Goal: Task Accomplishment & Management: Complete application form

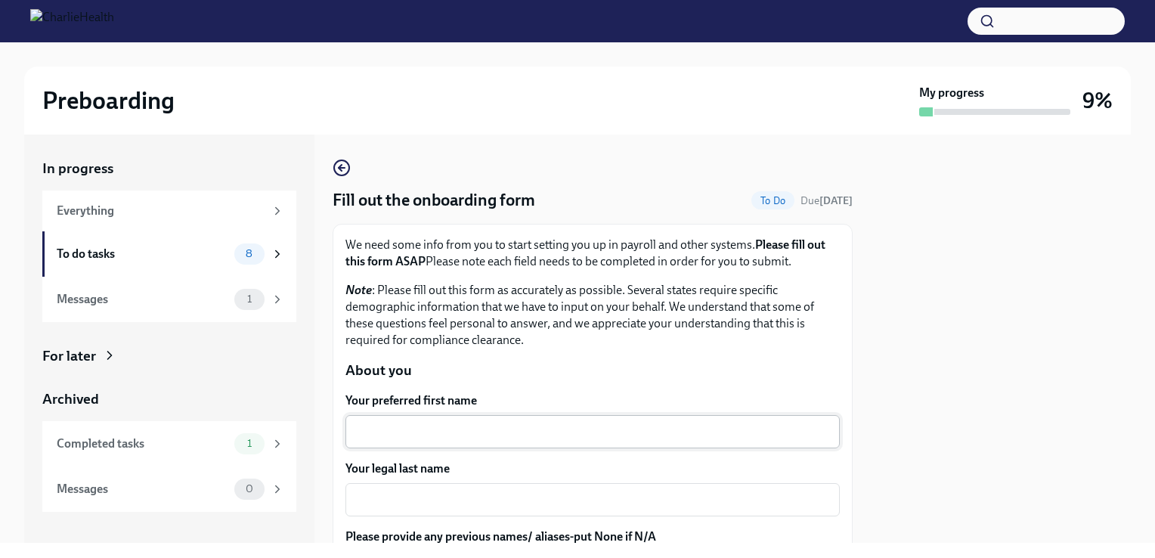
click at [544, 424] on textarea "Your preferred first name" at bounding box center [593, 432] width 476 height 18
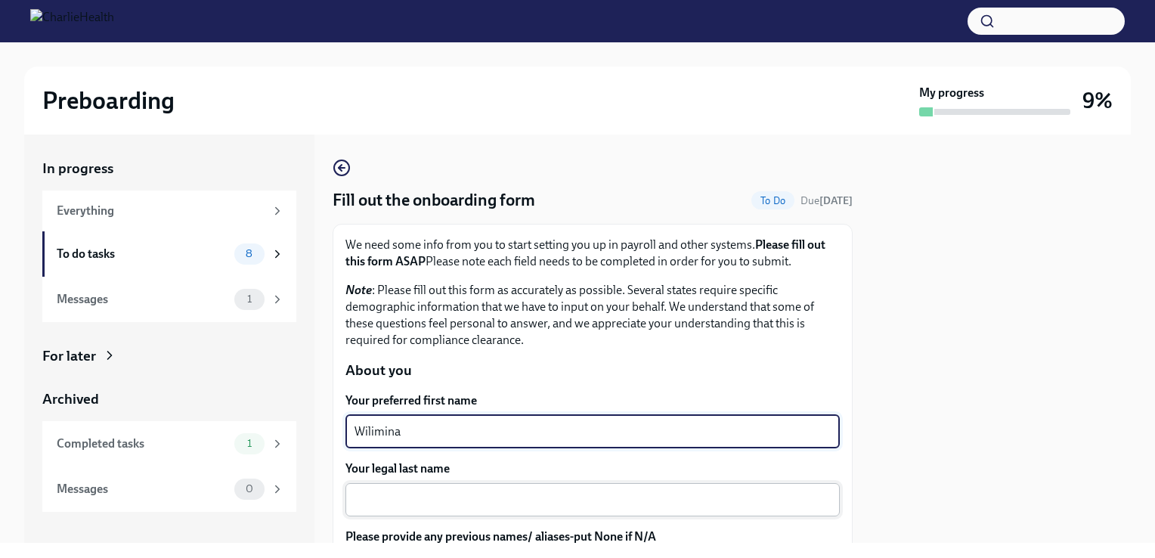
type textarea "Wilimina"
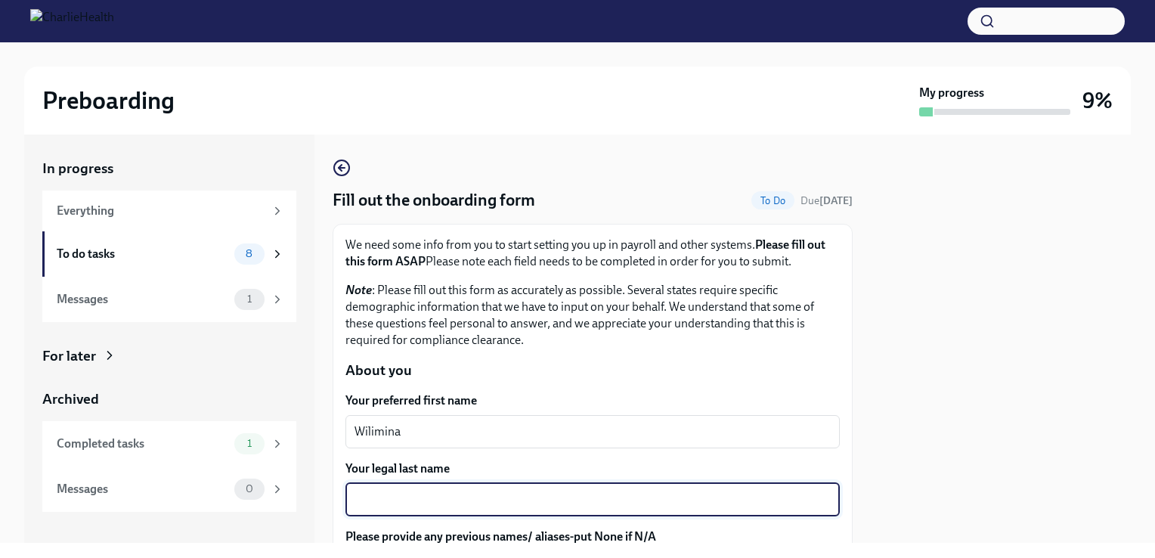
click at [500, 500] on textarea "Your legal last name" at bounding box center [593, 500] width 476 height 18
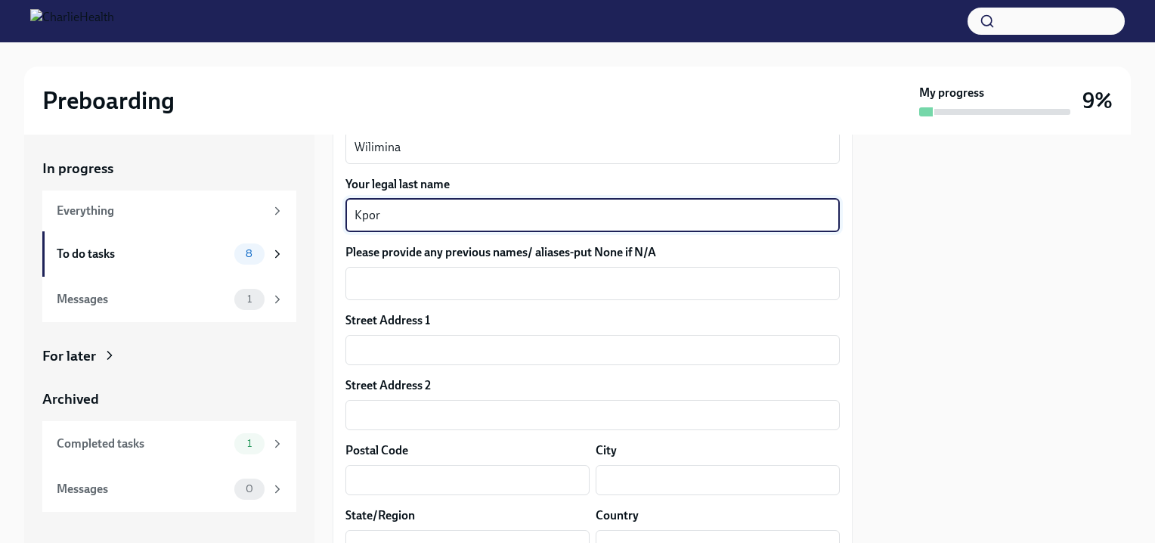
scroll to position [287, 0]
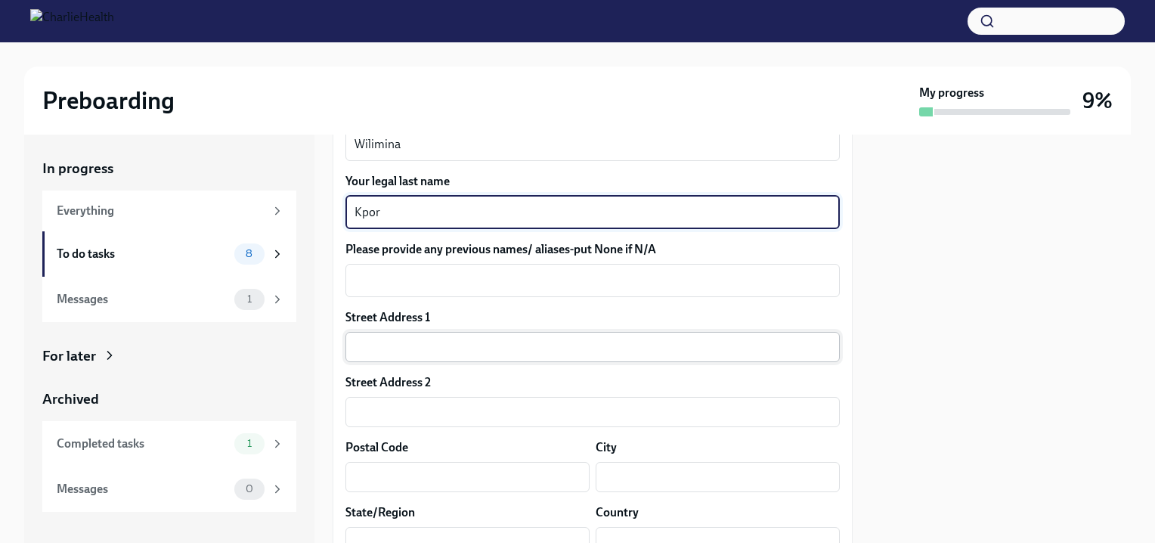
type textarea "Kpor"
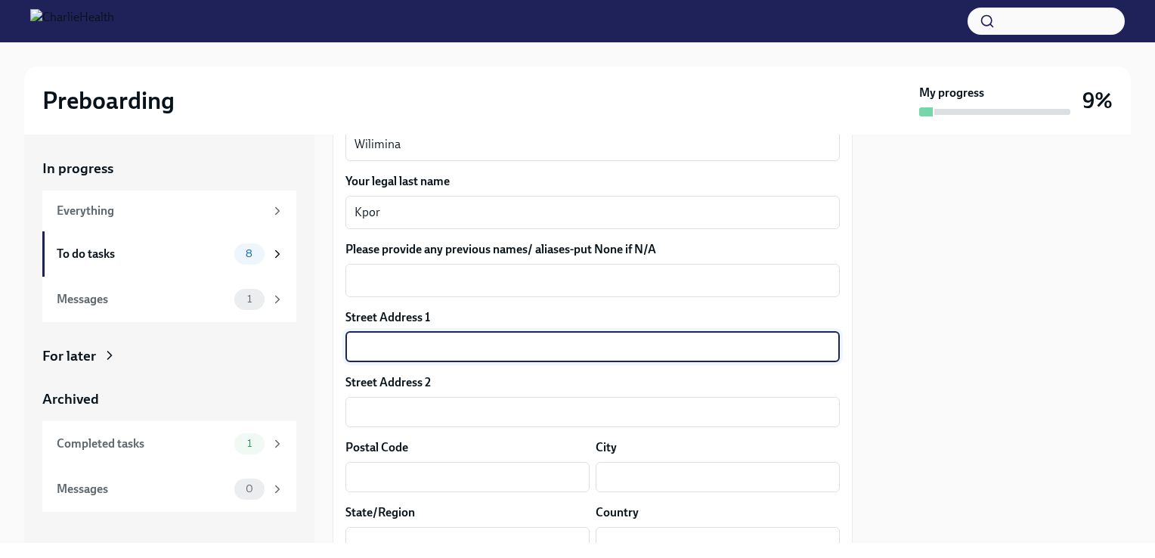
click at [550, 343] on input "text" at bounding box center [593, 347] width 494 height 30
type input "[STREET_ADDRESS]"
type input "A2L"
type input "10305"
type input "[GEOGRAPHIC_DATA]"
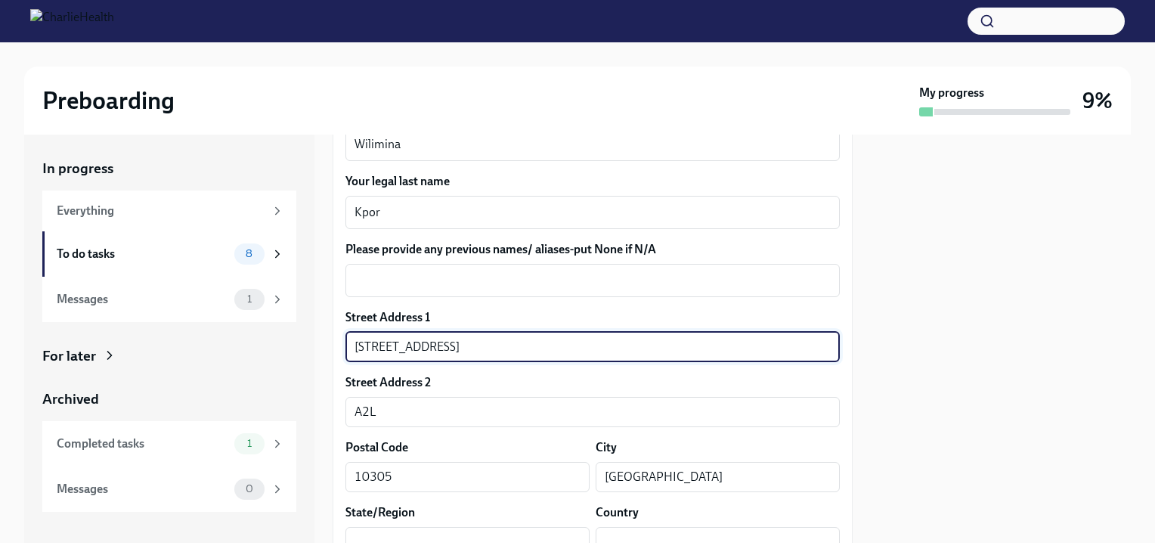
type input "[US_STATE]"
type input "US"
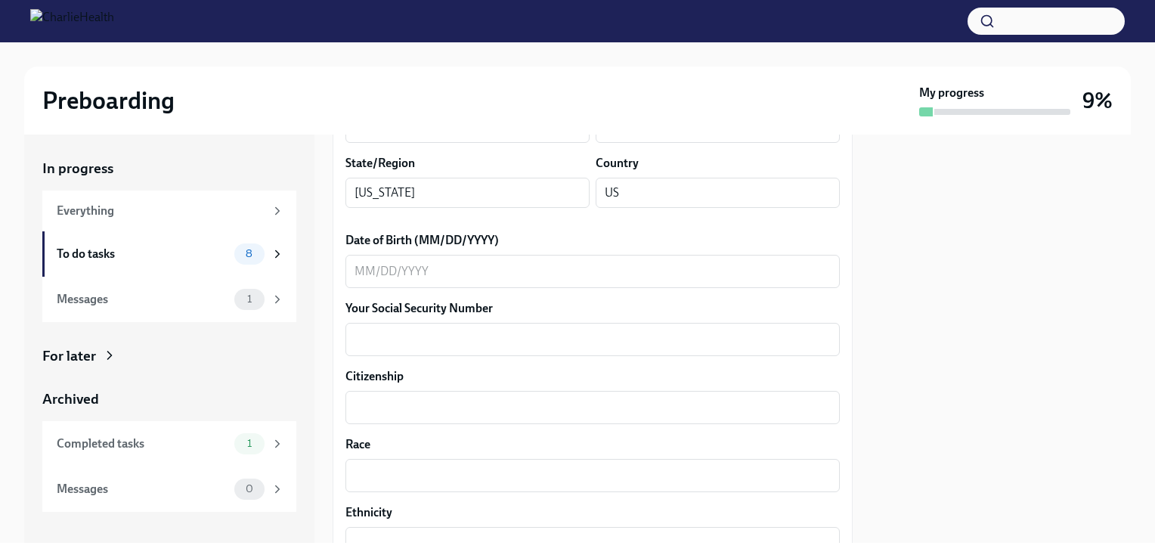
scroll to position [643, 0]
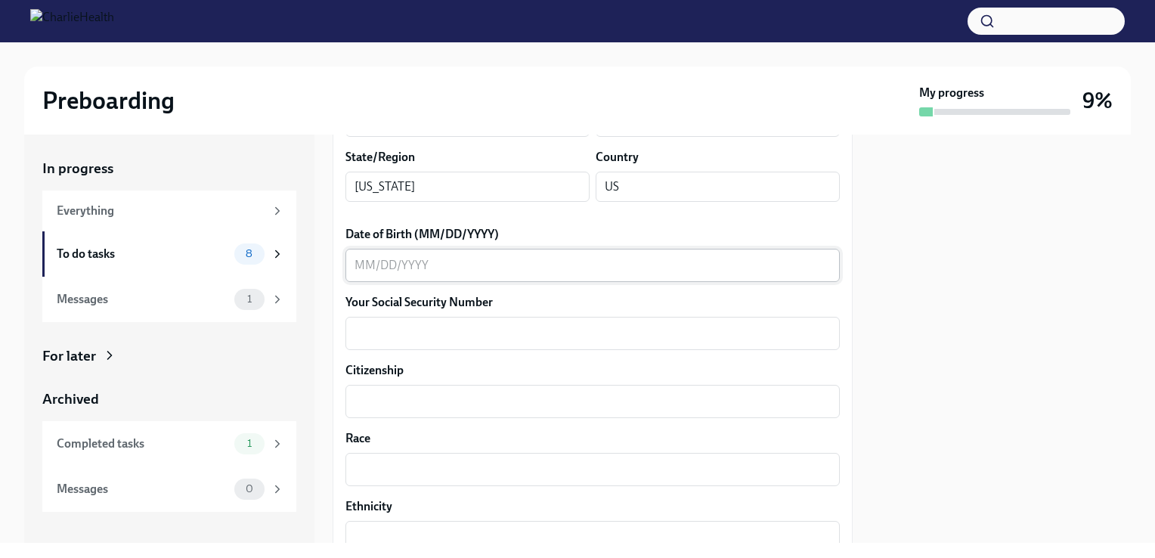
click at [516, 264] on textarea "Date of Birth (MM/DD/YYYY)" at bounding box center [593, 265] width 476 height 18
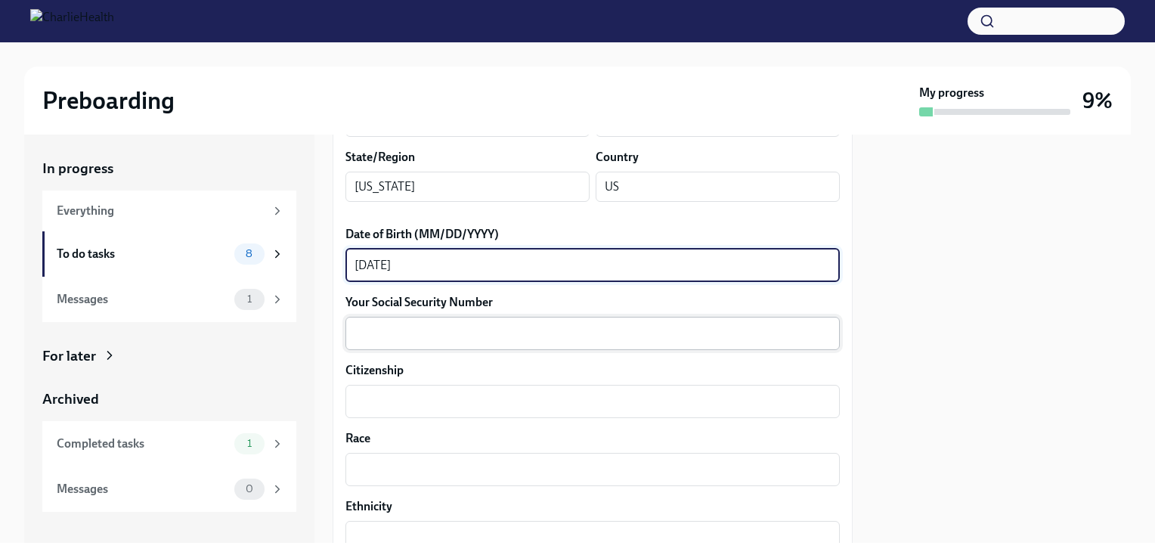
type textarea "[DATE]"
click at [424, 338] on textarea "Your Social Security Number" at bounding box center [593, 333] width 476 height 18
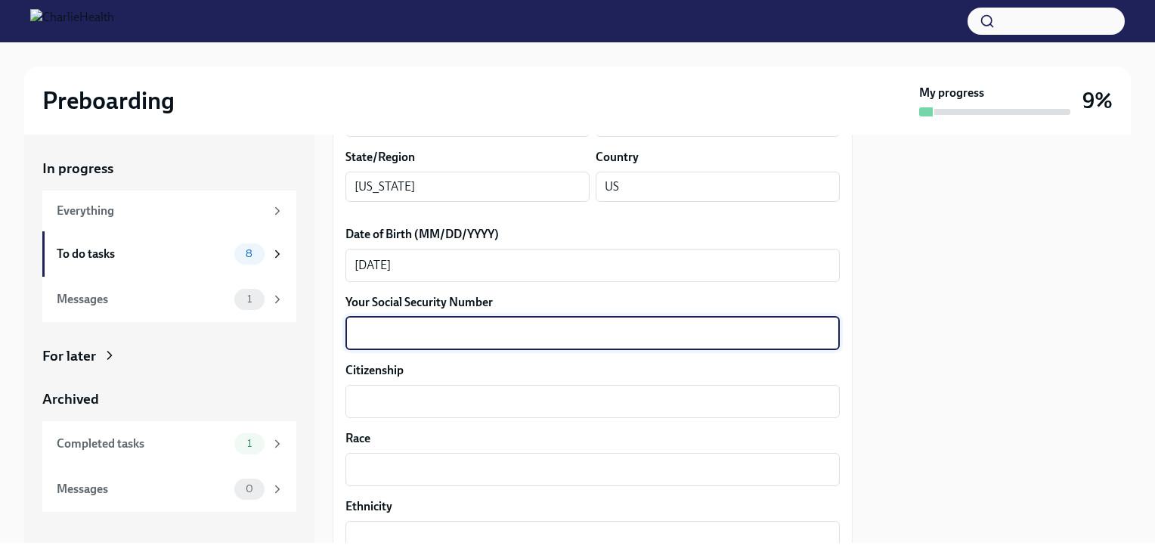
type textarea "0"
click at [478, 264] on textarea "[DATE]" at bounding box center [593, 265] width 476 height 18
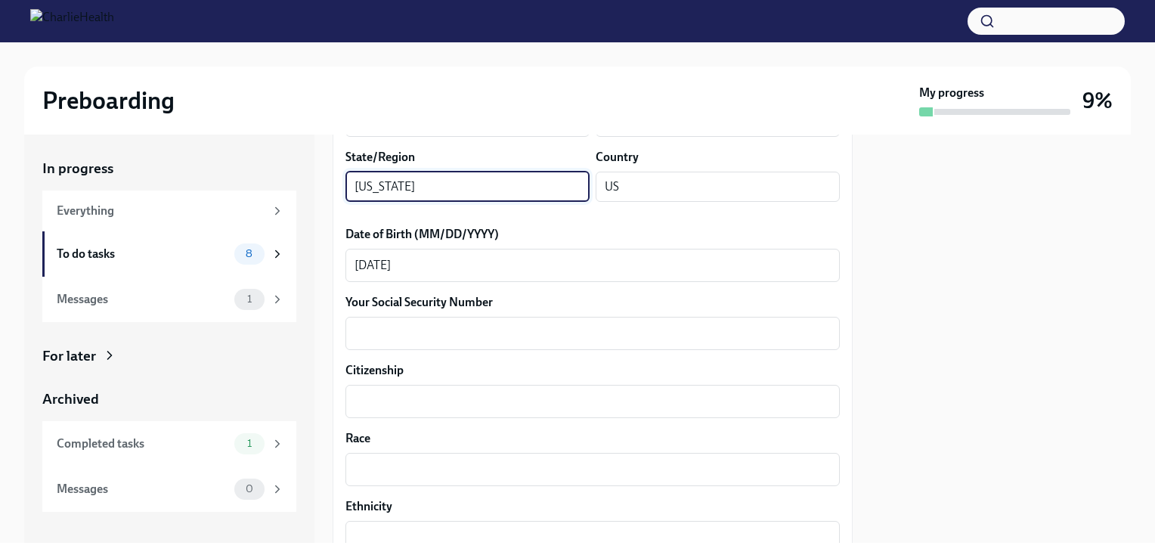
click at [465, 195] on input "[US_STATE]" at bounding box center [468, 187] width 244 height 30
click at [432, 347] on div "x ​" at bounding box center [593, 333] width 494 height 33
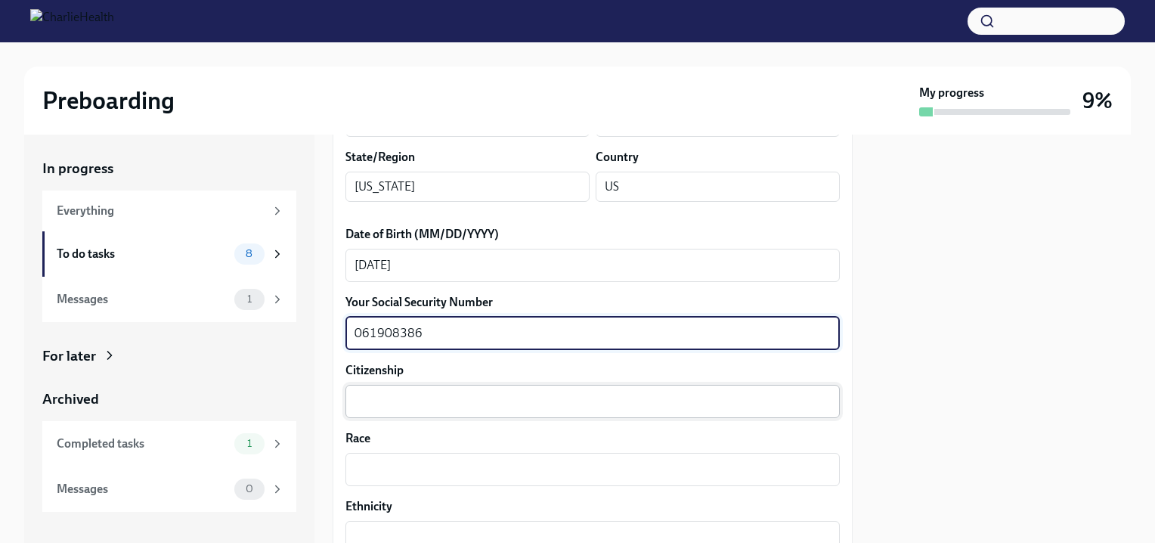
type textarea "061908386"
click at [399, 416] on div "x ​" at bounding box center [593, 401] width 494 height 33
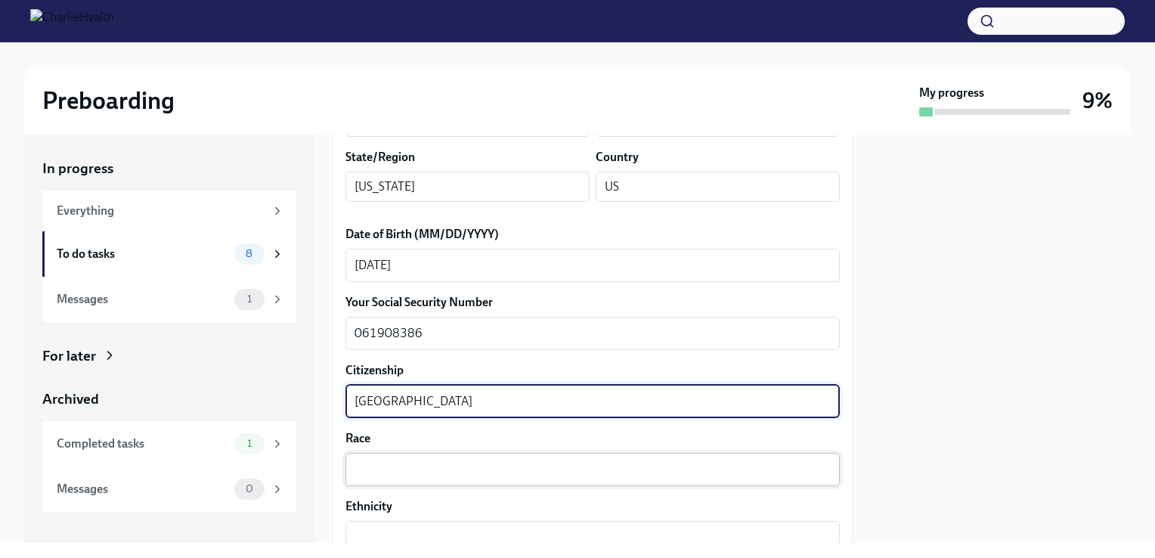
type textarea "[GEOGRAPHIC_DATA]"
click at [382, 461] on textarea "Race" at bounding box center [593, 469] width 476 height 18
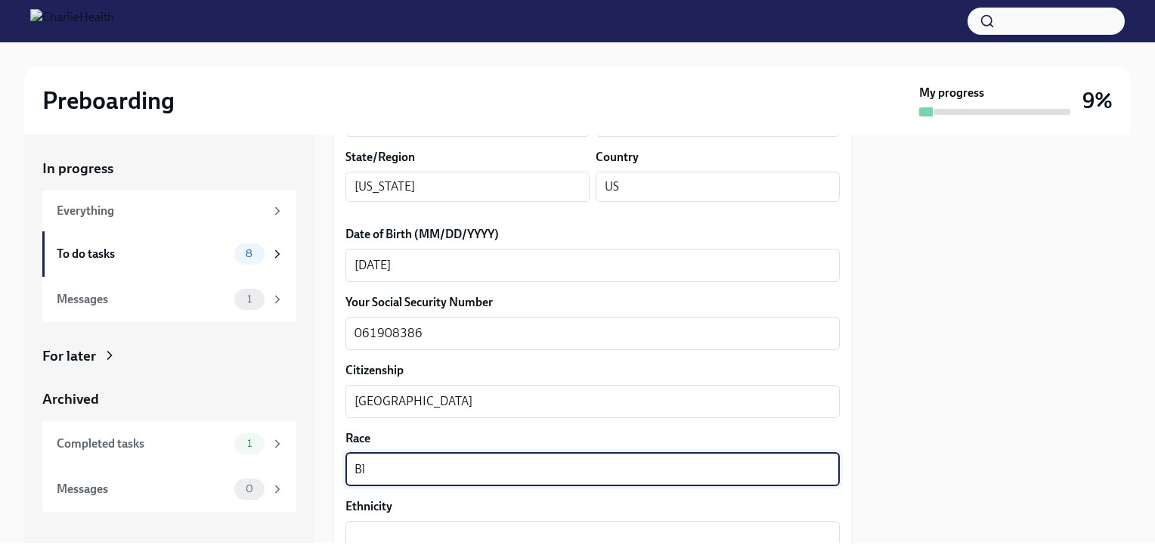
type textarea "B"
type textarea "Black"
click at [391, 534] on textarea "Ethnicity" at bounding box center [593, 537] width 476 height 18
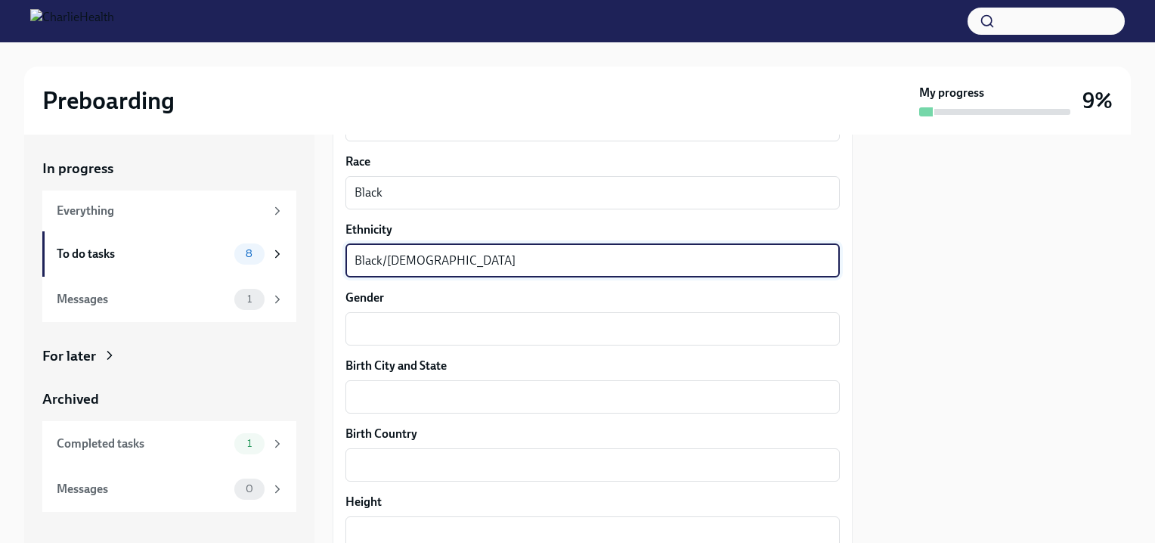
scroll to position [949, 0]
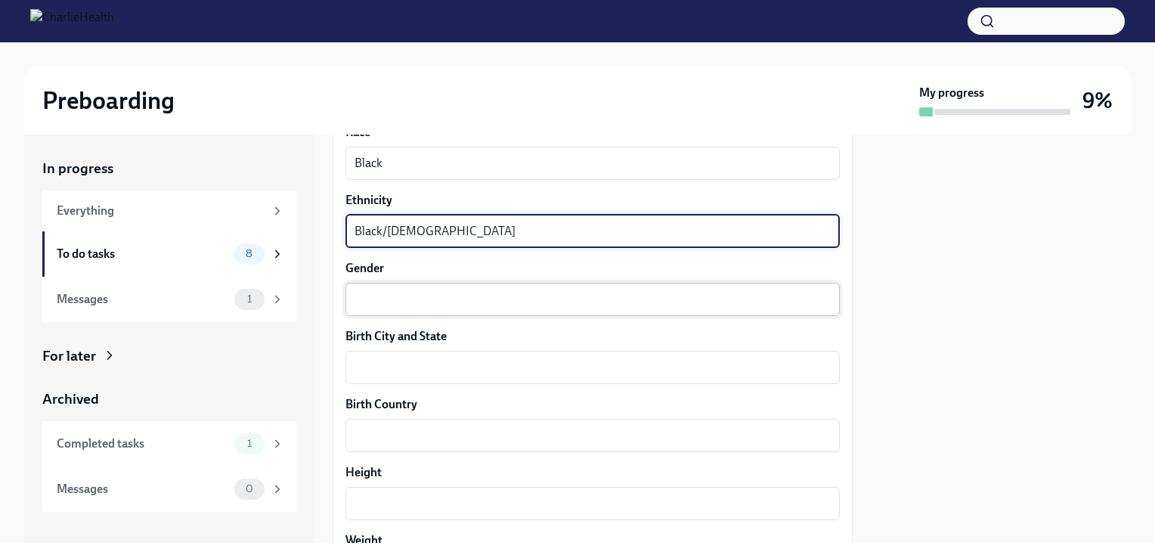
type textarea "Black/[DEMOGRAPHIC_DATA]"
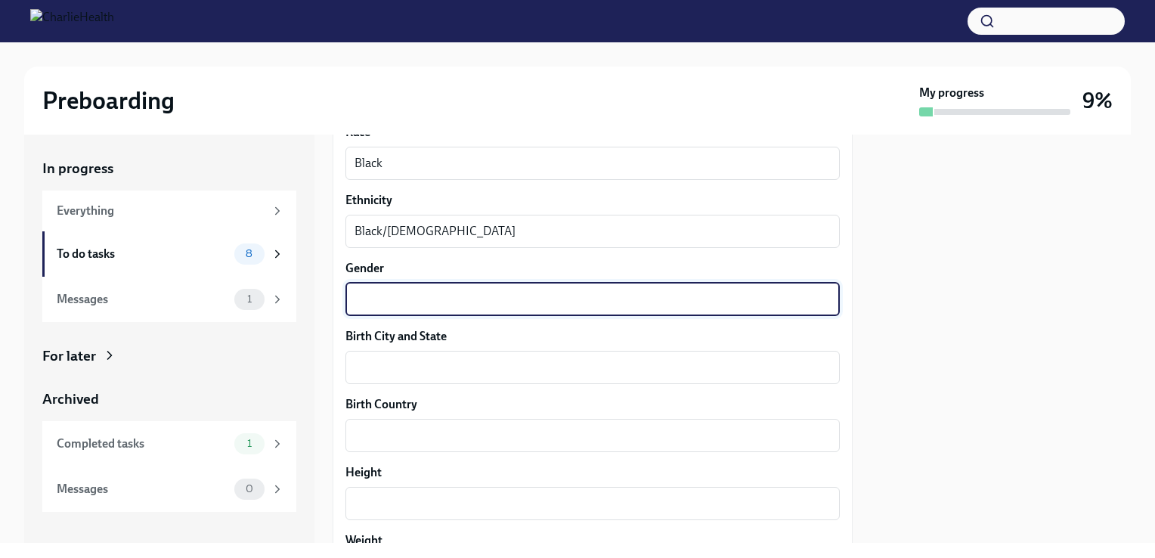
click at [506, 300] on textarea "Gender" at bounding box center [593, 299] width 476 height 18
type textarea "[DEMOGRAPHIC_DATA]"
click at [430, 371] on textarea "Birth City and State" at bounding box center [593, 367] width 476 height 18
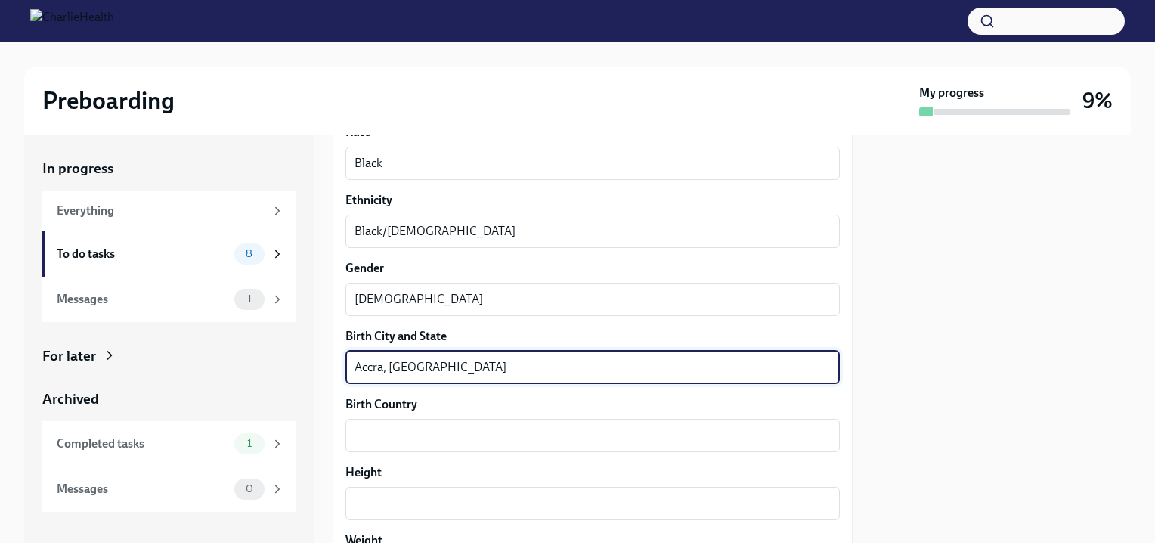
drag, startPoint x: 463, startPoint y: 368, endPoint x: 389, endPoint y: 375, distance: 73.7
click at [389, 375] on textarea "Accra, [GEOGRAPHIC_DATA]" at bounding box center [593, 367] width 476 height 18
type textarea "Accra,"
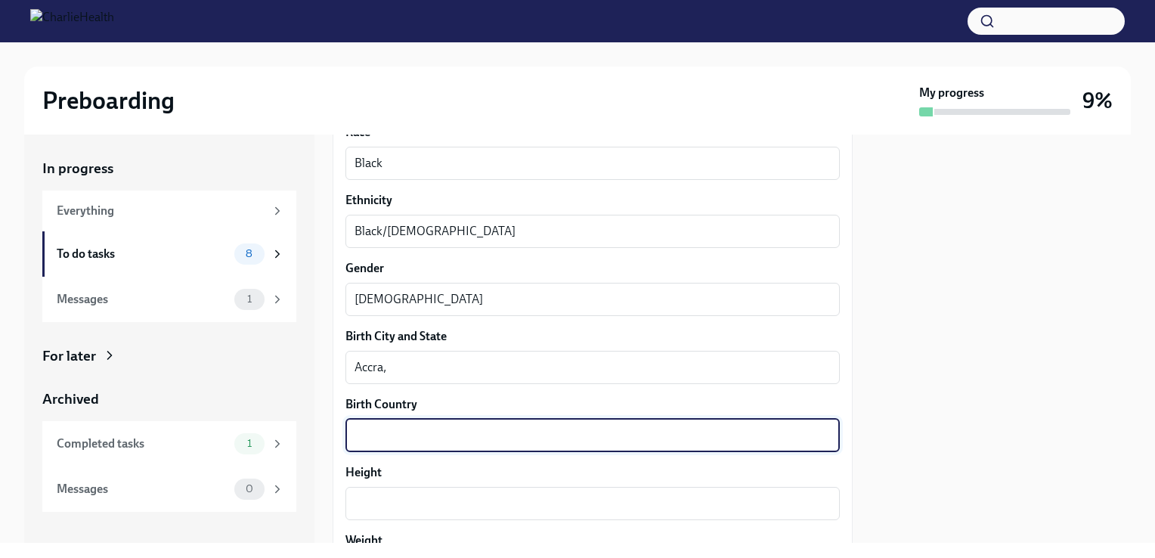
click at [383, 434] on textarea "Birth Country" at bounding box center [593, 435] width 476 height 18
type textarea "[GEOGRAPHIC_DATA]"
click at [404, 364] on textarea "Accra," at bounding box center [593, 367] width 476 height 18
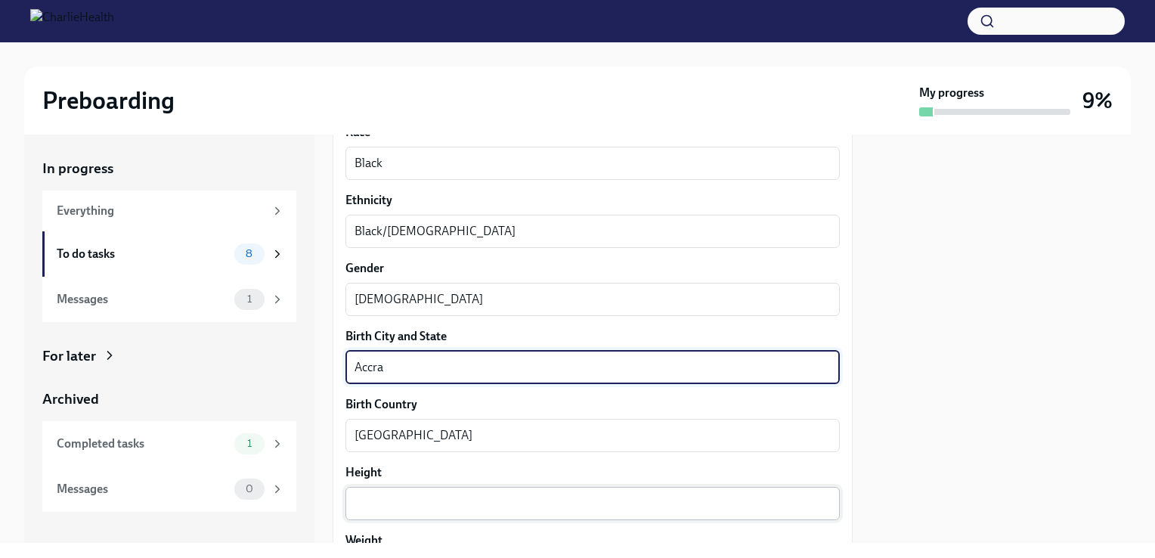
type textarea "Accra"
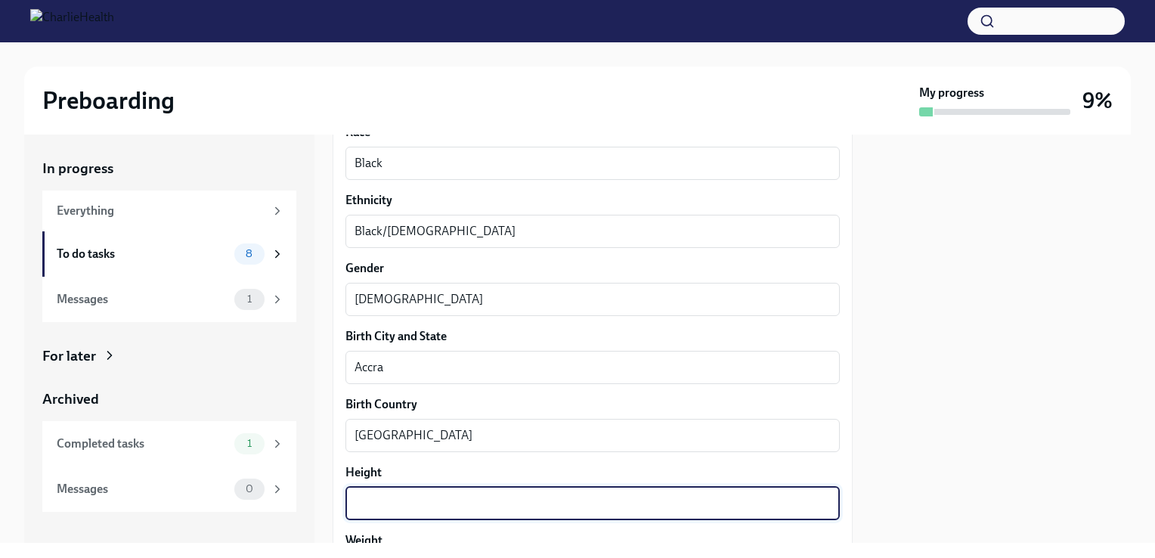
click at [370, 504] on textarea "Height" at bounding box center [593, 503] width 476 height 18
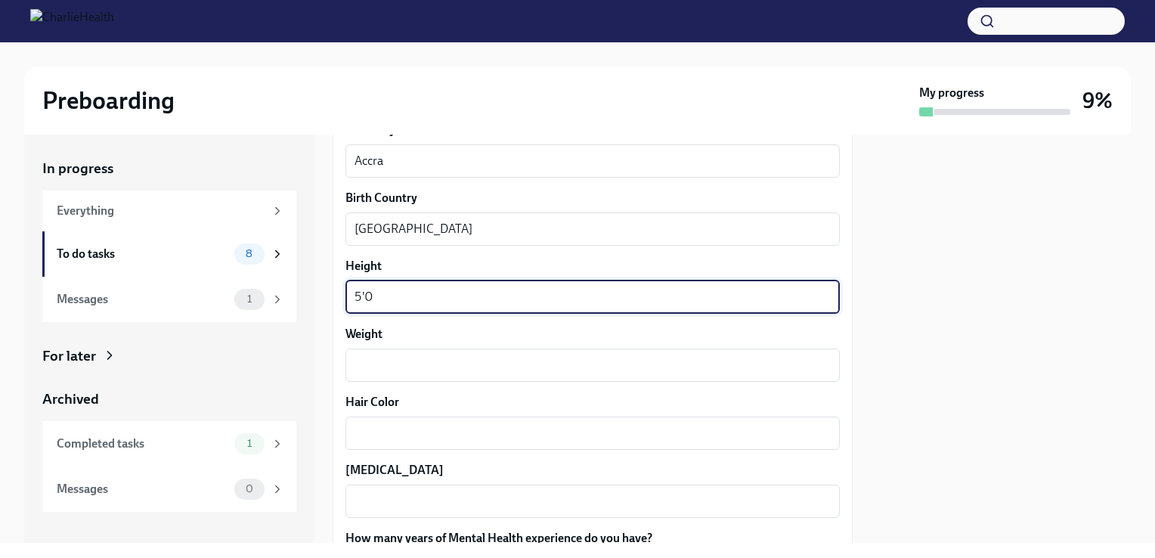
scroll to position [1176, 0]
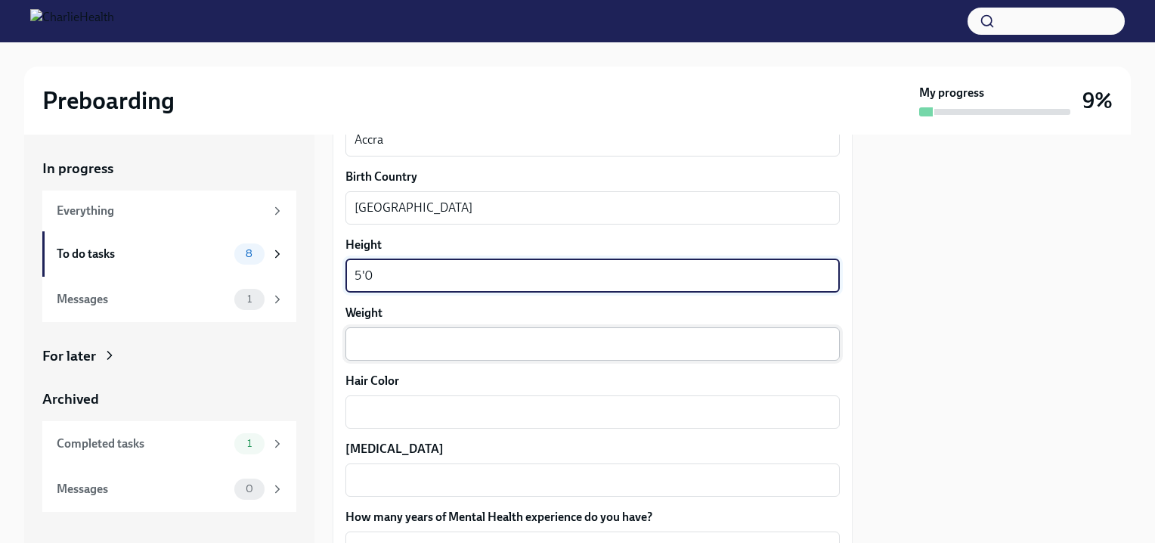
type textarea "5'0"
click at [458, 327] on div "x ​" at bounding box center [593, 343] width 494 height 33
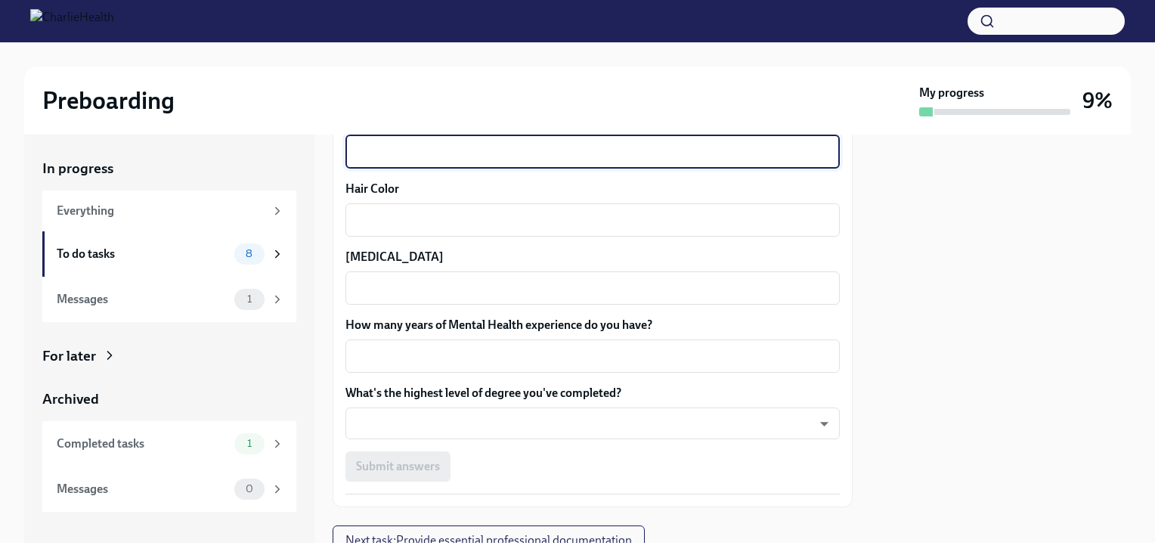
scroll to position [1371, 0]
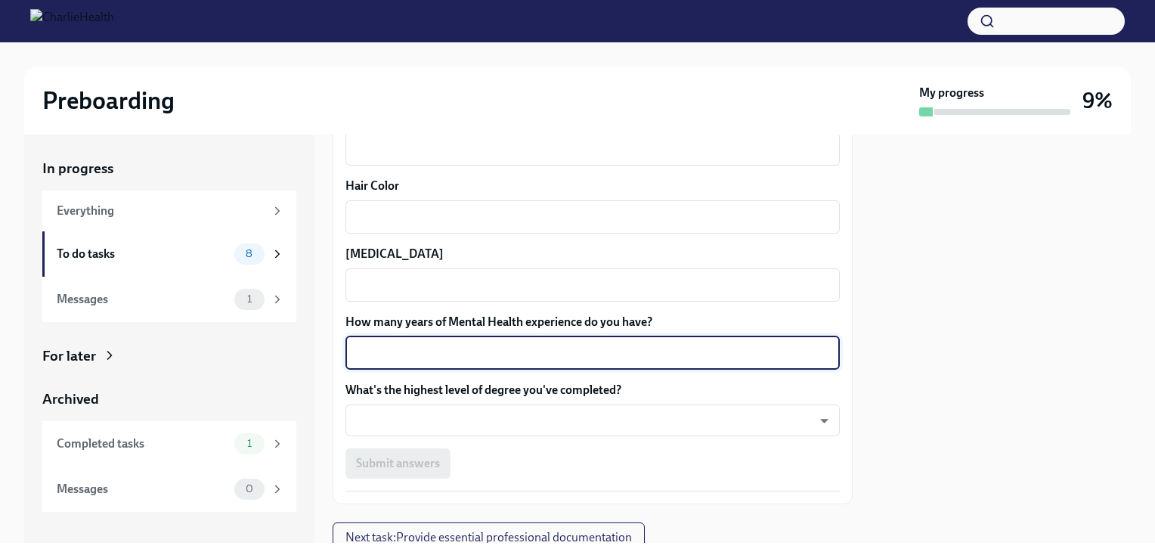
click at [534, 353] on textarea "How many years of Mental Health experience do you have?" at bounding box center [593, 353] width 476 height 18
type textarea "5"
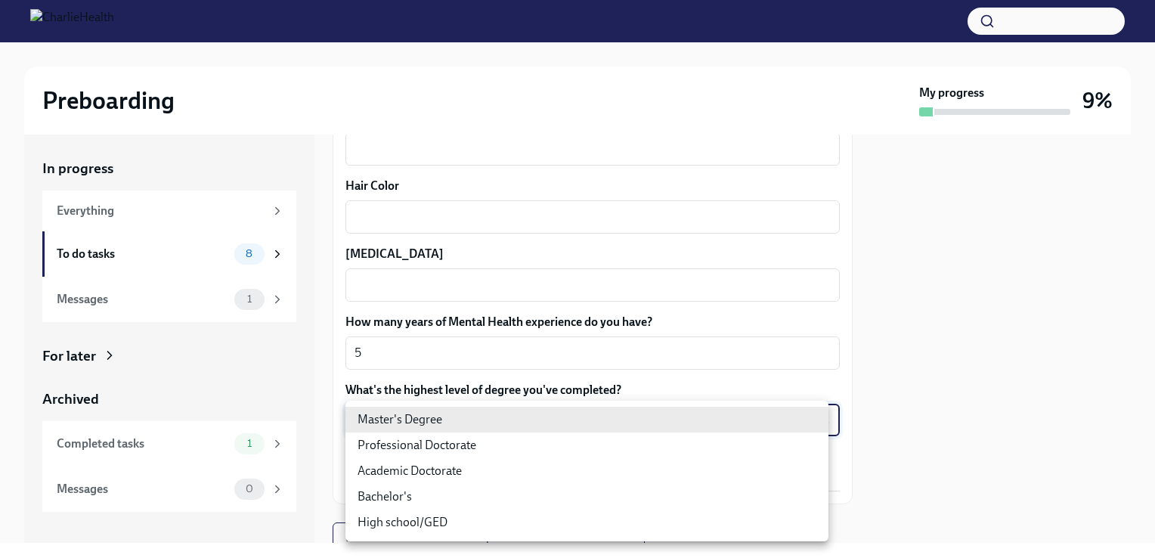
click at [509, 412] on body "Preboarding My progress 9% In progress Everything To do tasks 8 Messages 1 For …" at bounding box center [577, 279] width 1155 height 558
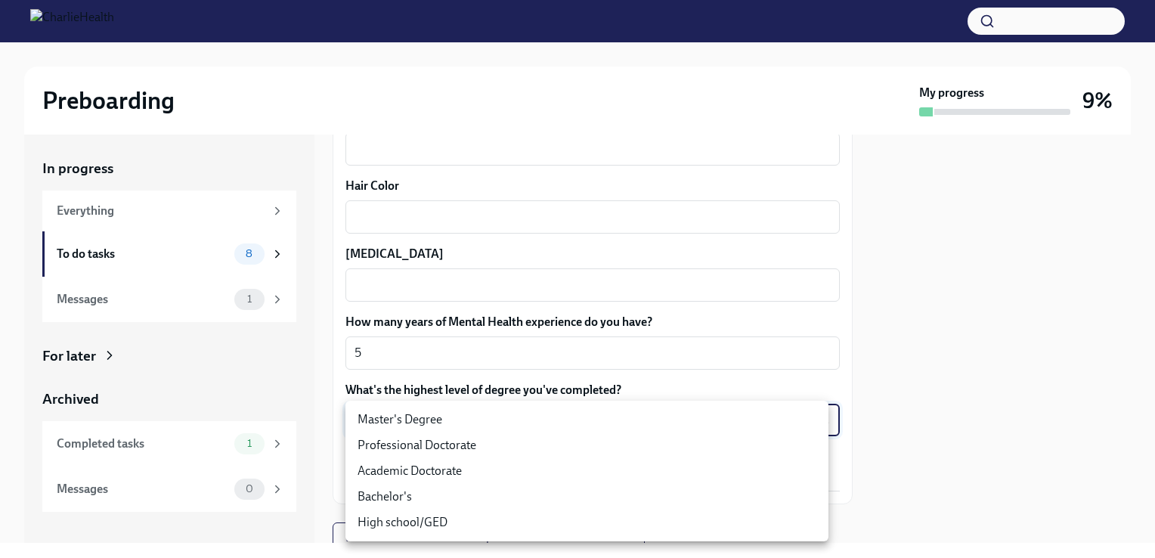
click at [408, 422] on li "Master's Degree" at bounding box center [587, 420] width 483 height 26
type input "2vBr-ghkD"
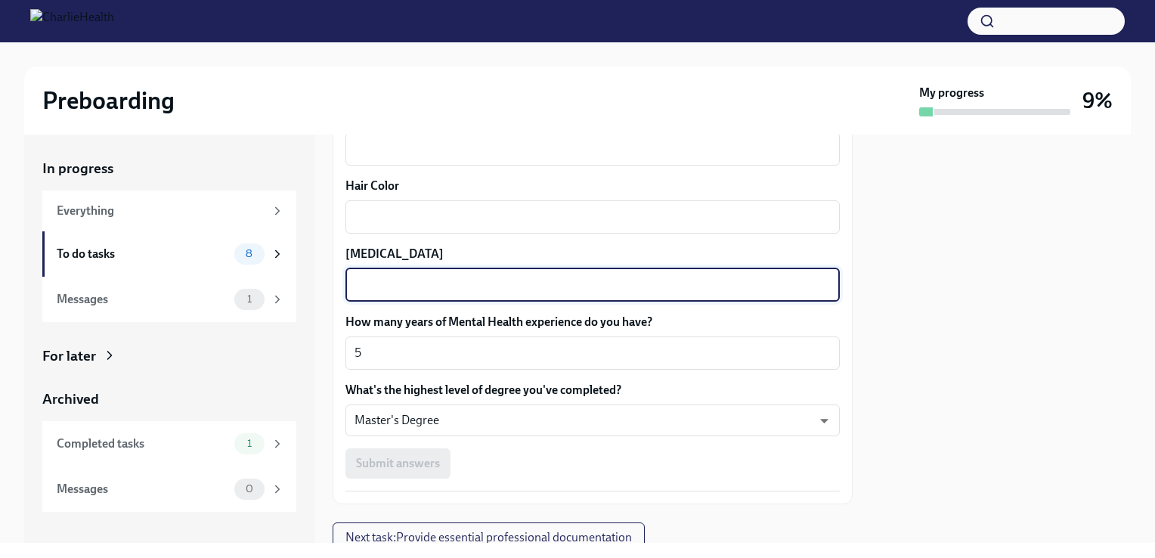
click at [439, 283] on textarea "[MEDICAL_DATA]" at bounding box center [593, 285] width 476 height 18
type textarea "Black"
click at [448, 210] on textarea "Hair Color" at bounding box center [593, 217] width 476 height 18
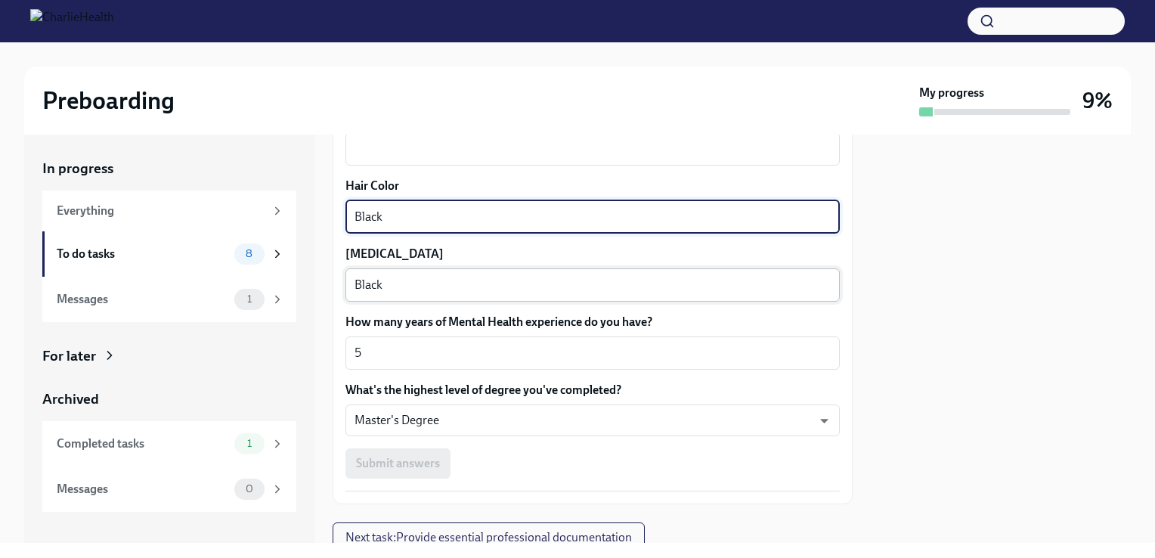
type textarea "Black"
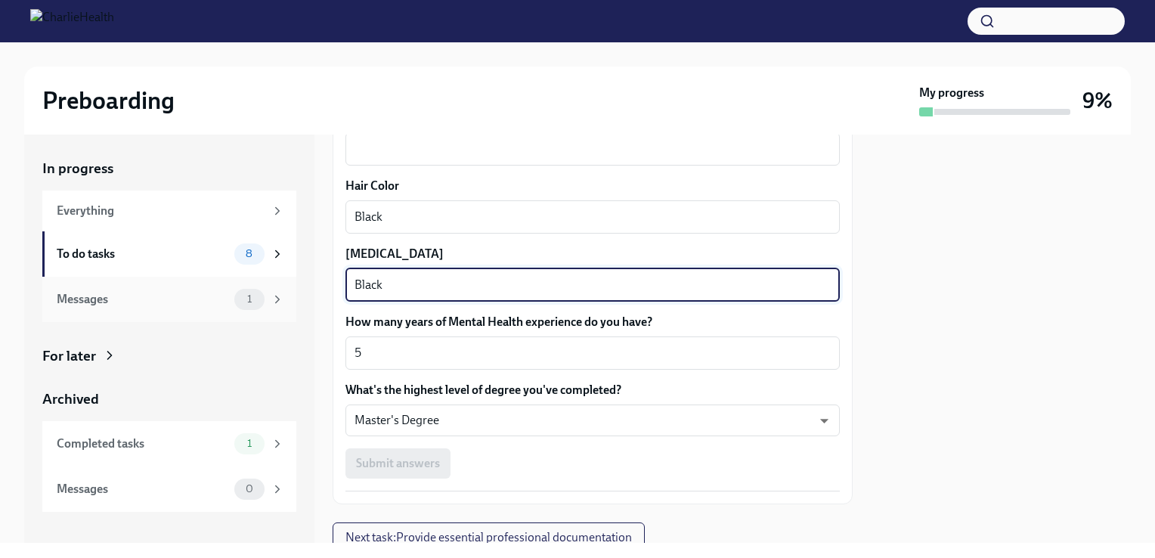
drag, startPoint x: 395, startPoint y: 280, endPoint x: 278, endPoint y: 306, distance: 119.2
click at [278, 306] on div "In progress Everything To do tasks 8 Messages 1 For later Archived Completed ta…" at bounding box center [577, 339] width 1107 height 408
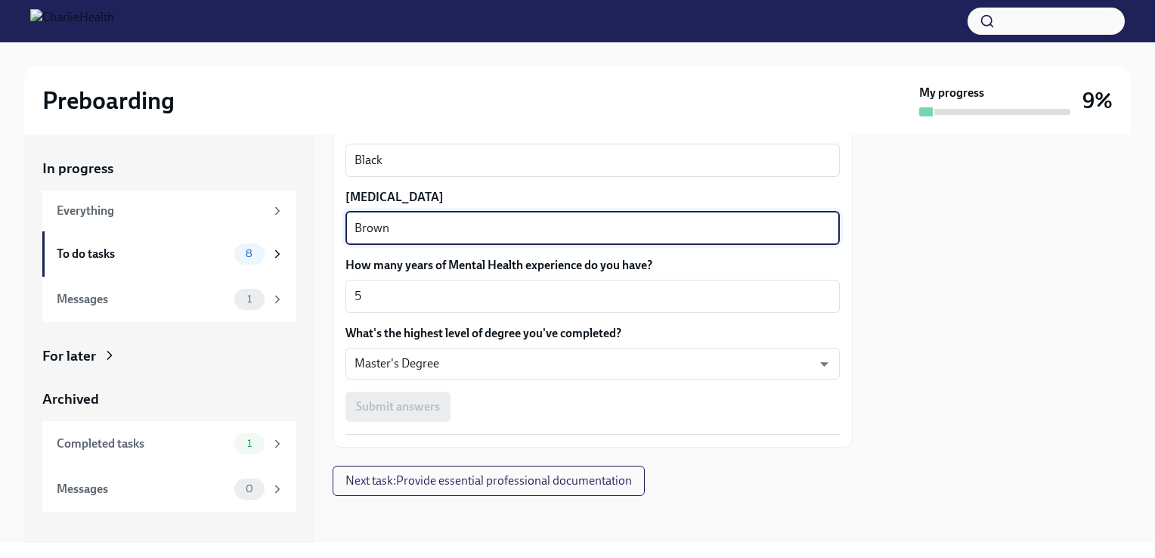
type textarea "Brown"
click at [414, 404] on div "Submit answers" at bounding box center [593, 407] width 494 height 30
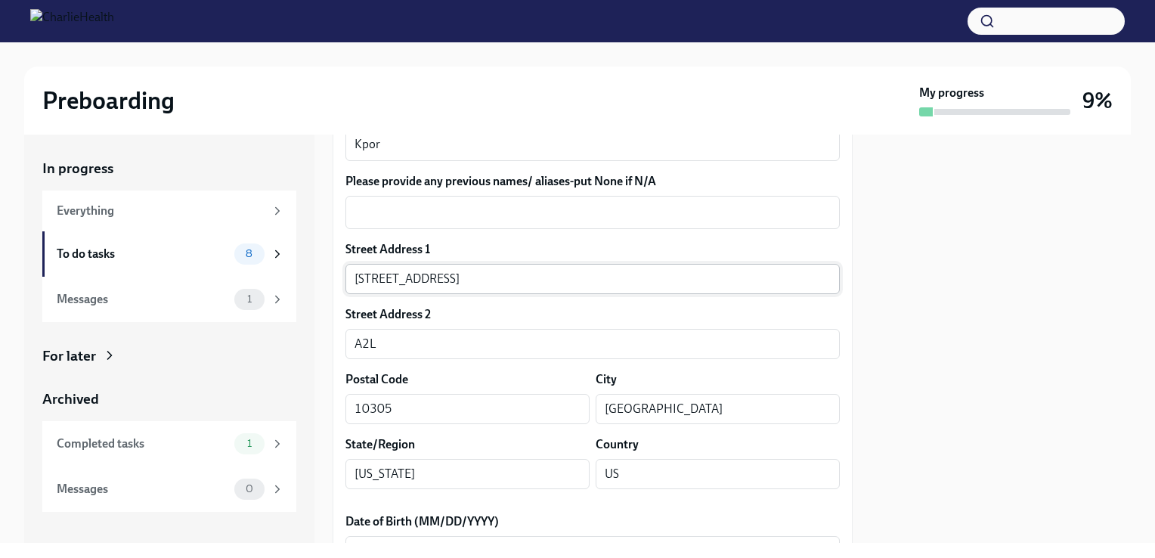
scroll to position [364, 0]
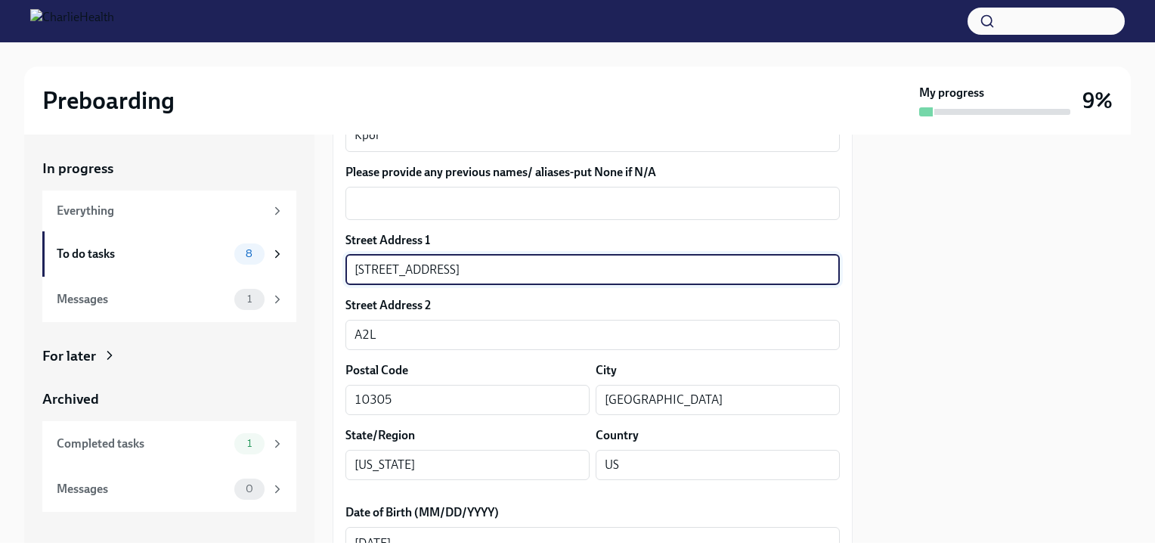
click at [507, 267] on input "[STREET_ADDRESS]" at bounding box center [593, 270] width 494 height 30
type input "[STREET_ADDRESS]"
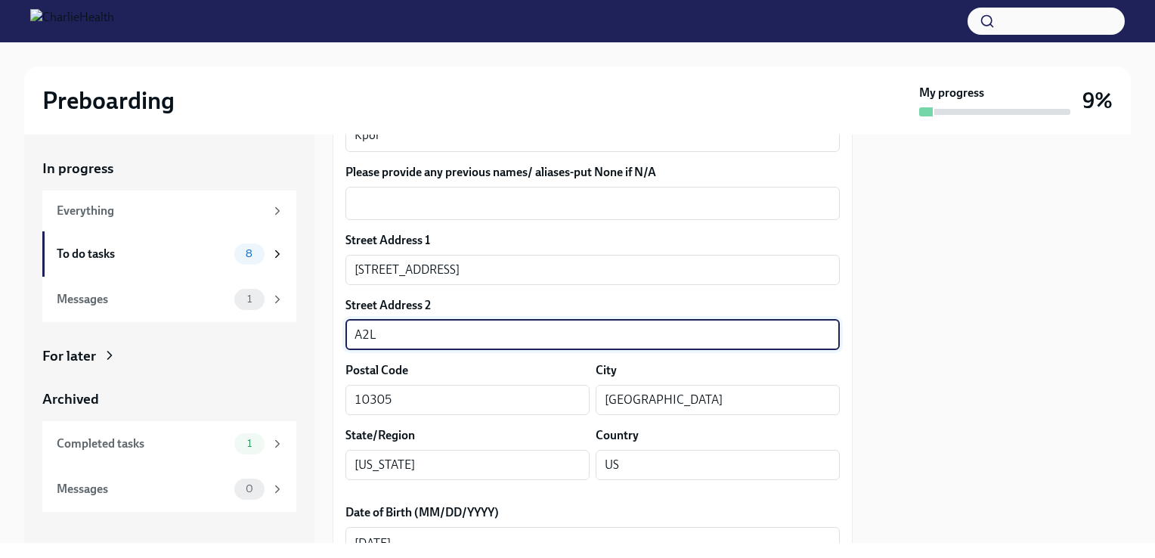
click at [464, 338] on input "A2L" at bounding box center [593, 335] width 494 height 30
type input "A2L"
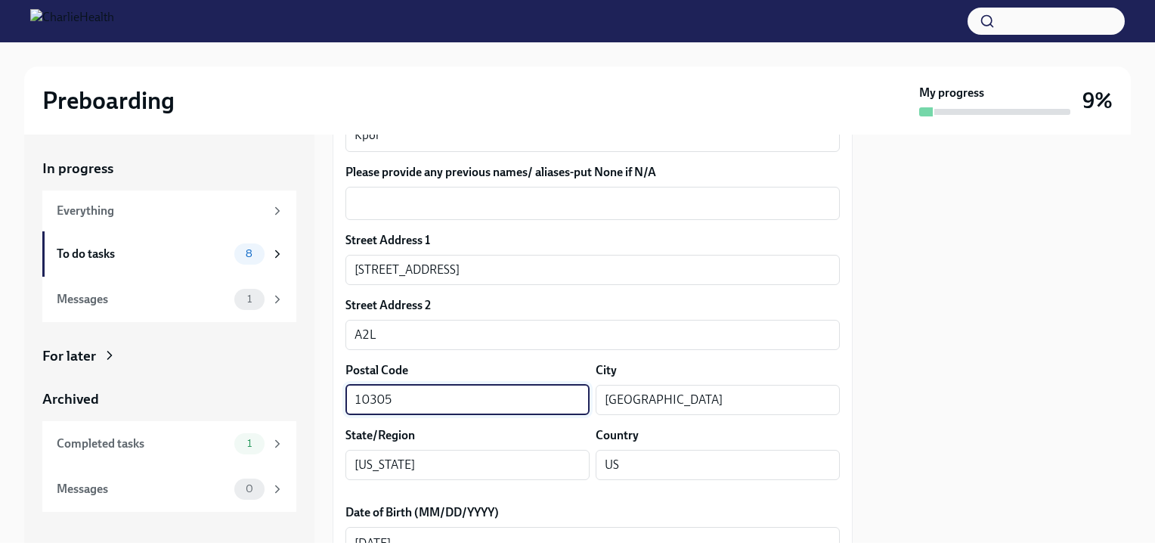
click at [459, 410] on input "10305" at bounding box center [468, 400] width 244 height 30
type input "10305"
click at [701, 391] on input "[GEOGRAPHIC_DATA]" at bounding box center [718, 400] width 244 height 30
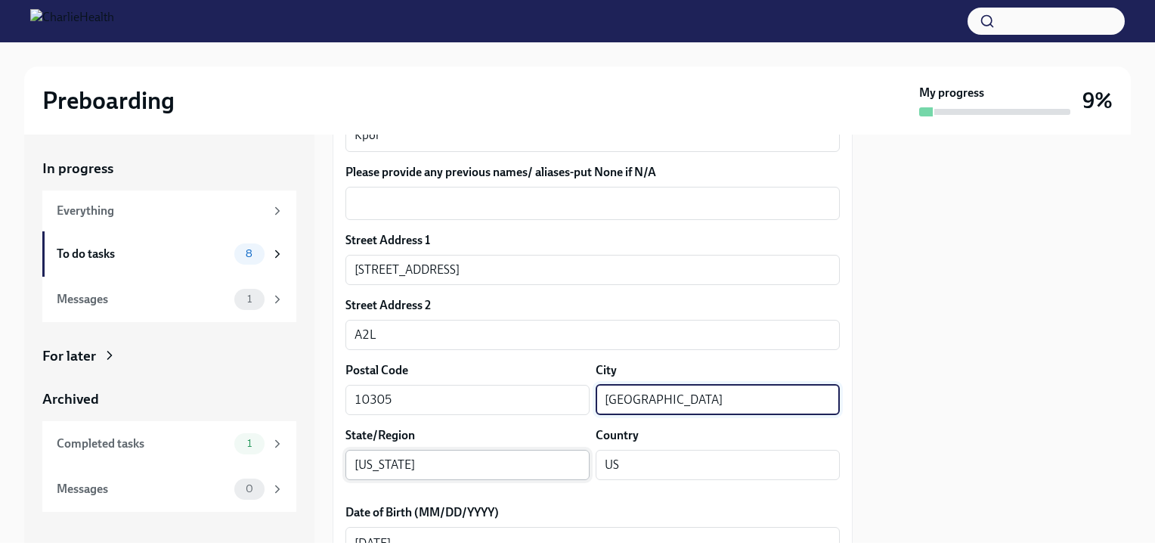
type input "[GEOGRAPHIC_DATA]"
click at [460, 472] on input "[US_STATE]" at bounding box center [468, 465] width 244 height 30
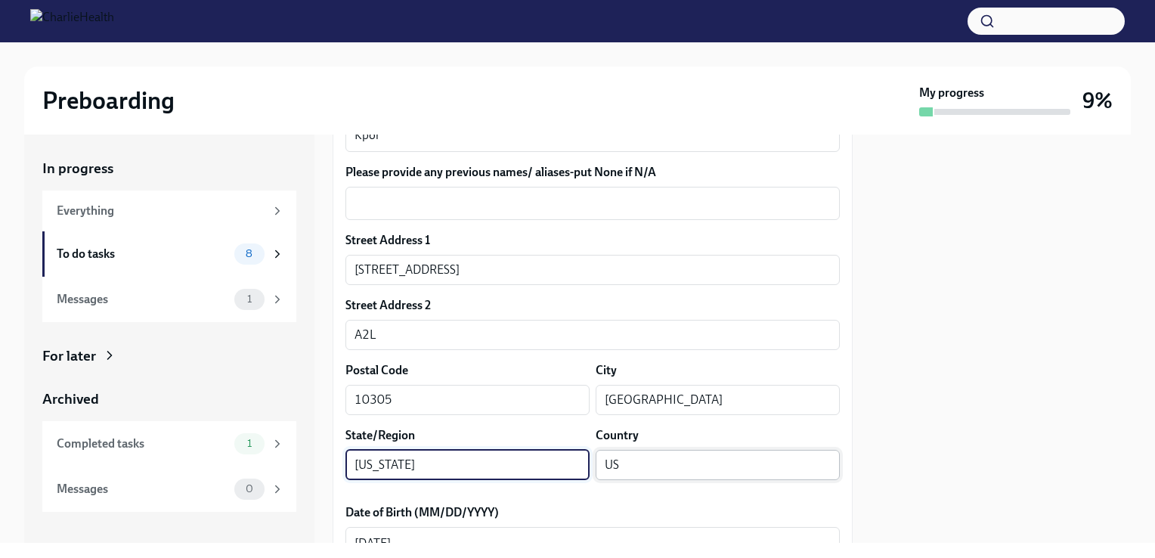
type input "[US_STATE]"
click at [693, 470] on input "US" at bounding box center [718, 465] width 244 height 30
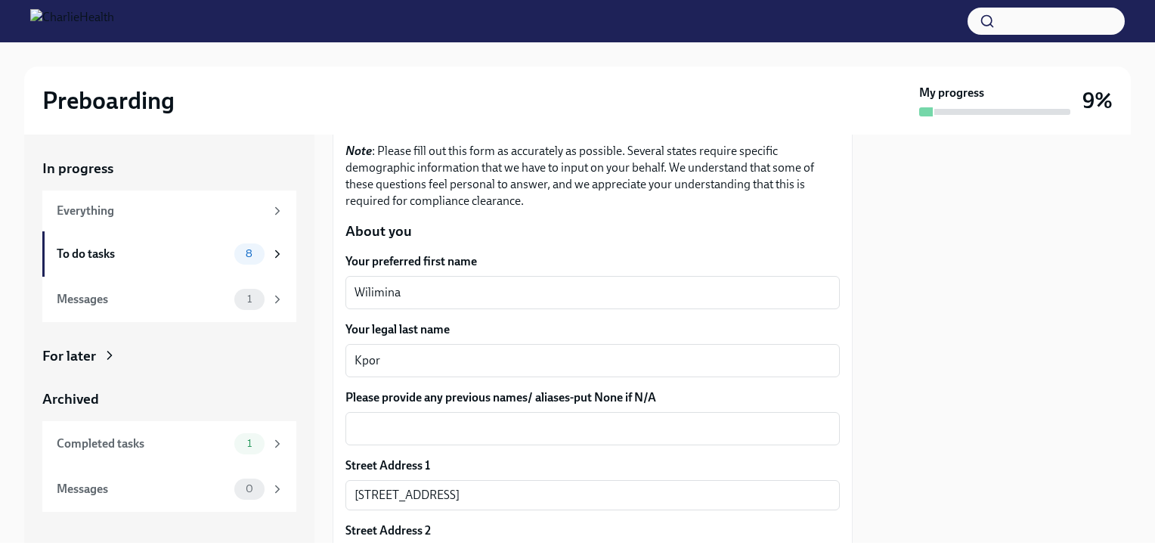
scroll to position [116, 0]
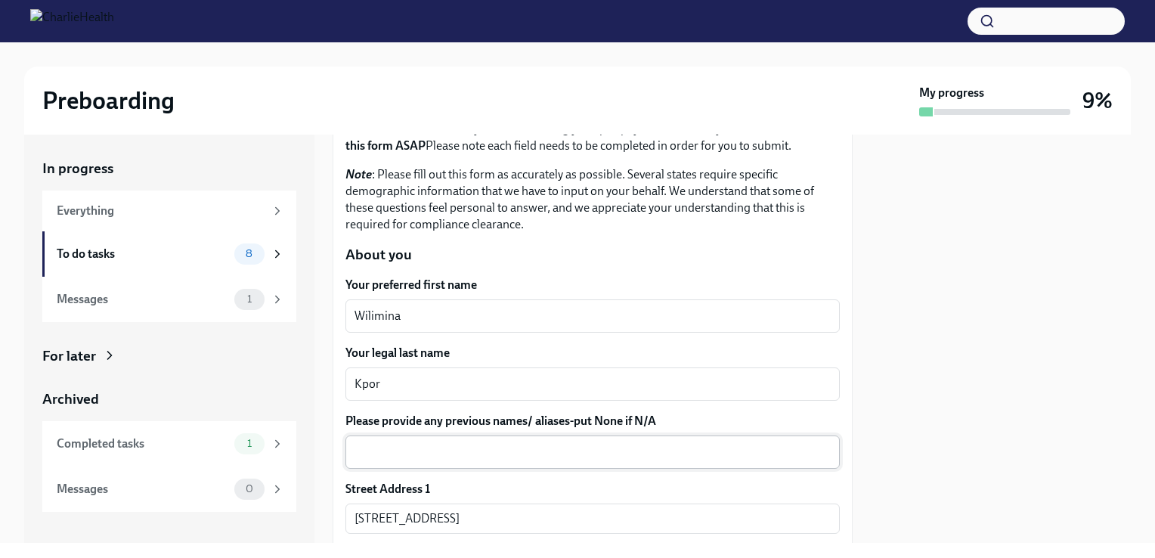
type input "US"
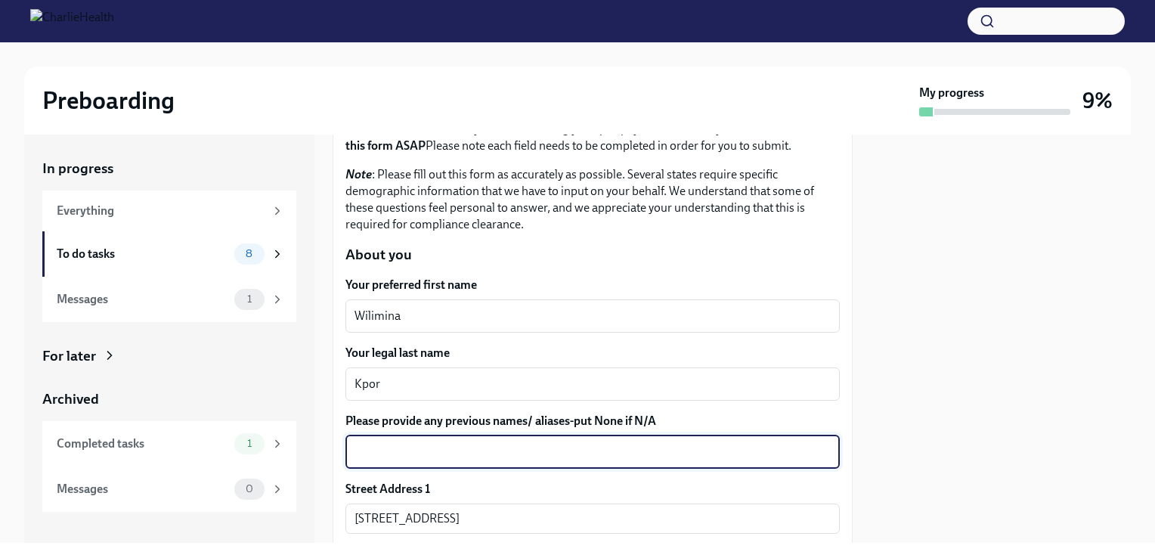
click at [556, 449] on textarea "Please provide any previous names/ aliases-put None if N/A" at bounding box center [593, 452] width 476 height 18
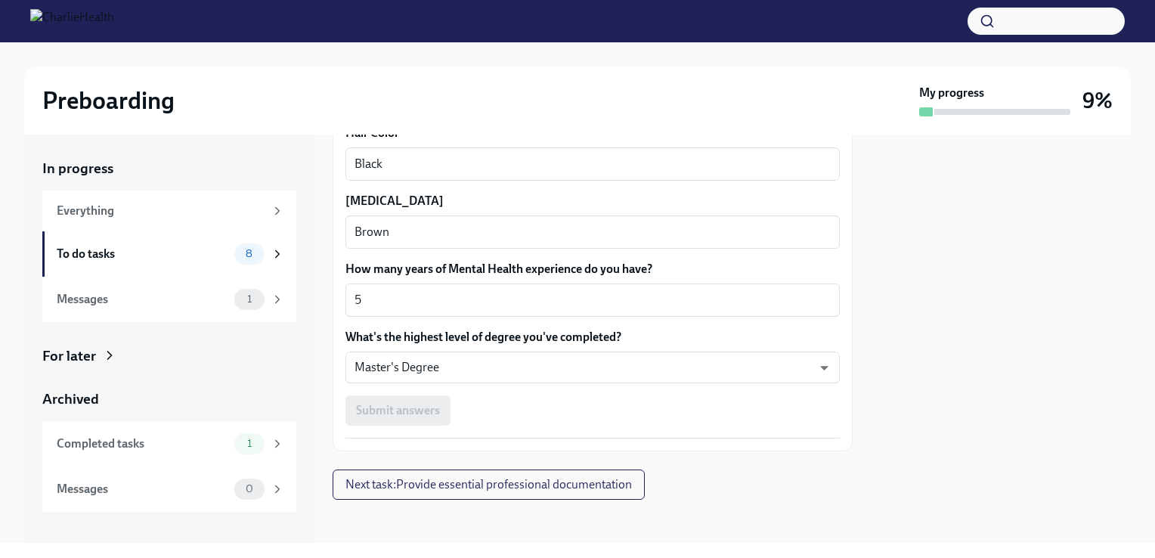
scroll to position [1427, 0]
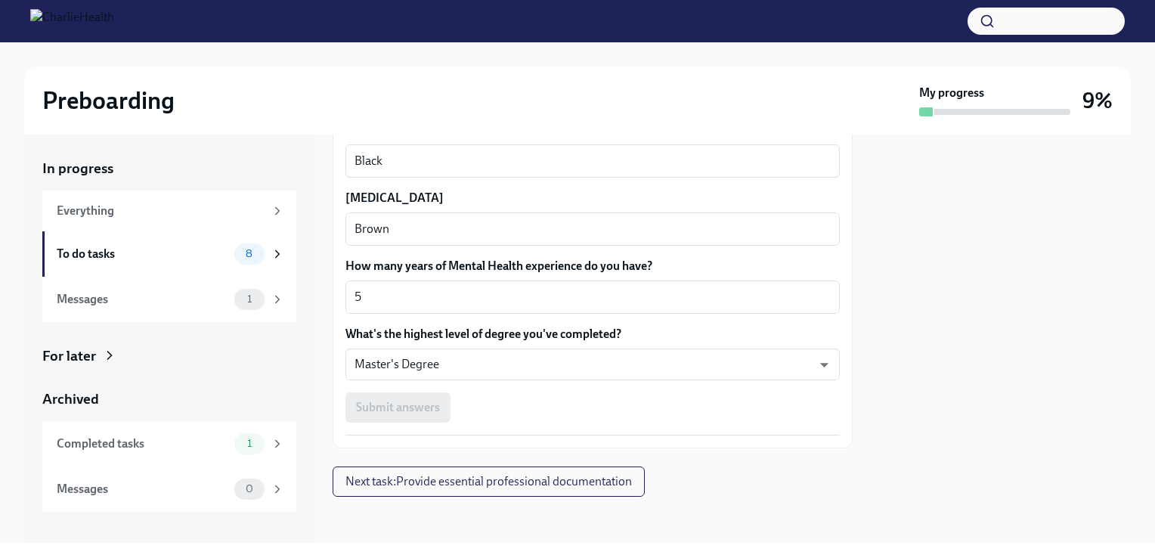
click at [404, 401] on div "Submit answers" at bounding box center [593, 407] width 494 height 30
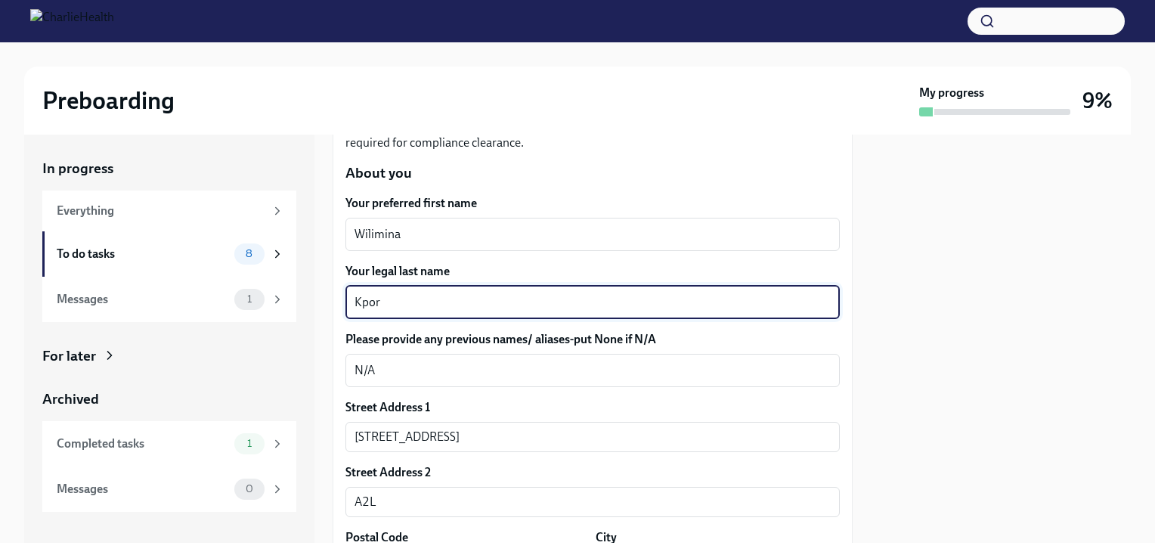
scroll to position [206, 0]
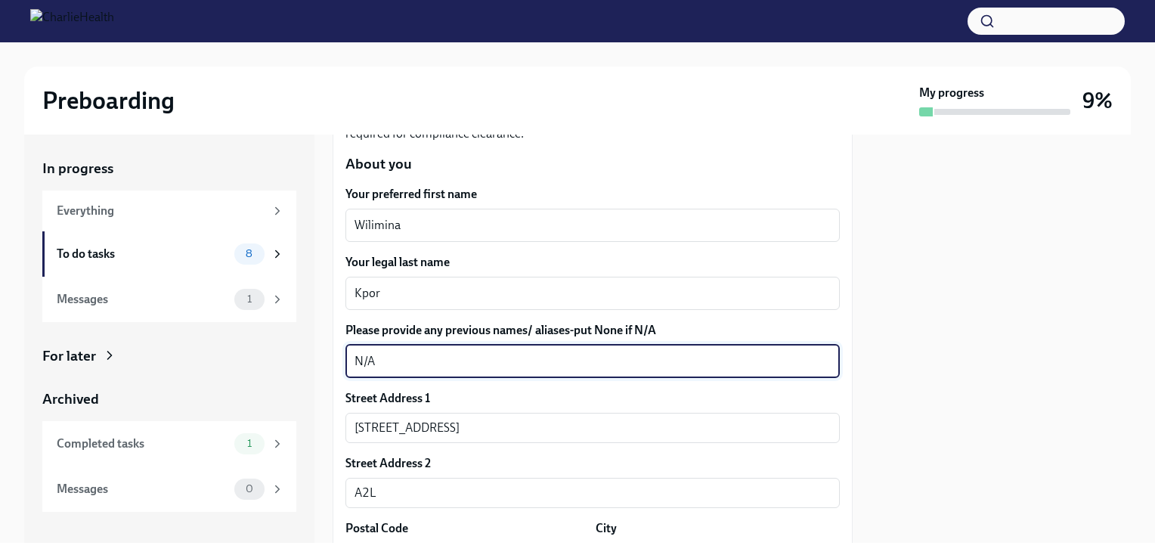
drag, startPoint x: 393, startPoint y: 361, endPoint x: 282, endPoint y: 388, distance: 114.2
click at [282, 388] on div "In progress Everything To do tasks 8 Messages 1 For later Archived Completed ta…" at bounding box center [577, 339] width 1107 height 408
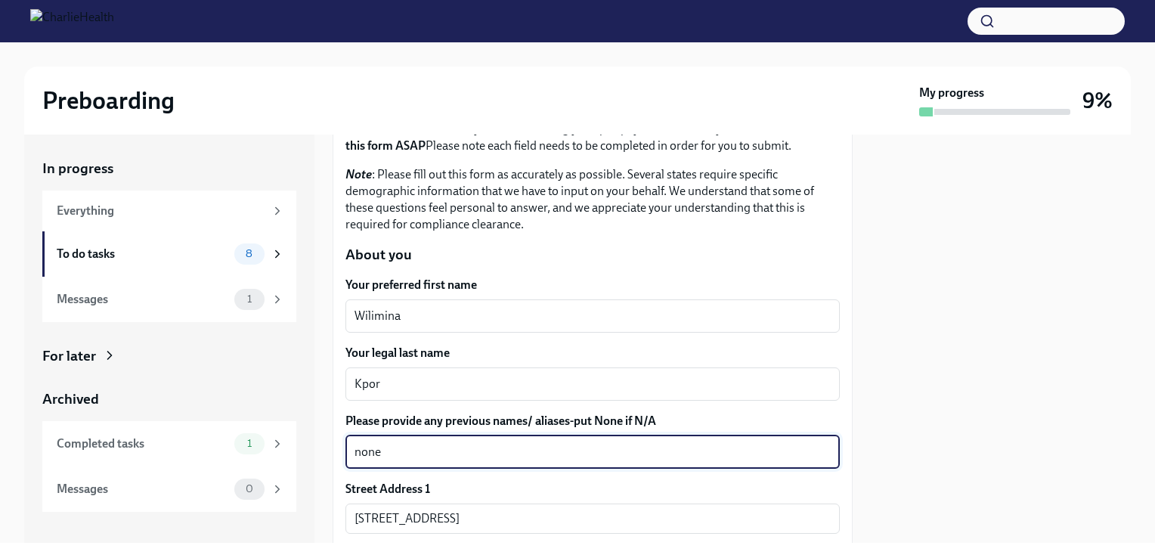
scroll to position [0, 0]
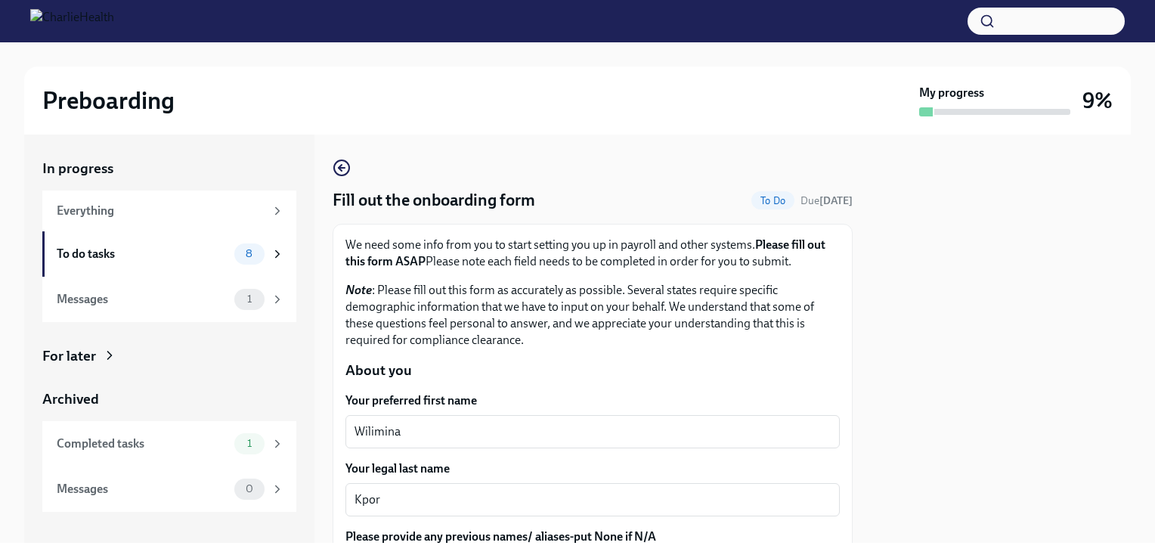
type textarea "none"
click at [820, 197] on strong "[DATE]" at bounding box center [836, 200] width 33 height 13
click at [820, 206] on strong "[DATE]" at bounding box center [836, 200] width 33 height 13
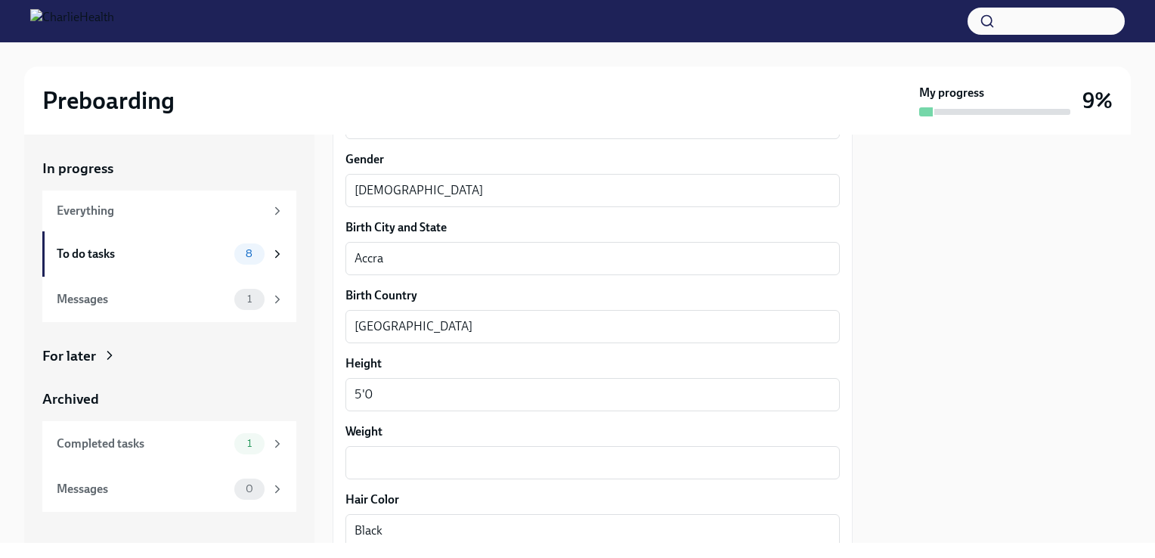
scroll to position [1428, 0]
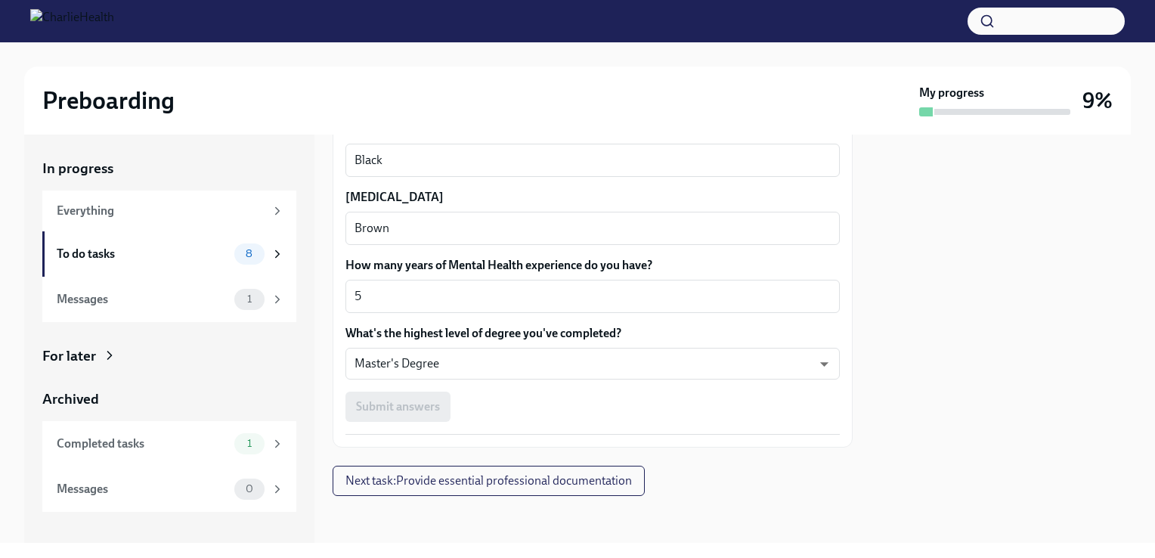
click at [412, 411] on div "Submit answers" at bounding box center [593, 407] width 494 height 30
click at [497, 481] on span "Next task : Provide essential professional documentation" at bounding box center [489, 480] width 287 height 15
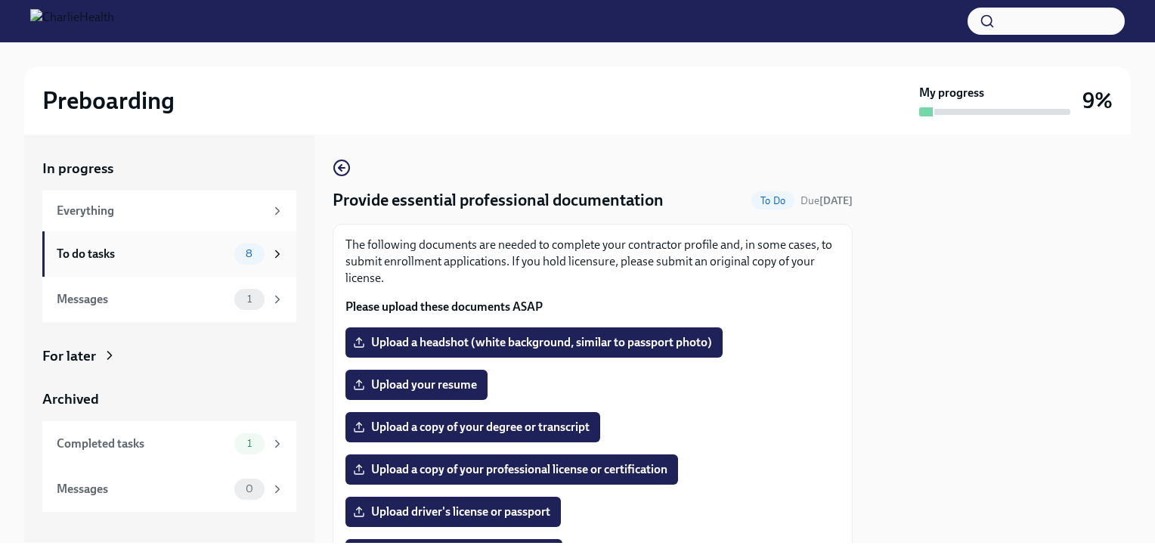
click at [153, 253] on div "To do tasks" at bounding box center [143, 254] width 172 height 17
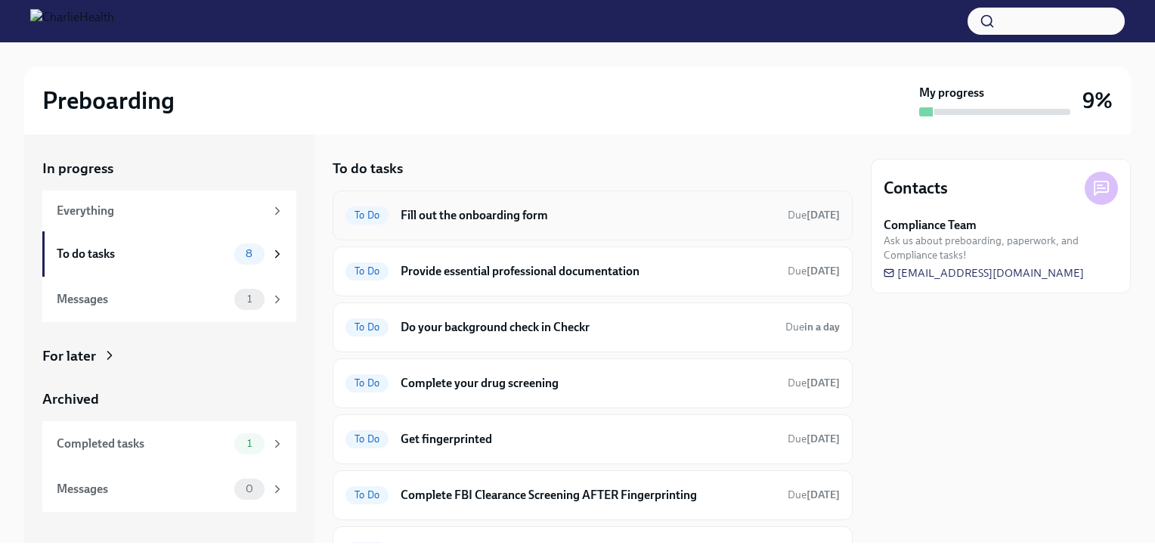
click at [445, 214] on h6 "Fill out the onboarding form" at bounding box center [588, 215] width 375 height 17
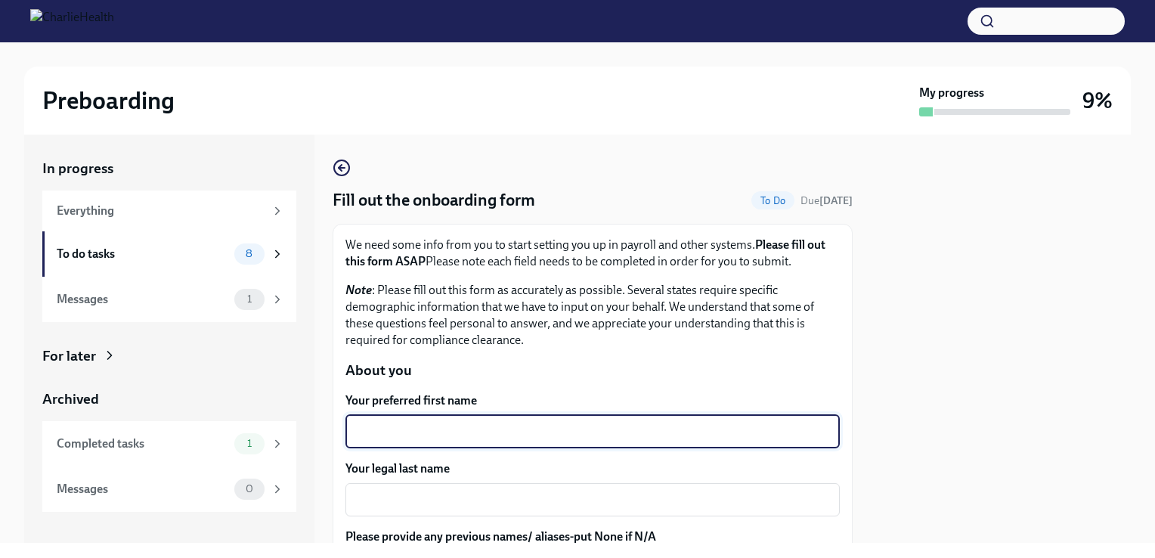
click at [417, 429] on textarea "Your preferred first name" at bounding box center [593, 432] width 476 height 18
type textarea "Wilimina"
click at [408, 480] on div "Your legal last name x ​" at bounding box center [593, 488] width 494 height 56
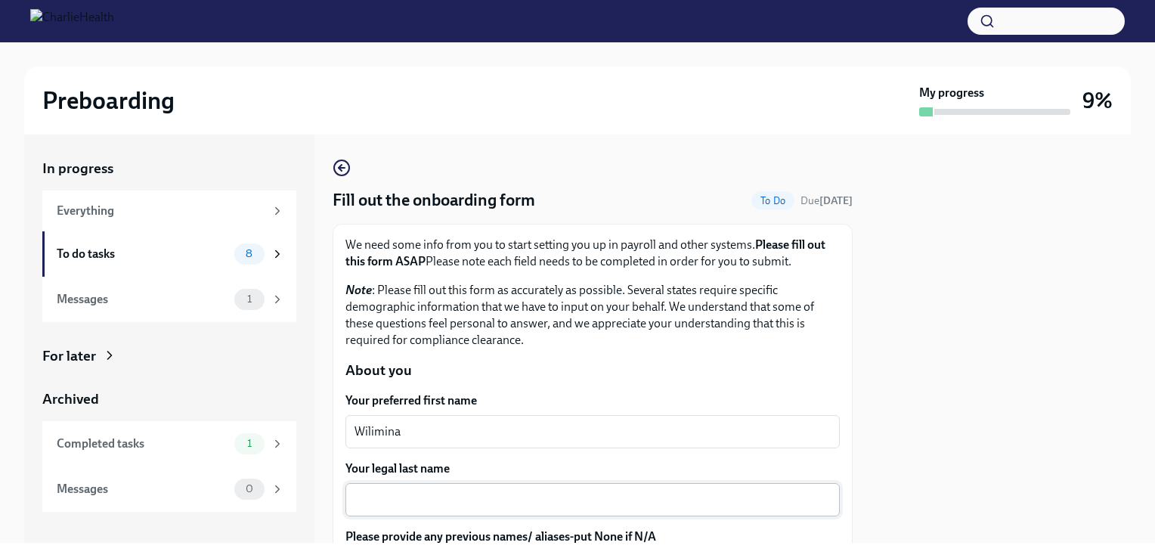
click at [389, 509] on div "x ​" at bounding box center [593, 499] width 494 height 33
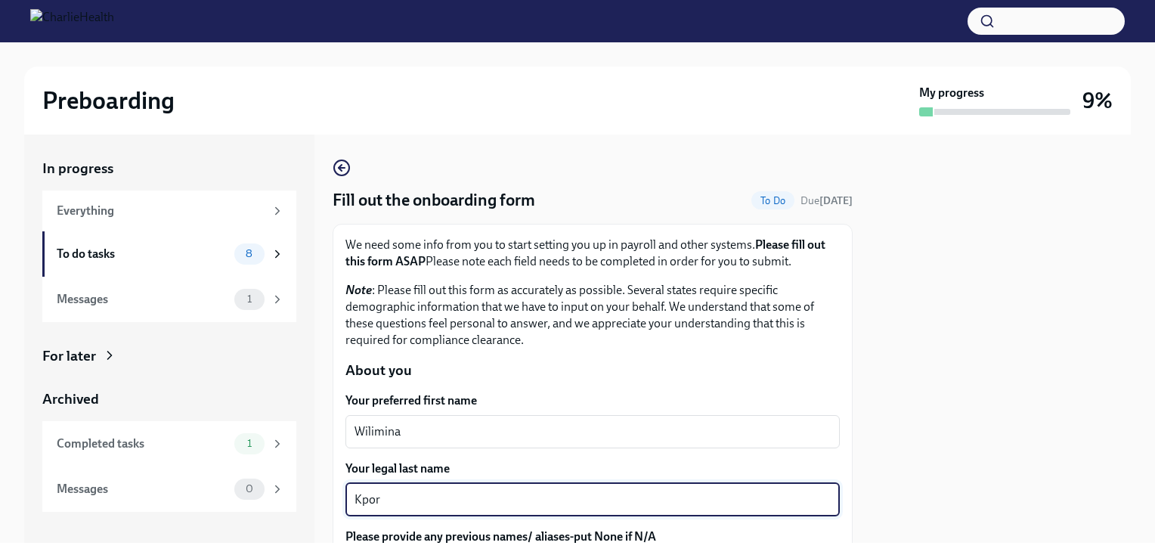
type textarea "Kpor"
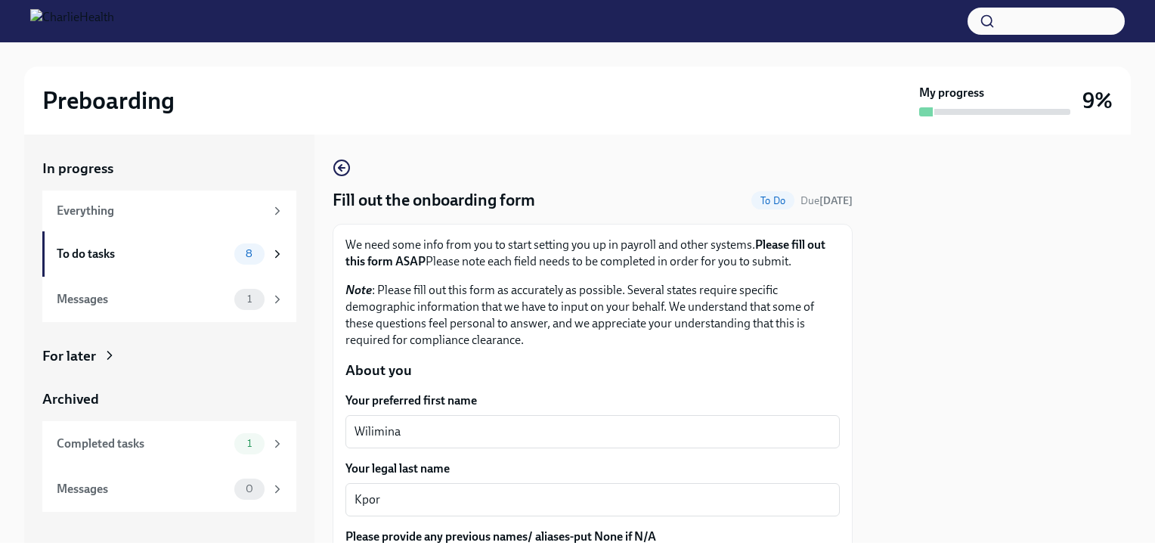
drag, startPoint x: 841, startPoint y: 187, endPoint x: 844, endPoint y: 231, distance: 44.0
click at [844, 231] on div "Fill out the onboarding form To Do Due [DATE] We need some info from you to sta…" at bounding box center [593, 339] width 520 height 408
click at [667, 335] on p "Note : Please fill out this form as accurately as possible. Several states requ…" at bounding box center [593, 315] width 494 height 67
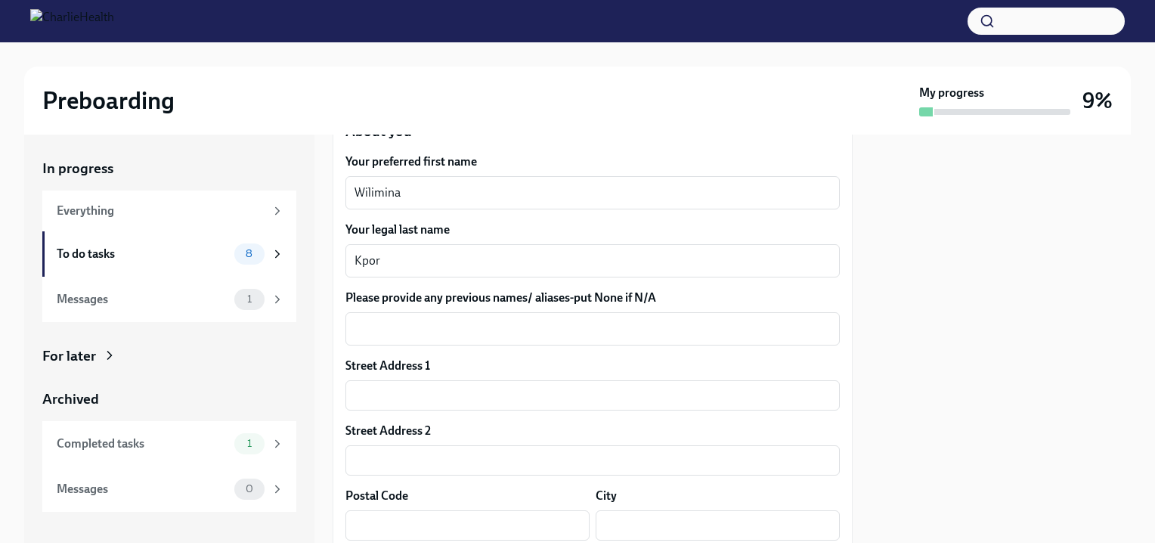
scroll to position [308, 0]
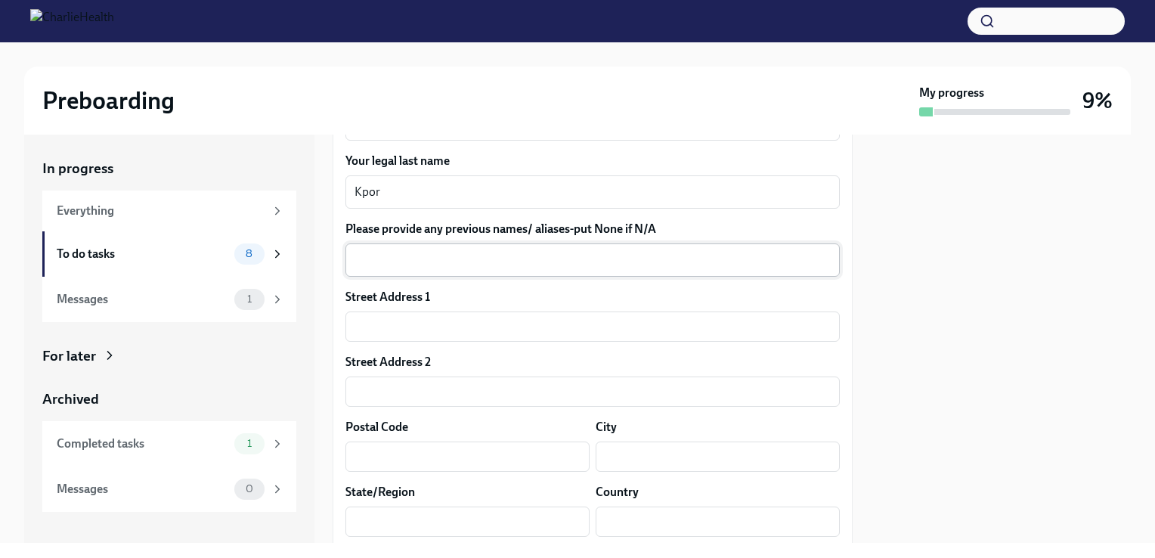
click at [566, 266] on textarea "Please provide any previous names/ aliases-put None if N/A" at bounding box center [593, 260] width 476 height 18
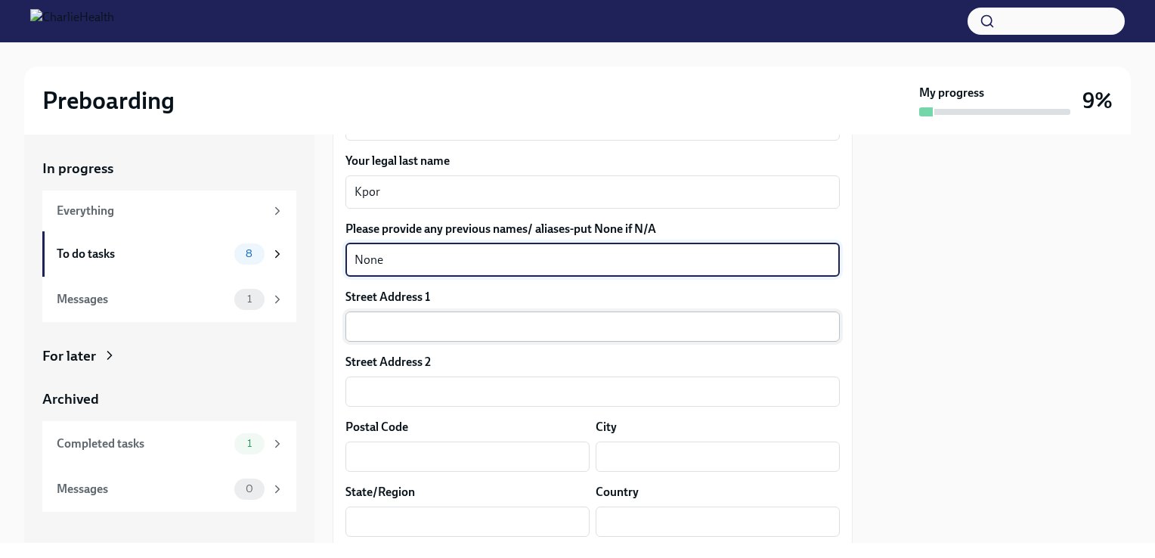
type textarea "None"
click at [585, 327] on input "text" at bounding box center [593, 326] width 494 height 30
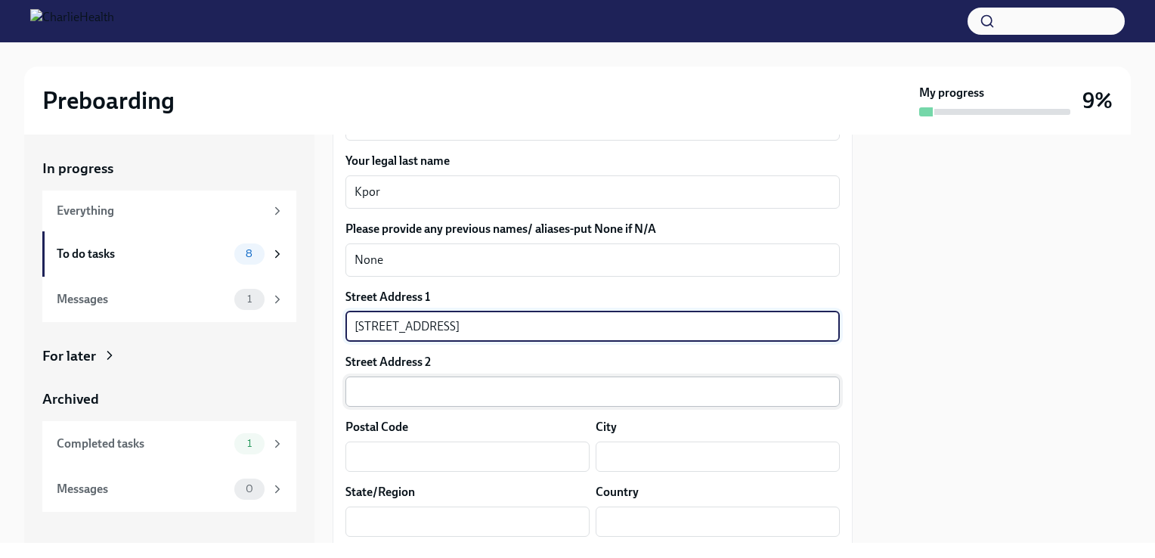
type input "[STREET_ADDRESS]"
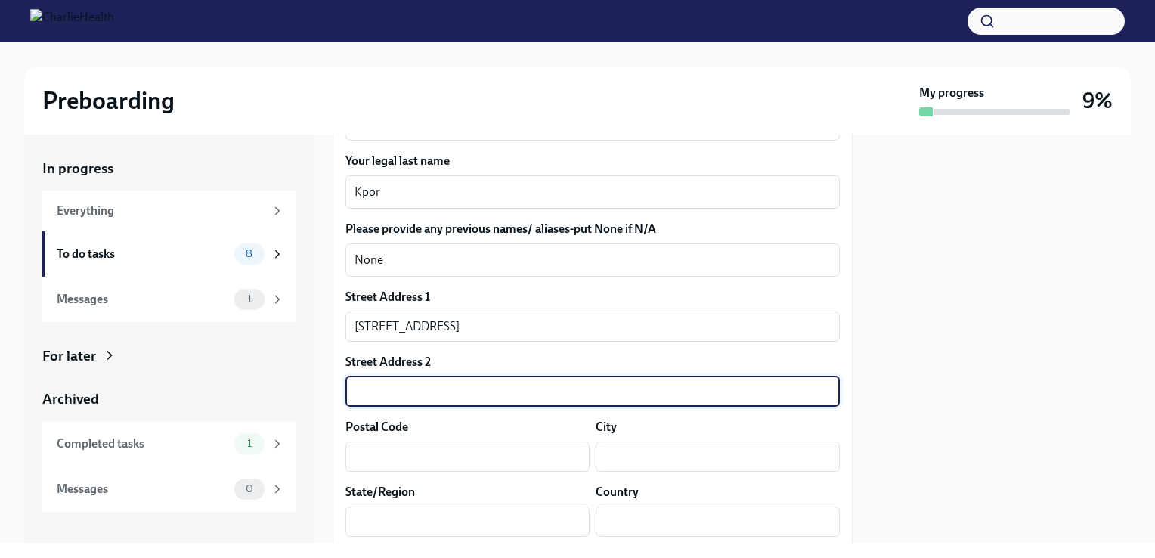
click at [464, 405] on input "text" at bounding box center [593, 392] width 494 height 30
type input "Apt A2L"
click at [460, 453] on input "text" at bounding box center [468, 457] width 244 height 30
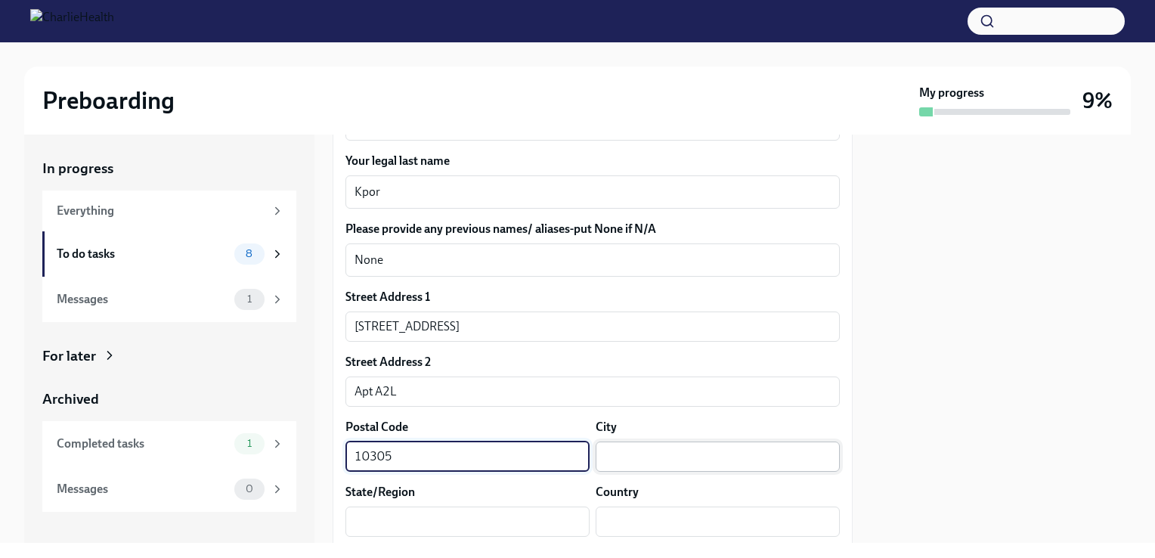
type input "10305"
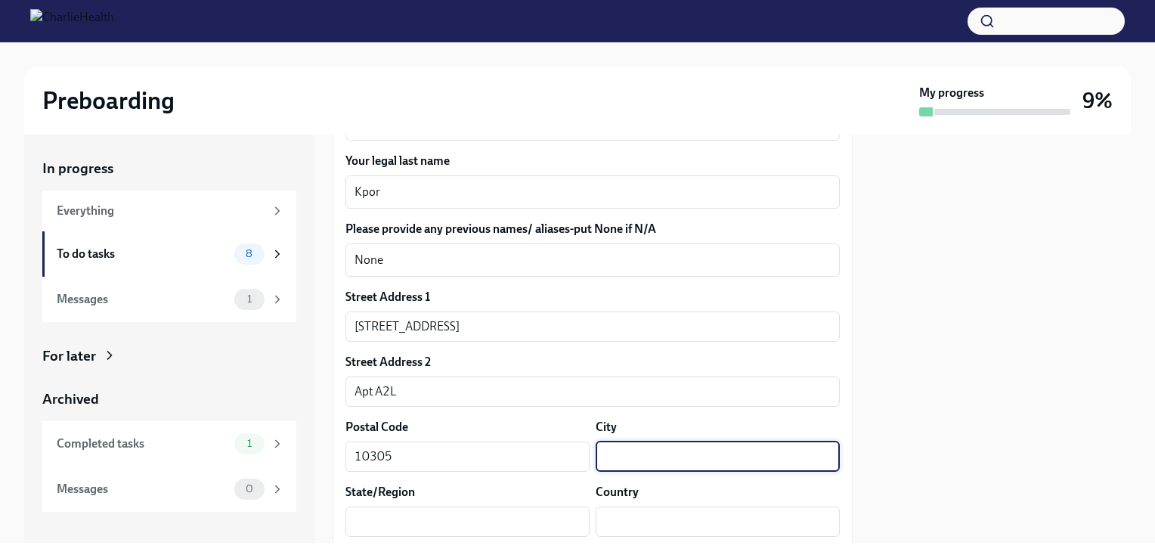
click at [616, 464] on input "text" at bounding box center [718, 457] width 244 height 30
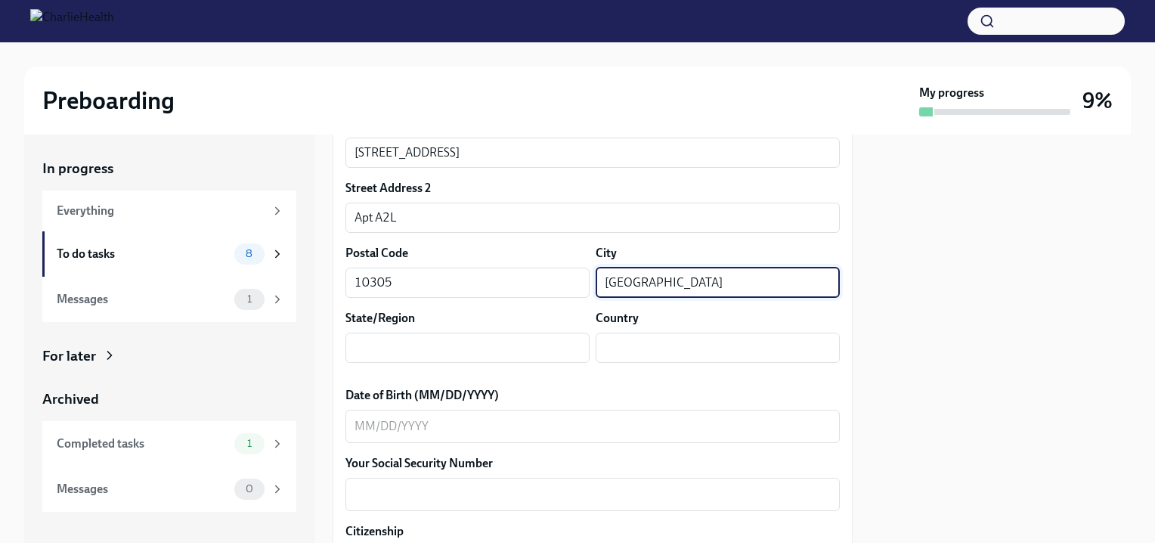
scroll to position [488, 0]
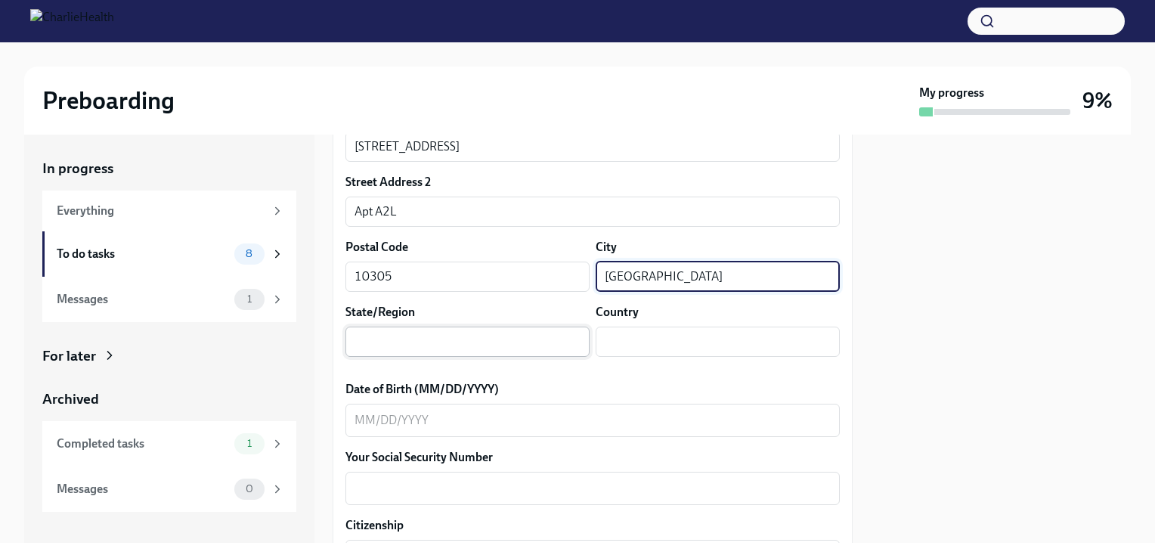
type input "[GEOGRAPHIC_DATA]"
click at [545, 338] on input "text" at bounding box center [468, 342] width 244 height 30
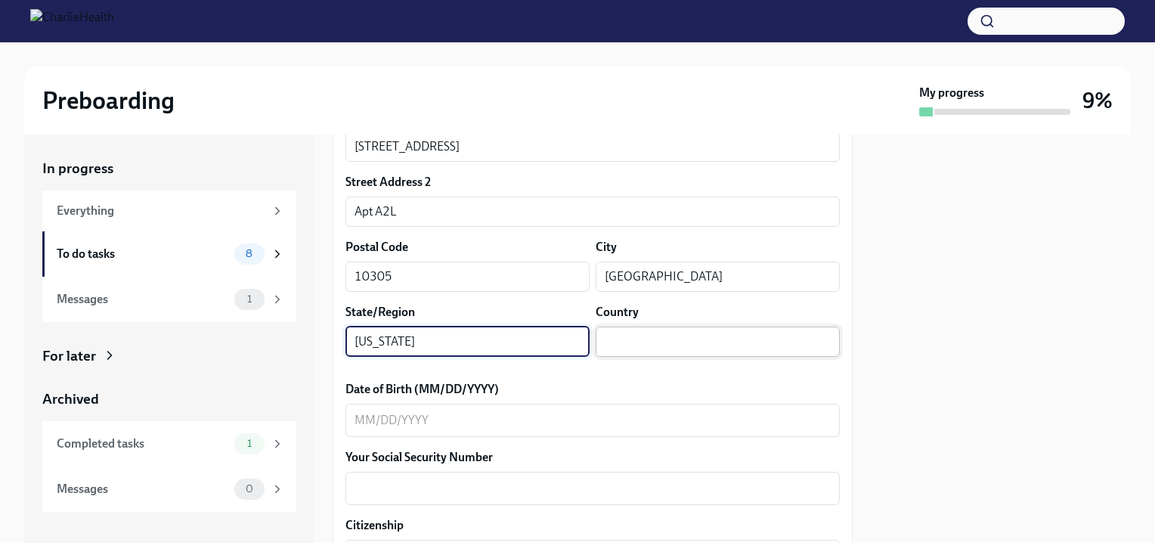
type input "[US_STATE]"
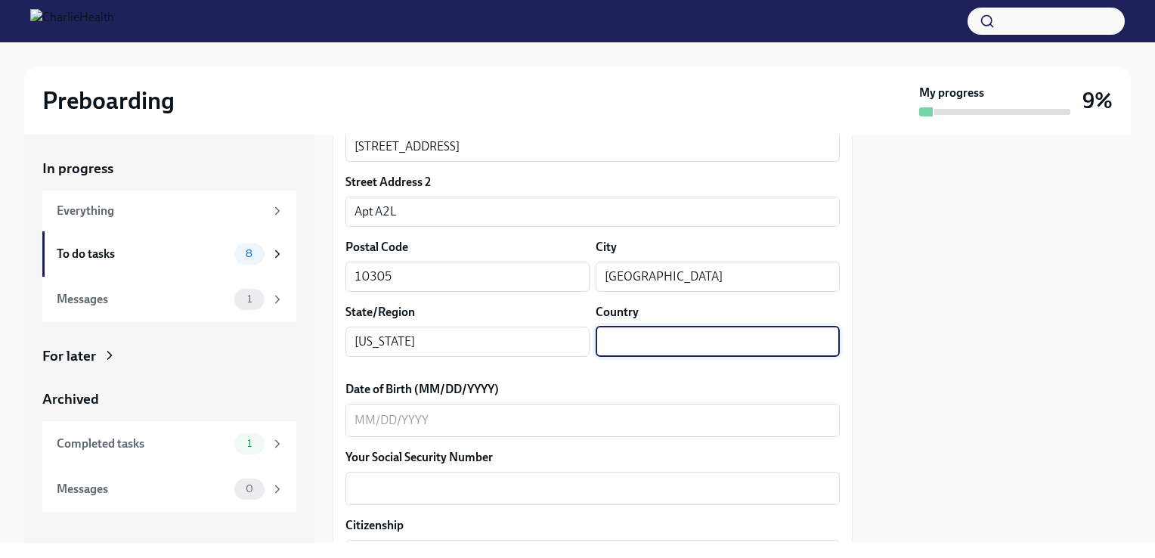
click at [659, 339] on input "text" at bounding box center [718, 342] width 244 height 30
type input "[GEOGRAPHIC_DATA]"
click at [587, 413] on textarea "Date of Birth (MM/DD/YYYY)" at bounding box center [593, 420] width 476 height 18
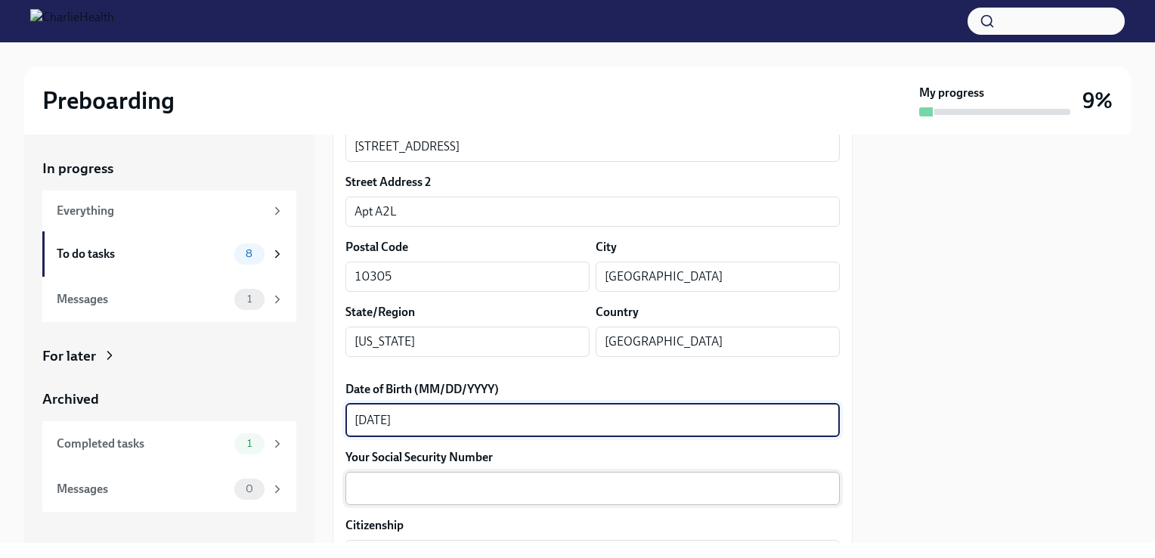
type textarea "[DATE]"
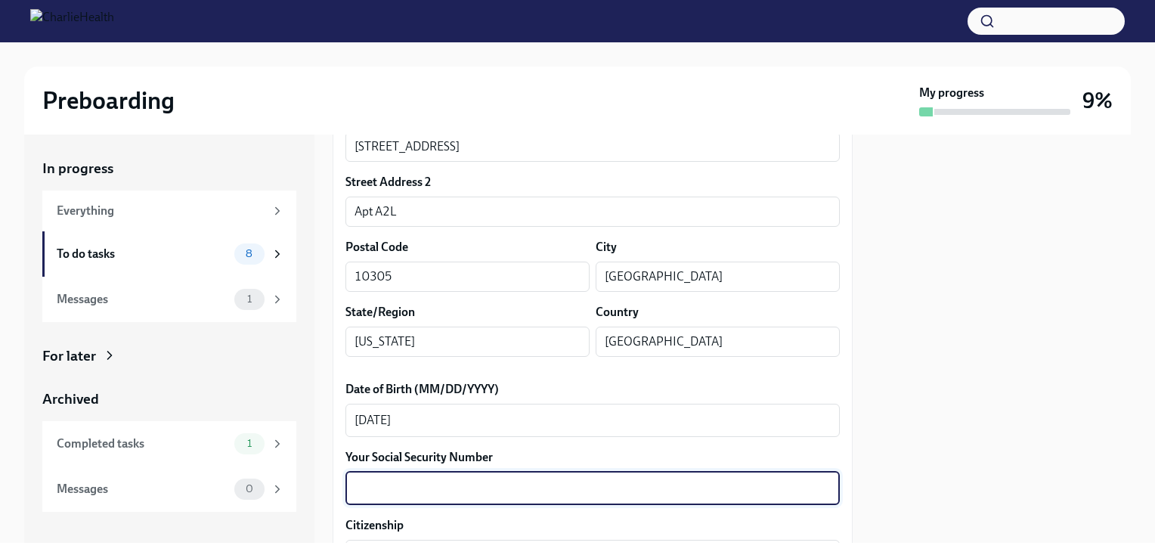
click at [500, 496] on textarea "Your Social Security Number" at bounding box center [593, 488] width 476 height 18
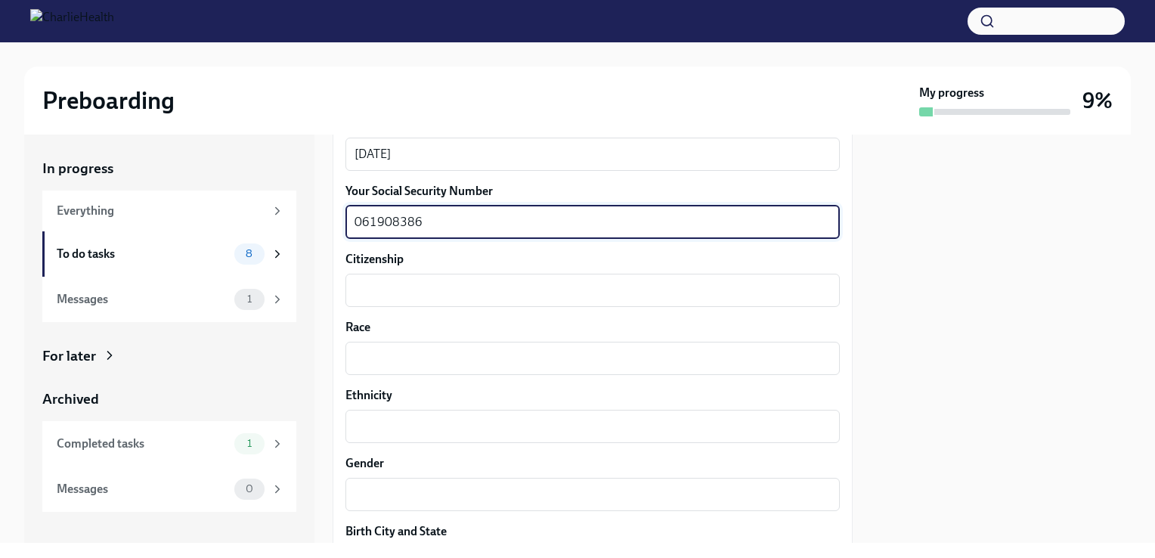
scroll to position [752, 0]
type textarea "061908386"
click at [556, 290] on textarea "Citizenship" at bounding box center [593, 293] width 476 height 18
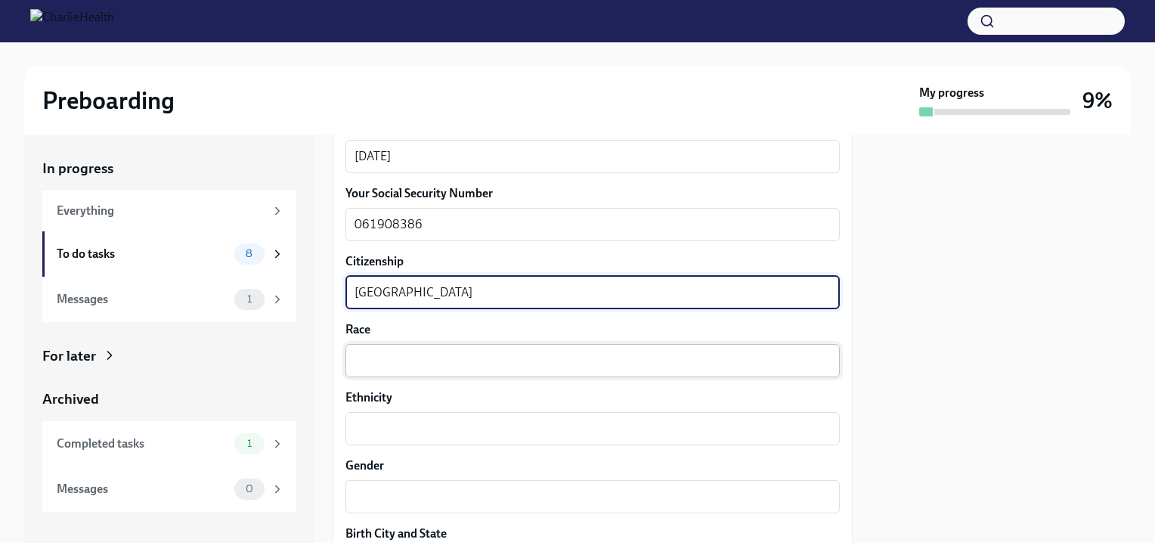
type textarea "[GEOGRAPHIC_DATA]"
click at [444, 370] on div "x ​" at bounding box center [593, 360] width 494 height 33
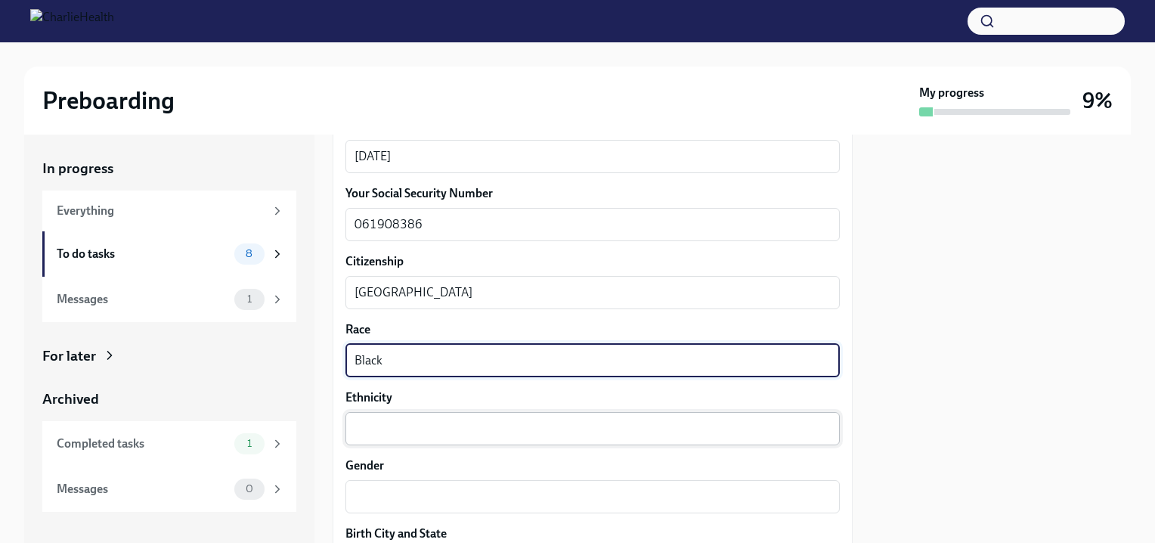
type textarea "Black"
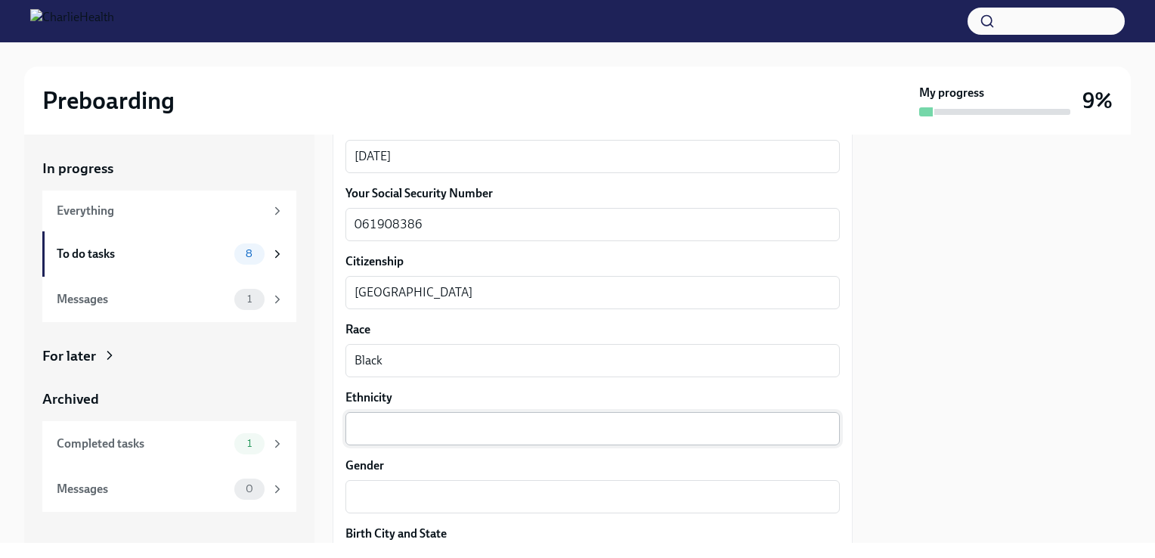
click at [424, 417] on div "x ​" at bounding box center [593, 428] width 494 height 33
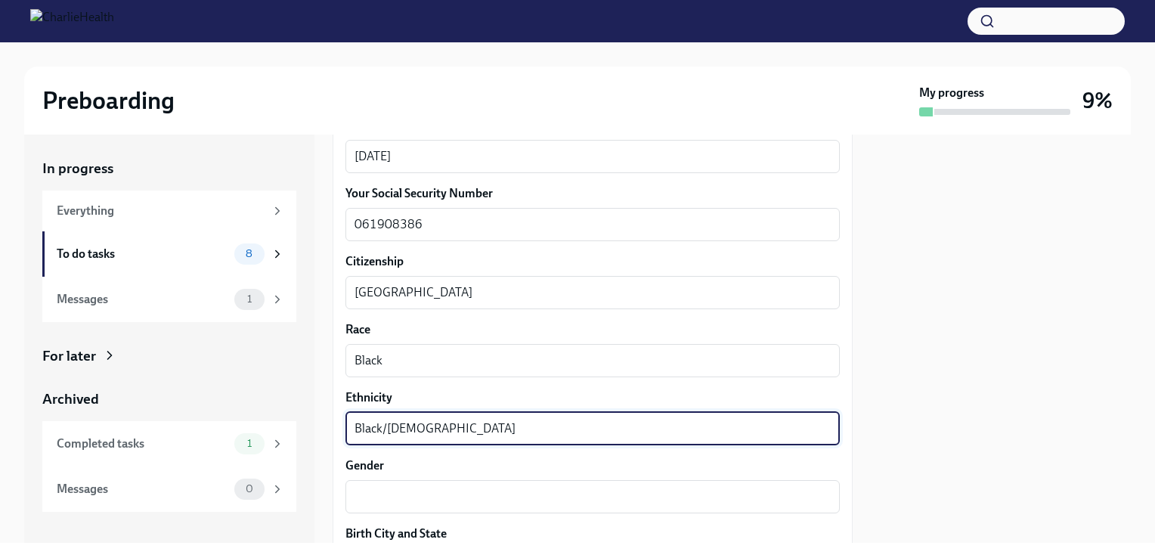
drag, startPoint x: 490, startPoint y: 425, endPoint x: 318, endPoint y: 439, distance: 172.2
click at [318, 439] on div "In progress Everything To do tasks 8 Messages 1 For later Archived Completed ta…" at bounding box center [577, 339] width 1107 height 408
drag, startPoint x: 401, startPoint y: 429, endPoint x: 262, endPoint y: 441, distance: 140.3
click at [262, 441] on div "In progress Everything To do tasks 8 Messages 1 For later Archived Completed ta…" at bounding box center [577, 339] width 1107 height 408
type textarea "Black"
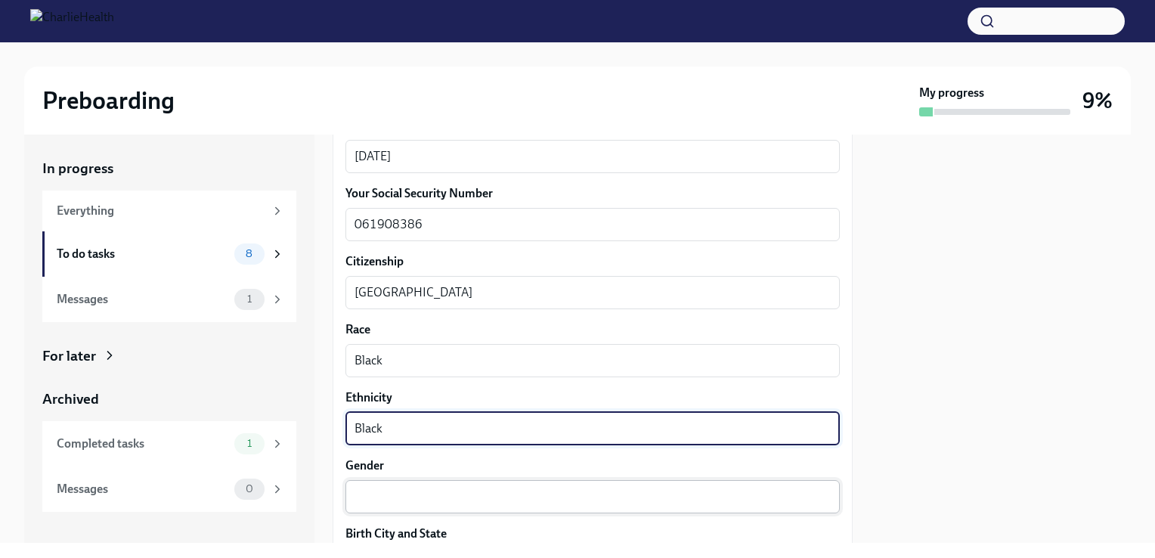
click at [423, 512] on div "x ​" at bounding box center [593, 496] width 494 height 33
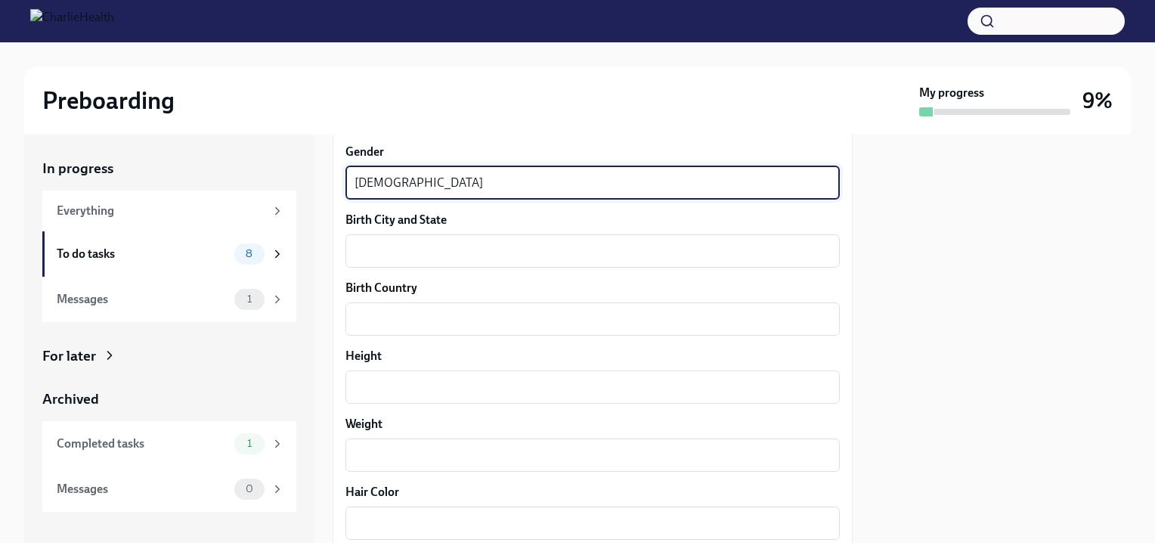
scroll to position [1068, 0]
type textarea "[DEMOGRAPHIC_DATA]"
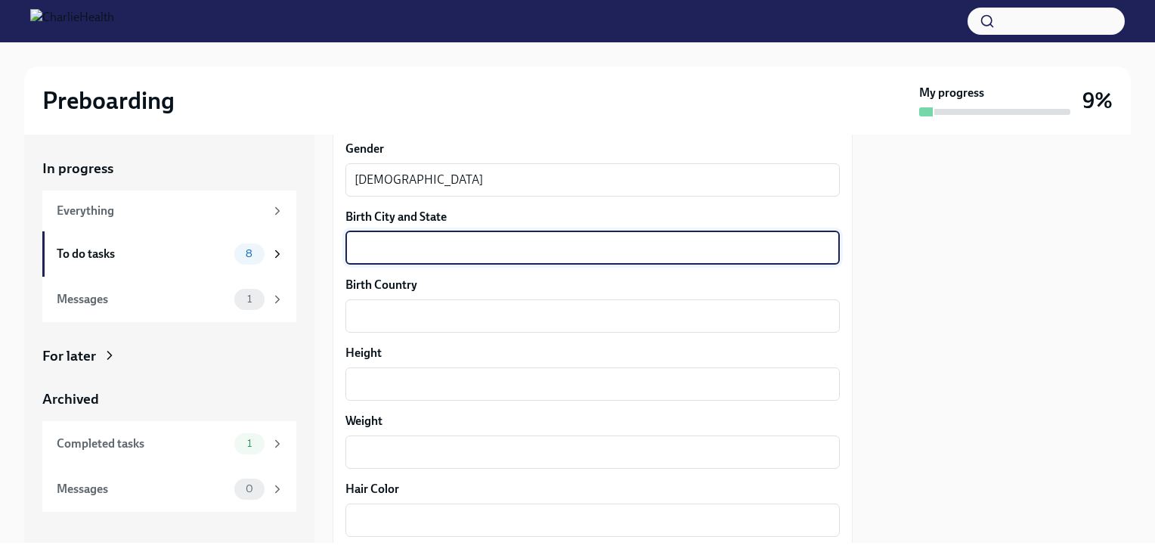
click at [466, 249] on textarea "Birth City and State" at bounding box center [593, 248] width 476 height 18
type textarea "Accra"
click at [432, 307] on textarea "Birth Country" at bounding box center [593, 316] width 476 height 18
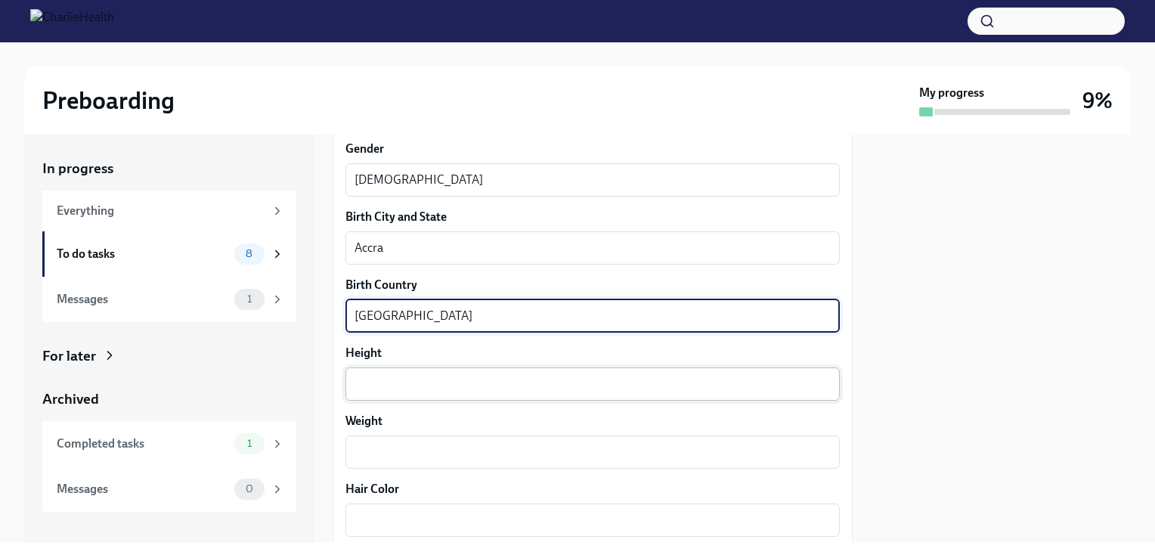
type textarea "[GEOGRAPHIC_DATA]"
click at [387, 389] on textarea "Height" at bounding box center [593, 384] width 476 height 18
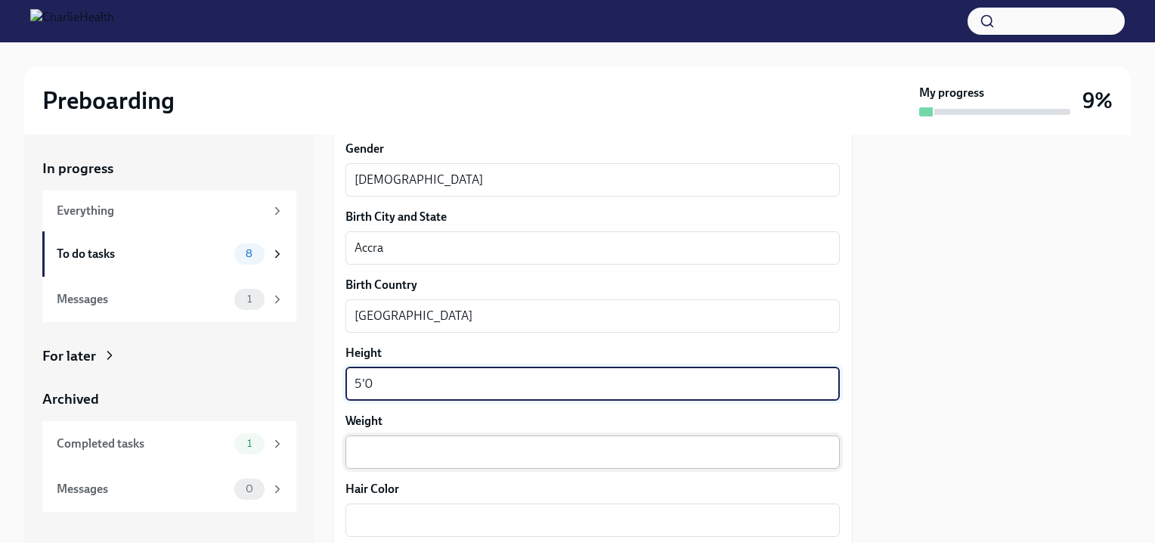
type textarea "5'0"
click at [370, 448] on textarea "Weight" at bounding box center [593, 452] width 476 height 18
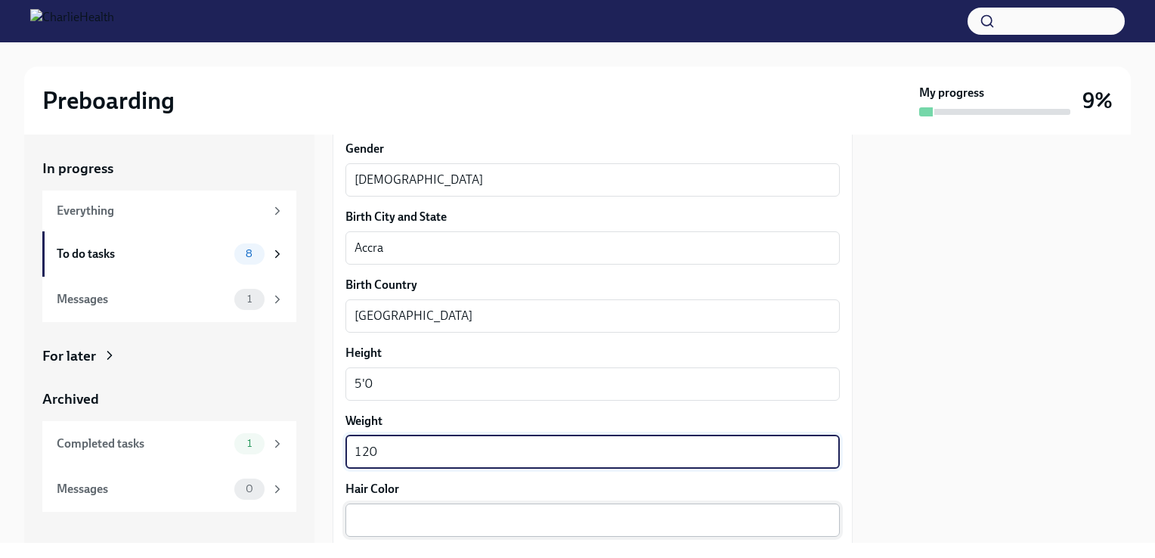
type textarea "120"
click at [366, 507] on div "x ​" at bounding box center [593, 520] width 494 height 33
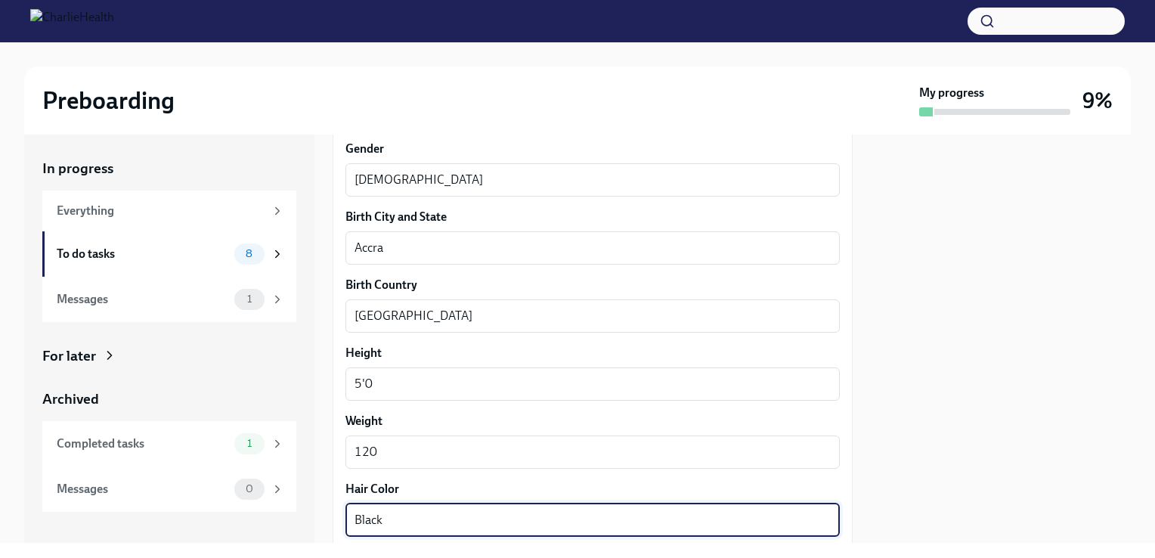
scroll to position [1245, 0]
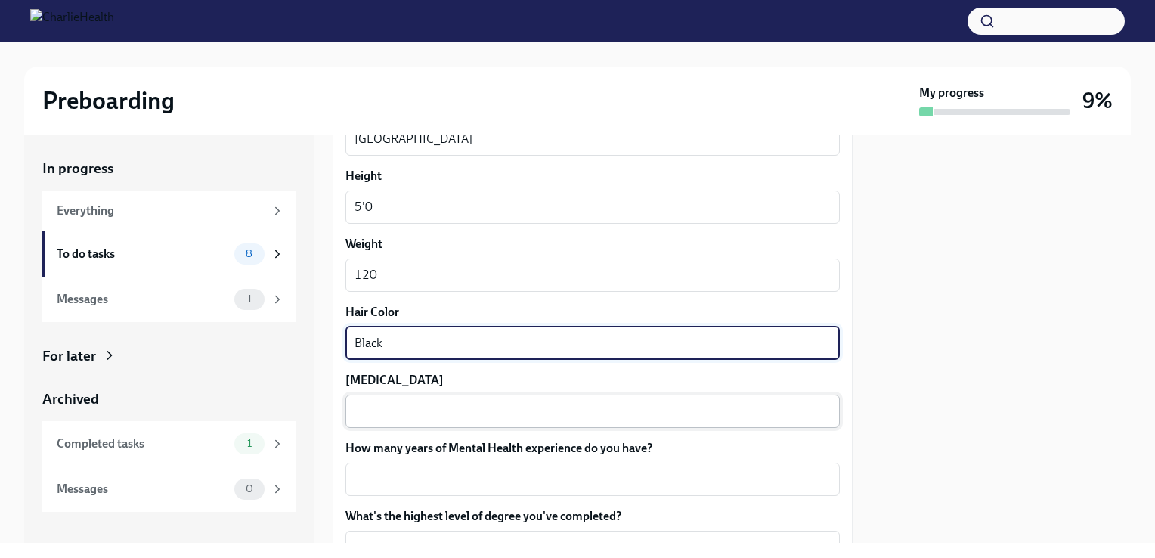
type textarea "Black"
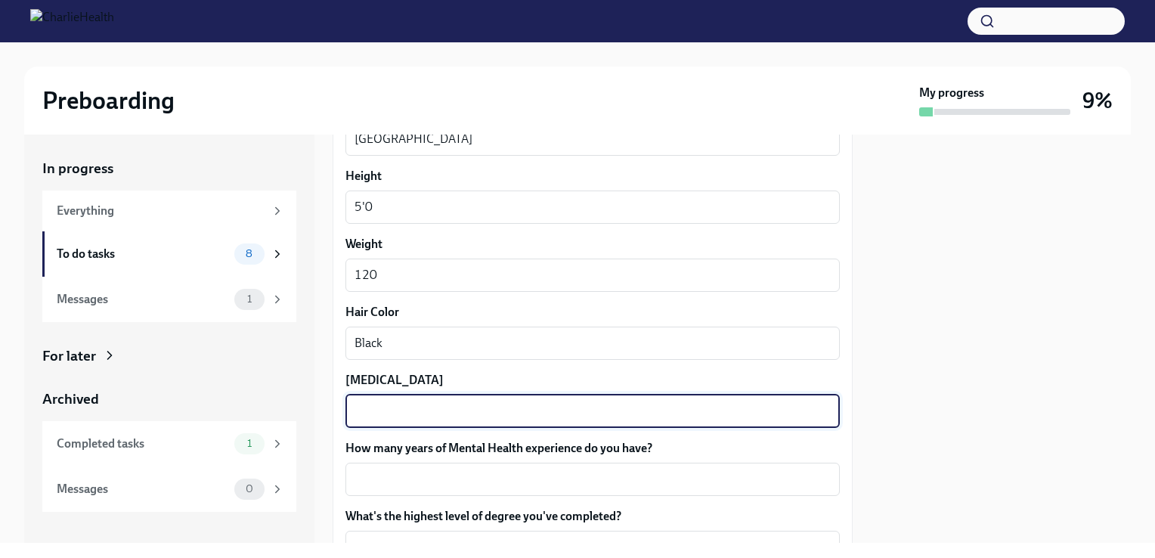
click at [510, 413] on textarea "[MEDICAL_DATA]" at bounding box center [593, 411] width 476 height 18
click at [361, 411] on textarea "[PERSON_NAME]" at bounding box center [593, 411] width 476 height 18
type textarea "Brown"
click at [394, 475] on textarea "How many years of Mental Health experience do you have?" at bounding box center [593, 479] width 476 height 18
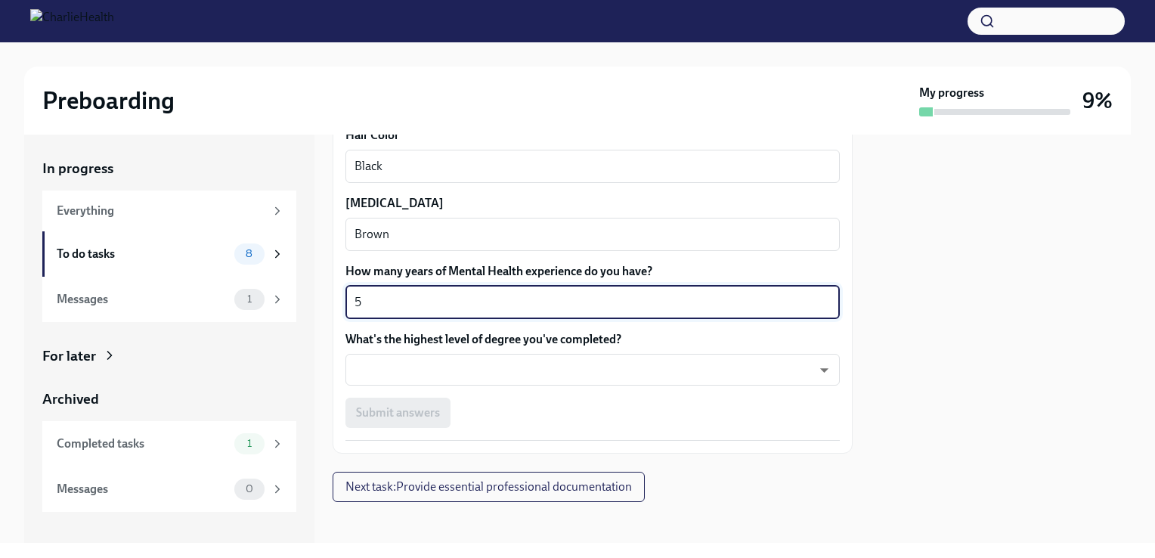
scroll to position [1428, 0]
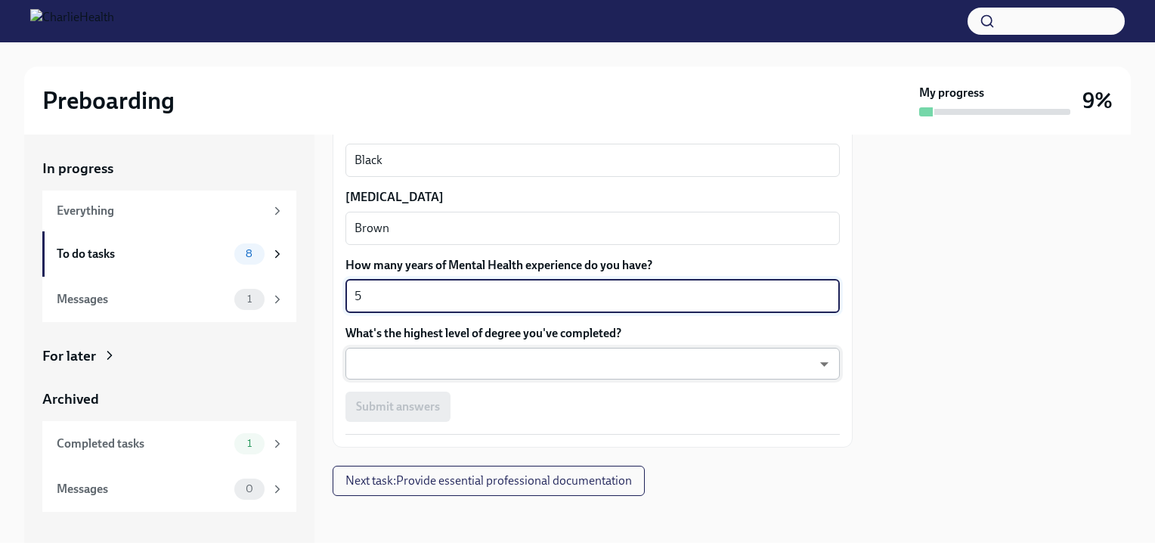
type textarea "5"
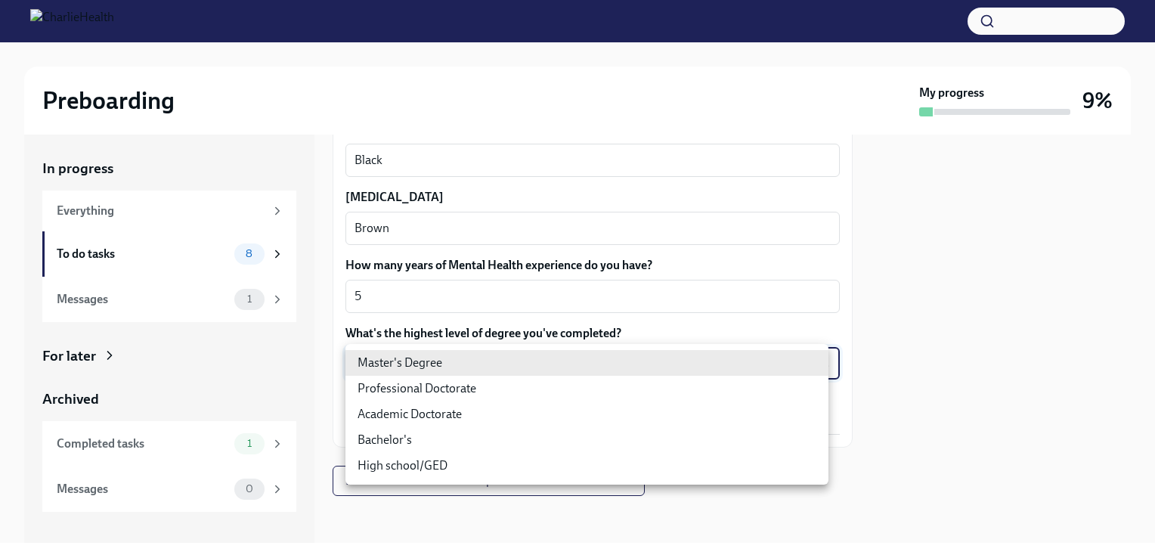
click at [571, 370] on body "Preboarding My progress 9% In progress Everything To do tasks 8 Messages 1 For …" at bounding box center [577, 279] width 1155 height 558
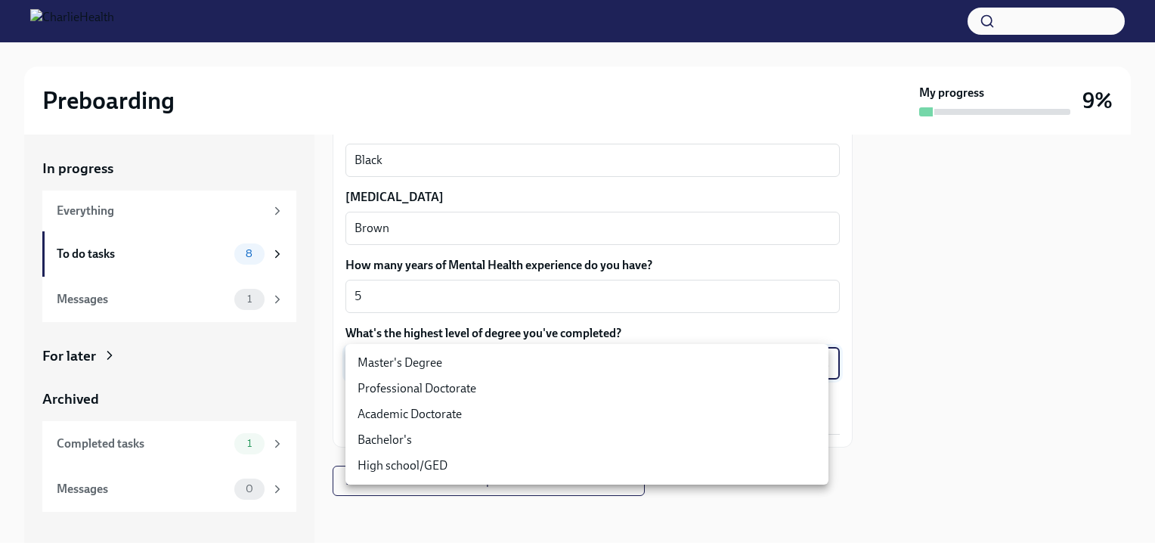
click at [491, 367] on li "Master's Degree" at bounding box center [587, 363] width 483 height 26
type input "2vBr-ghkD"
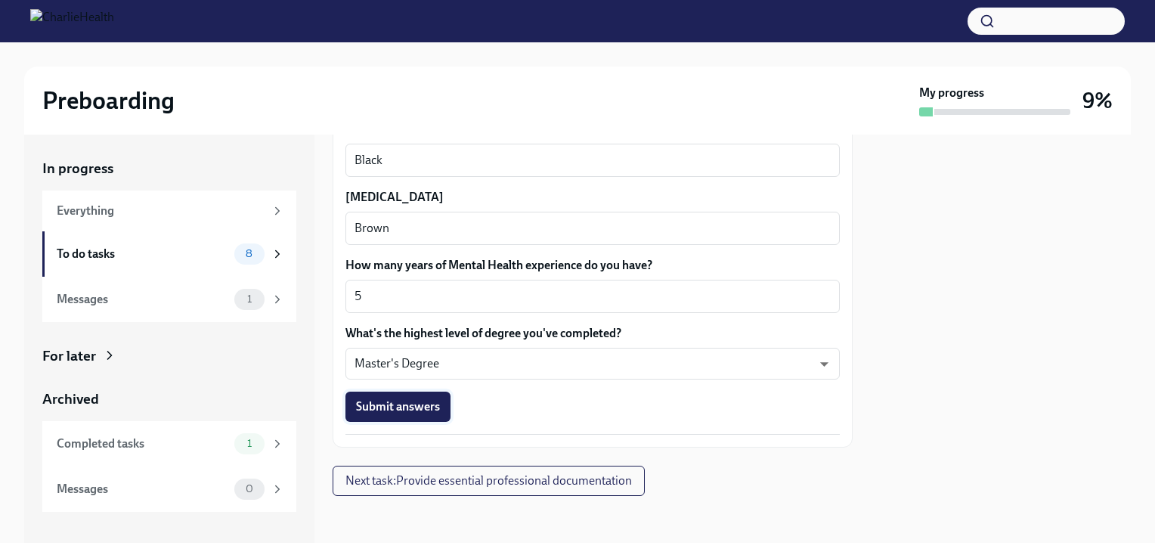
click at [421, 401] on span "Submit answers" at bounding box center [398, 406] width 84 height 15
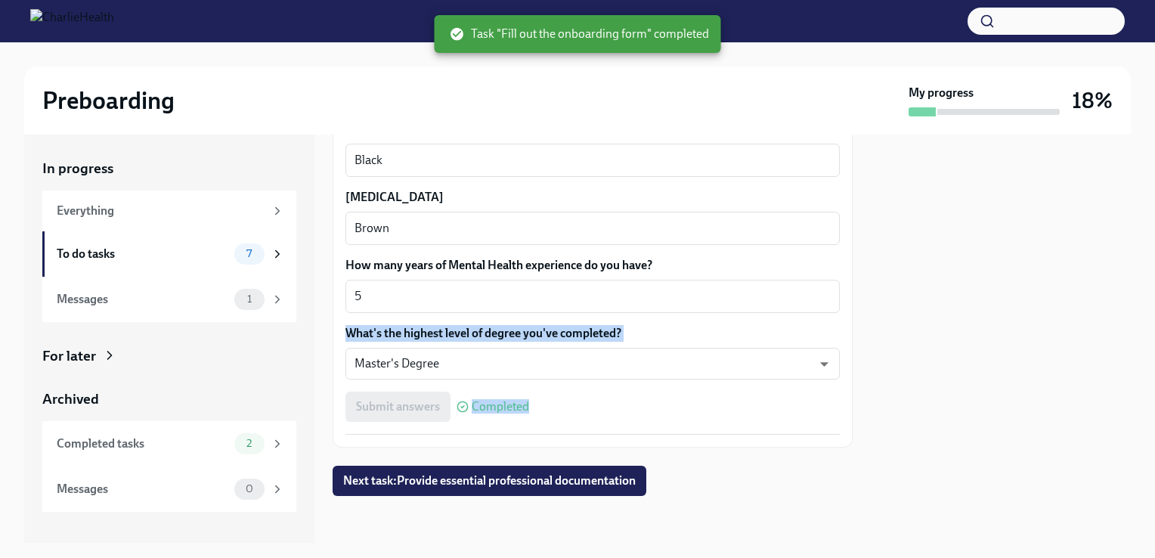
drag, startPoint x: 839, startPoint y: 467, endPoint x: 832, endPoint y: 310, distance: 157.4
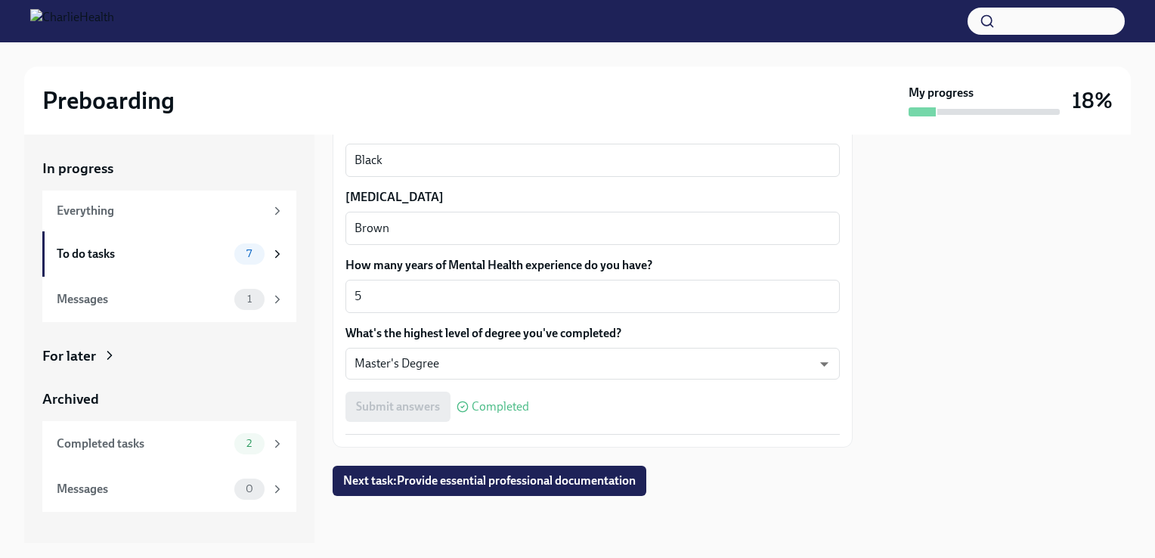
click at [442, 479] on span "Next task : Provide essential professional documentation" at bounding box center [489, 480] width 293 height 15
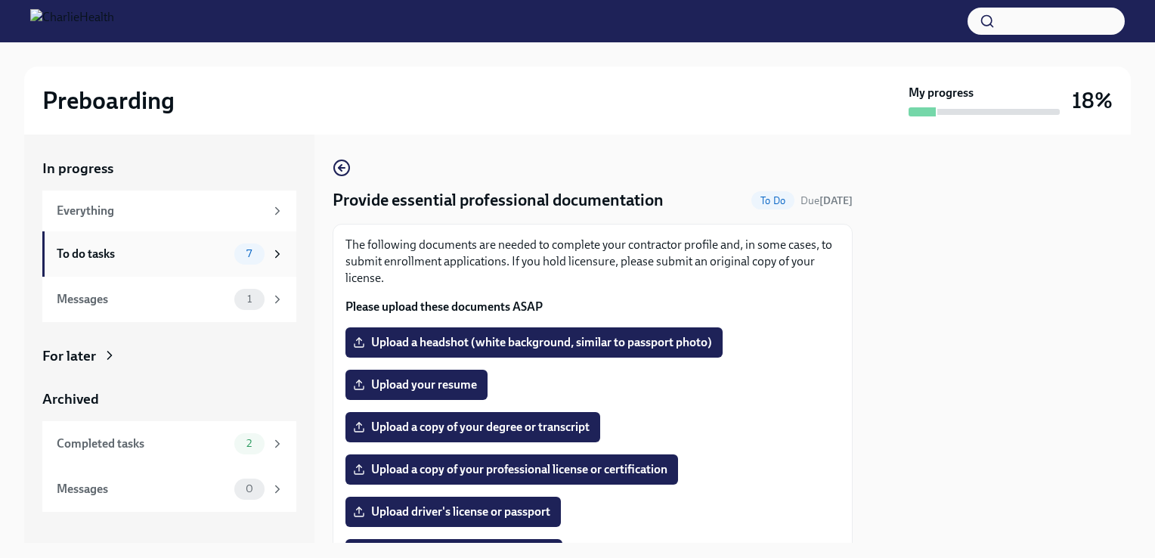
click at [268, 256] on div "7" at bounding box center [259, 253] width 50 height 21
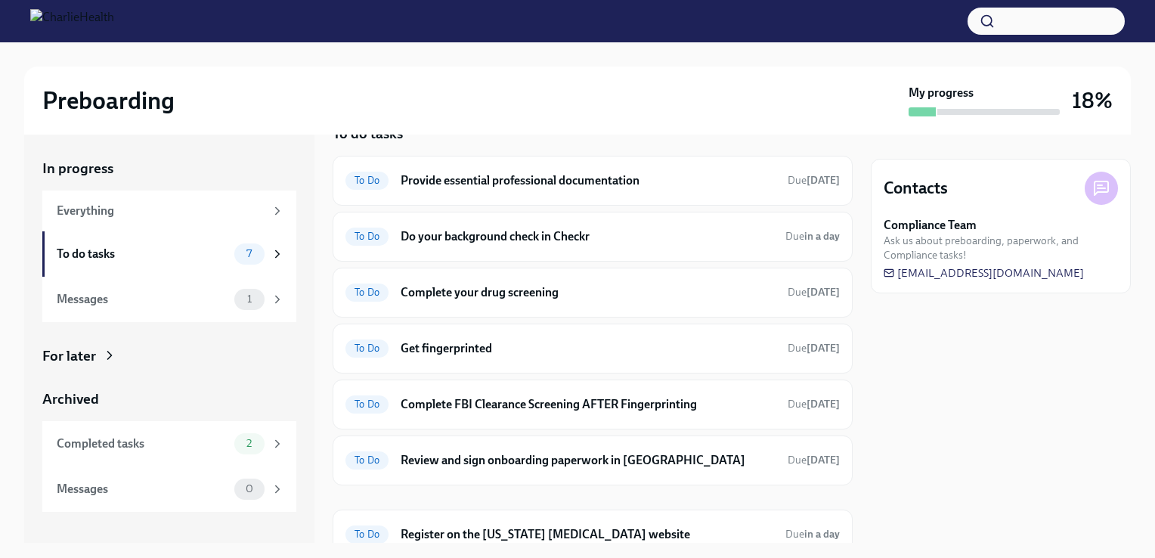
scroll to position [36, 0]
click at [807, 350] on strong "[DATE]" at bounding box center [823, 347] width 33 height 13
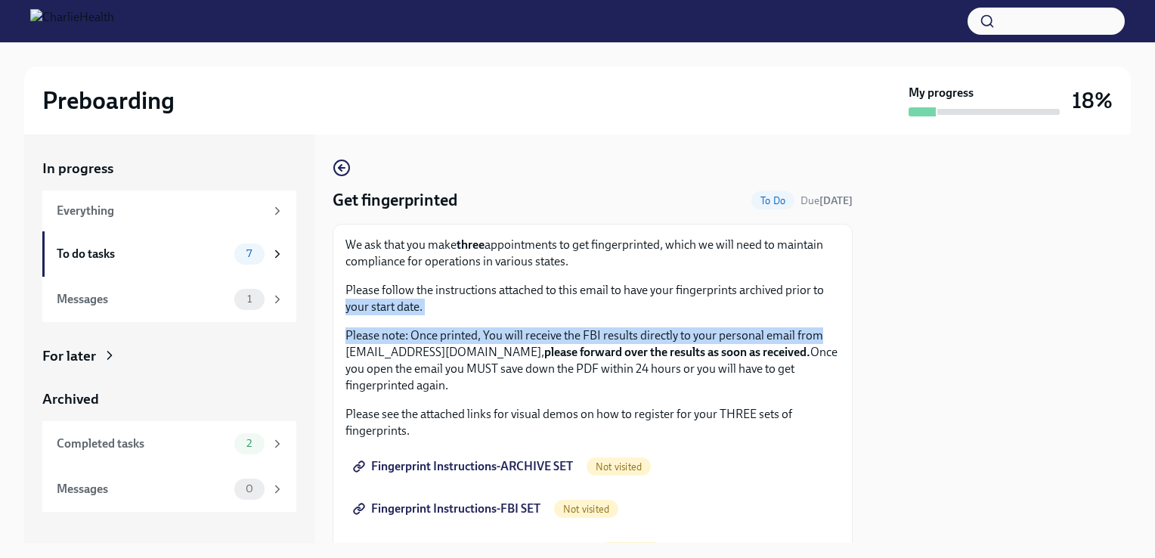
drag, startPoint x: 854, startPoint y: 288, endPoint x: 854, endPoint y: 318, distance: 29.5
click at [854, 318] on div "In progress Everything To do tasks 7 Messages 1 For later Archived Completed ta…" at bounding box center [577, 339] width 1107 height 408
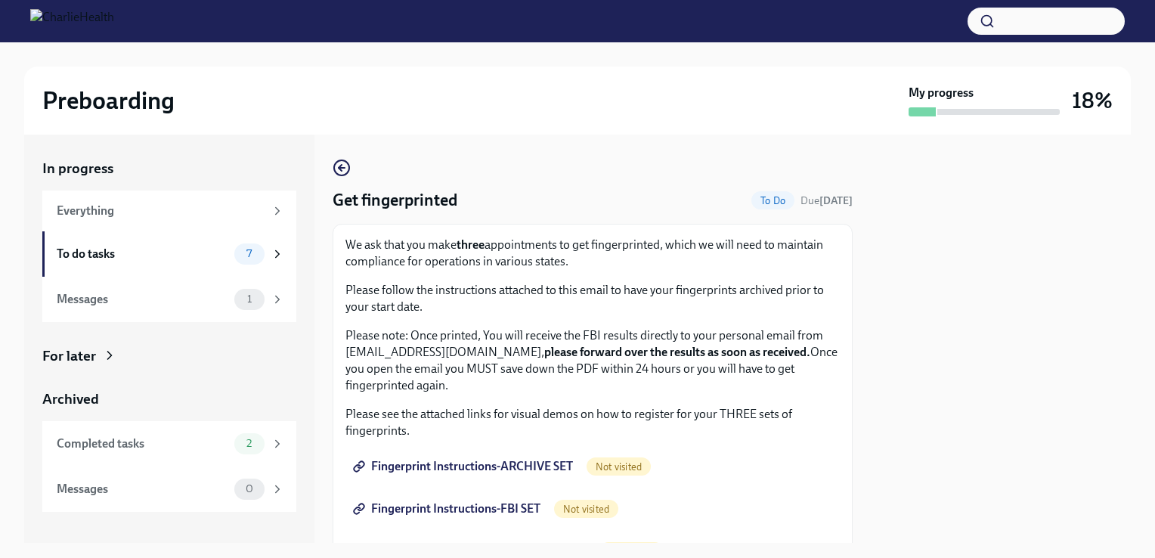
click at [709, 287] on p "Please follow the instructions attached to this email to have your fingerprints…" at bounding box center [593, 298] width 494 height 33
drag, startPoint x: 837, startPoint y: 244, endPoint x: 837, endPoint y: 268, distance: 23.4
click at [837, 268] on div "We ask that you make three appointments to get fingerprinted, which we will nee…" at bounding box center [593, 522] width 520 height 597
drag, startPoint x: 837, startPoint y: 268, endPoint x: 705, endPoint y: 307, distance: 138.0
click at [705, 307] on p "Please follow the instructions attached to this email to have your fingerprints…" at bounding box center [593, 298] width 494 height 33
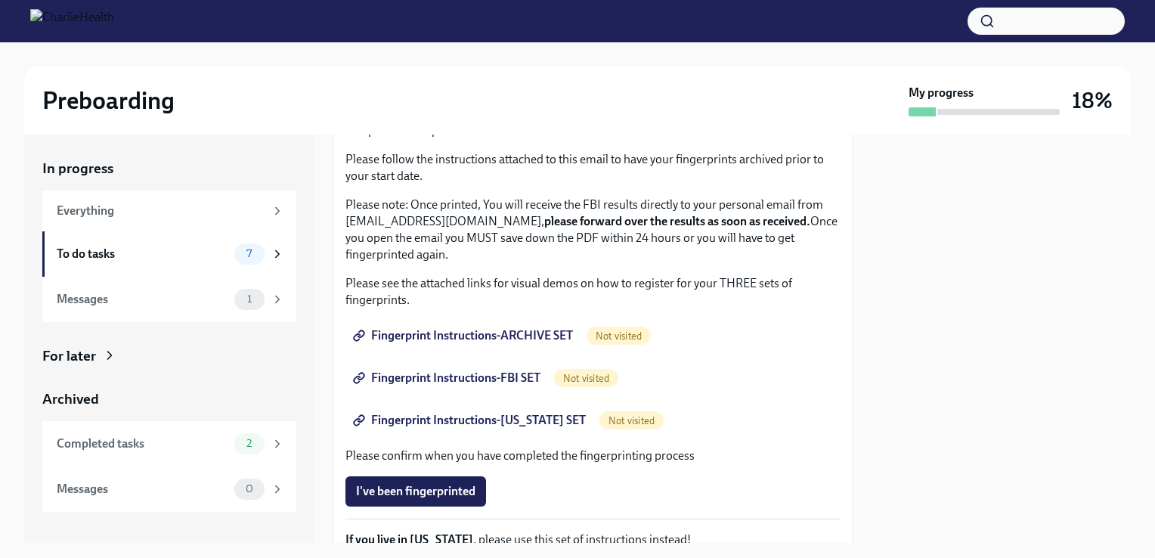
scroll to position [132, 0]
drag, startPoint x: 840, startPoint y: 285, endPoint x: 842, endPoint y: 324, distance: 38.6
click at [842, 324] on div "Get fingerprinted To Do Due [DATE] We ask that you make three appointments to g…" at bounding box center [593, 339] width 520 height 408
click at [447, 333] on span "Fingerprint Instructions-ARCHIVE SET" at bounding box center [464, 334] width 217 height 15
click at [699, 322] on div "Fingerprint Instructions-ARCHIVE SET Completed" at bounding box center [593, 334] width 494 height 30
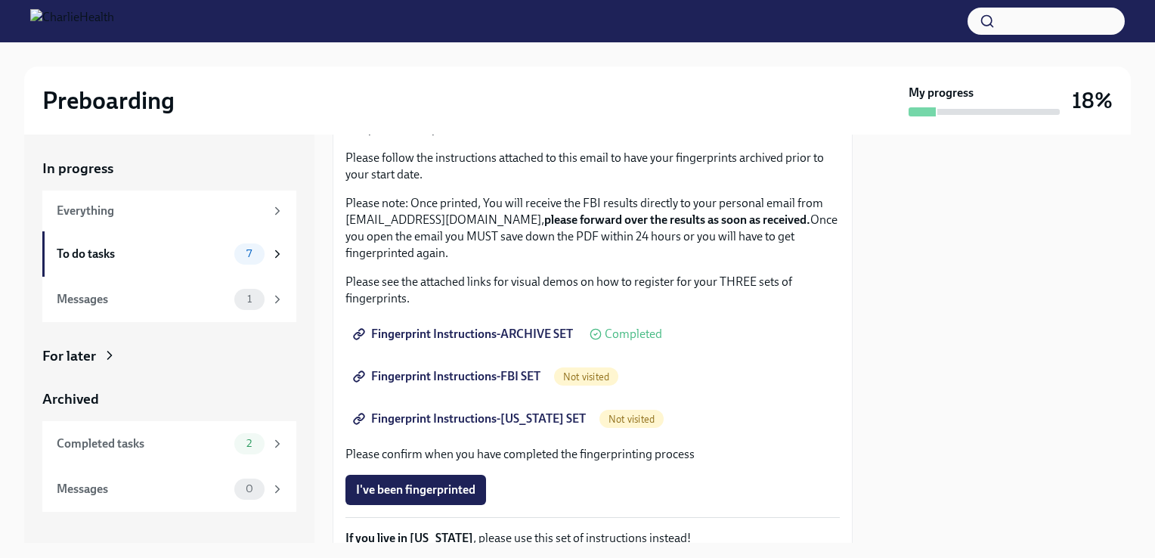
click at [541, 377] on span "Fingerprint Instructions-FBI SET" at bounding box center [448, 376] width 184 height 15
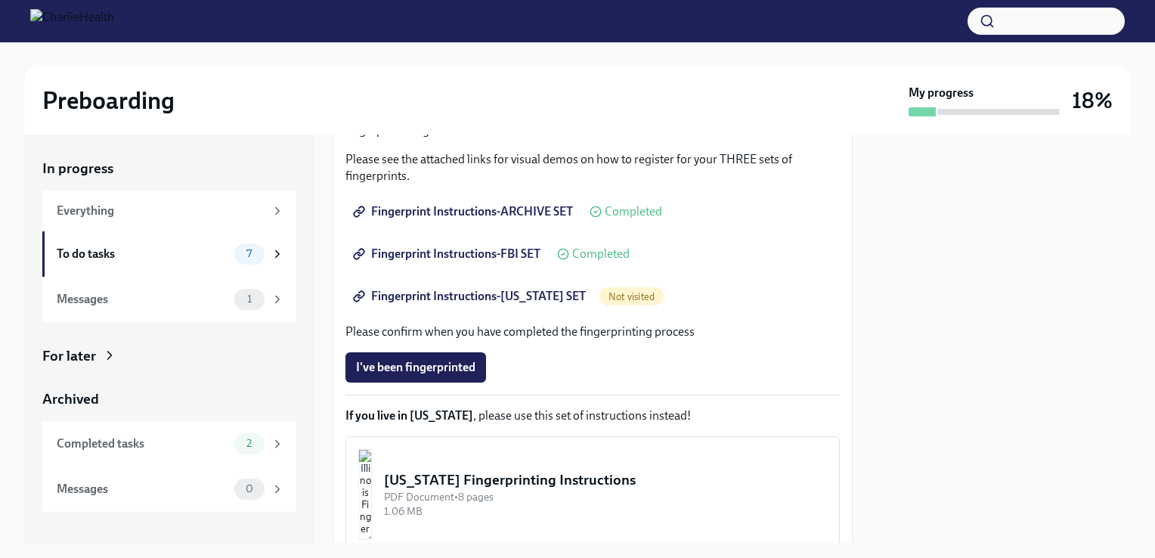
scroll to position [264, 0]
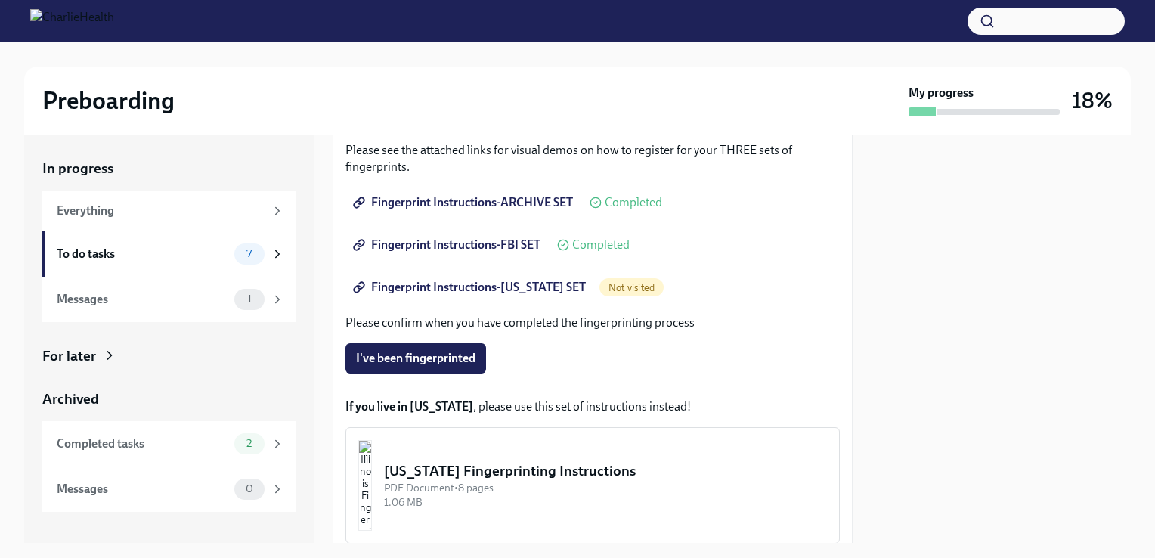
click at [479, 286] on span "Fingerprint Instructions-[US_STATE] SET" at bounding box center [471, 287] width 230 height 15
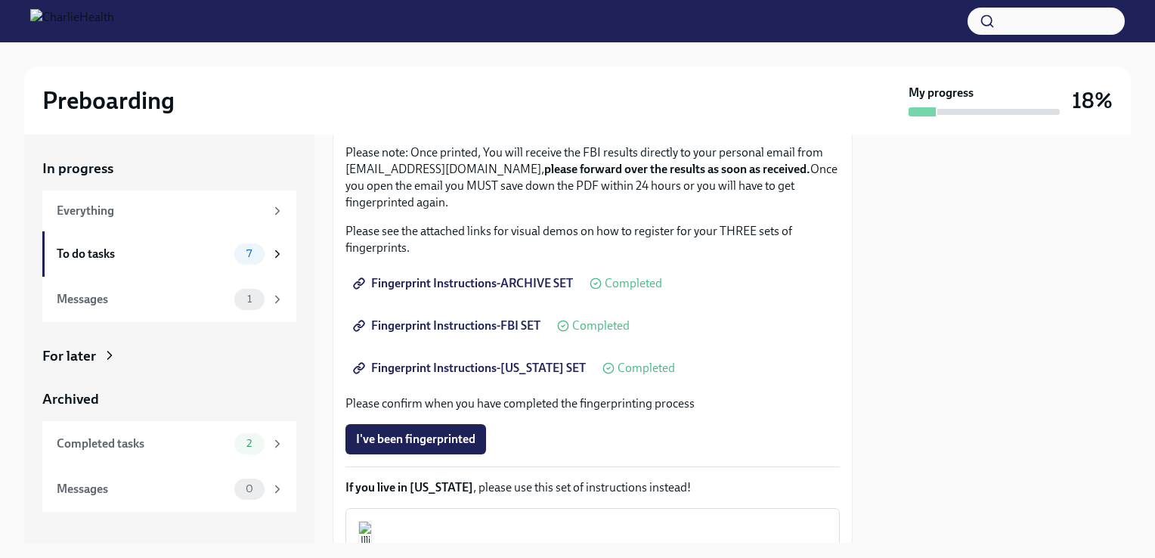
scroll to position [373, 0]
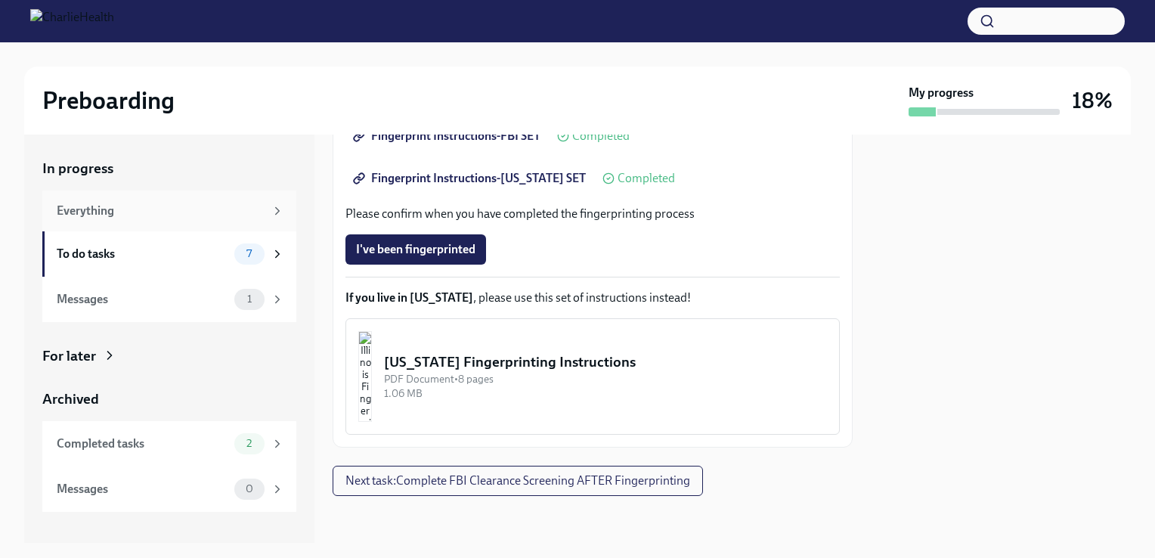
click at [201, 210] on div "Everything" at bounding box center [161, 211] width 208 height 17
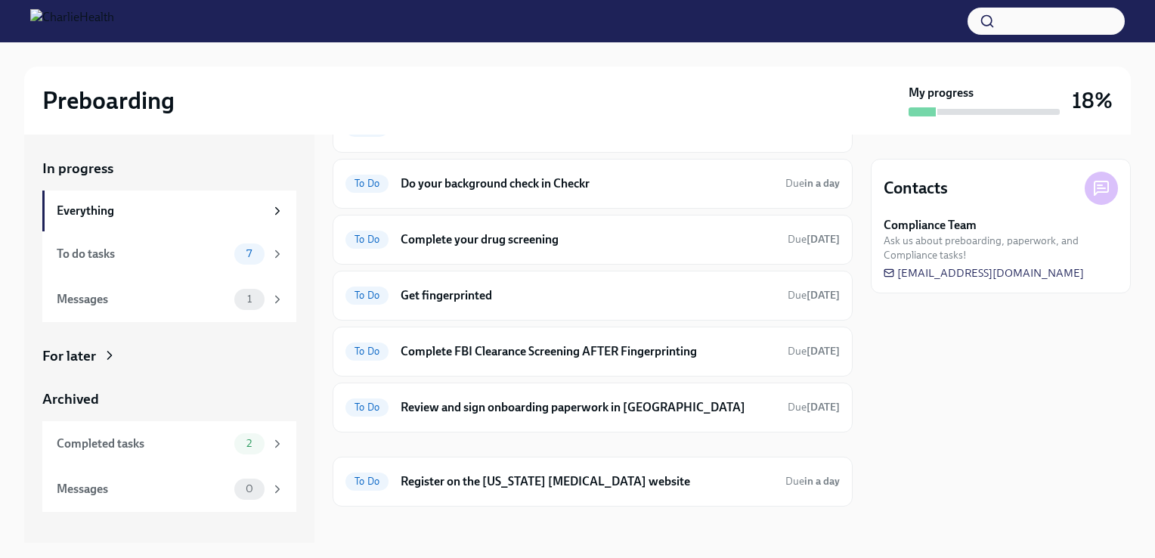
scroll to position [228, 0]
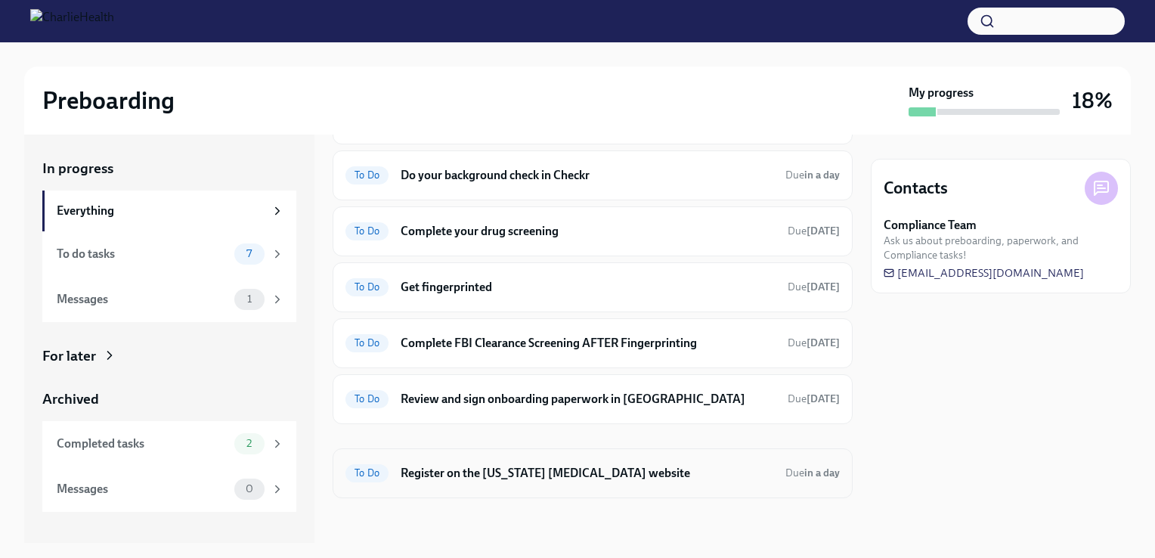
click at [688, 466] on h6 "Register on the [US_STATE] [MEDICAL_DATA] website" at bounding box center [587, 473] width 373 height 17
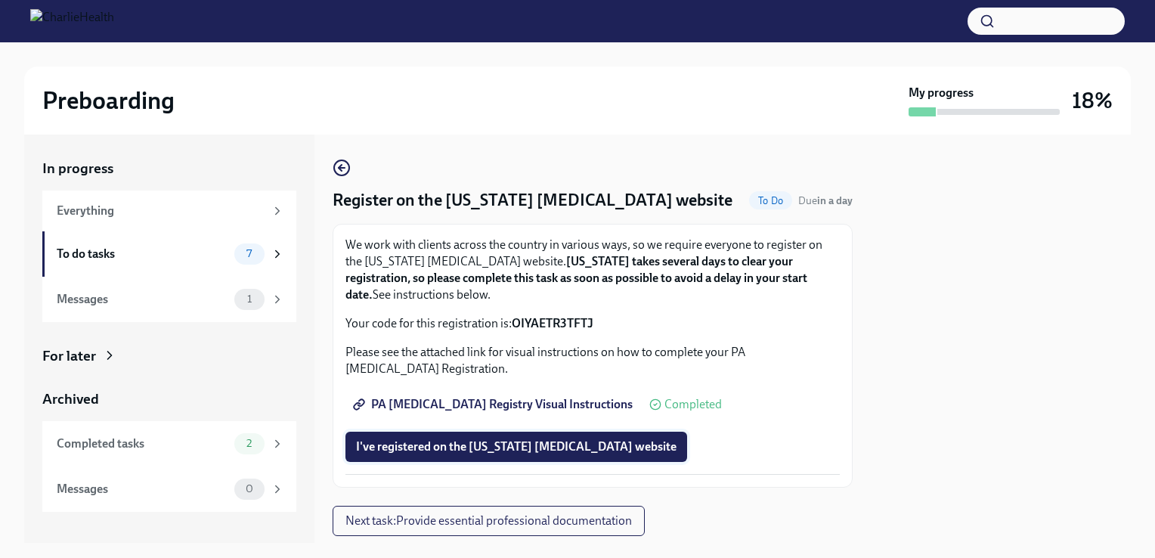
click at [516, 457] on button "I've registered on the [US_STATE] [MEDICAL_DATA] website" at bounding box center [517, 447] width 342 height 30
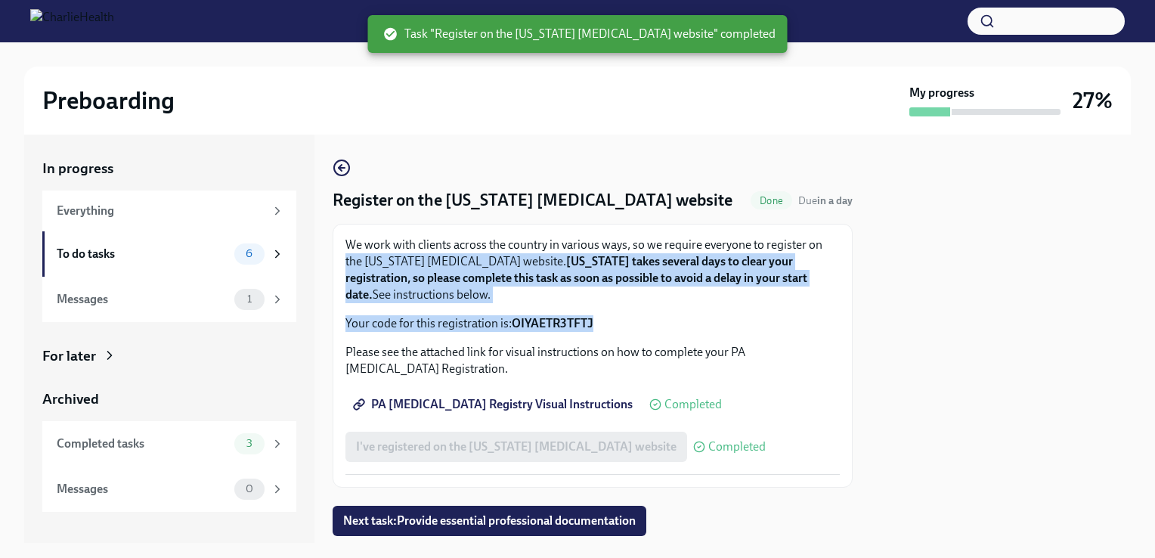
drag, startPoint x: 854, startPoint y: 220, endPoint x: 857, endPoint y: 331, distance: 111.2
click at [857, 331] on div "In progress Everything To do tasks 6 Messages 1 For later Archived Completed ta…" at bounding box center [577, 339] width 1107 height 408
drag, startPoint x: 857, startPoint y: 331, endPoint x: 789, endPoint y: 334, distance: 67.4
click at [789, 334] on div "We work with clients across the country in various ways, so we require everyone…" at bounding box center [593, 356] width 494 height 238
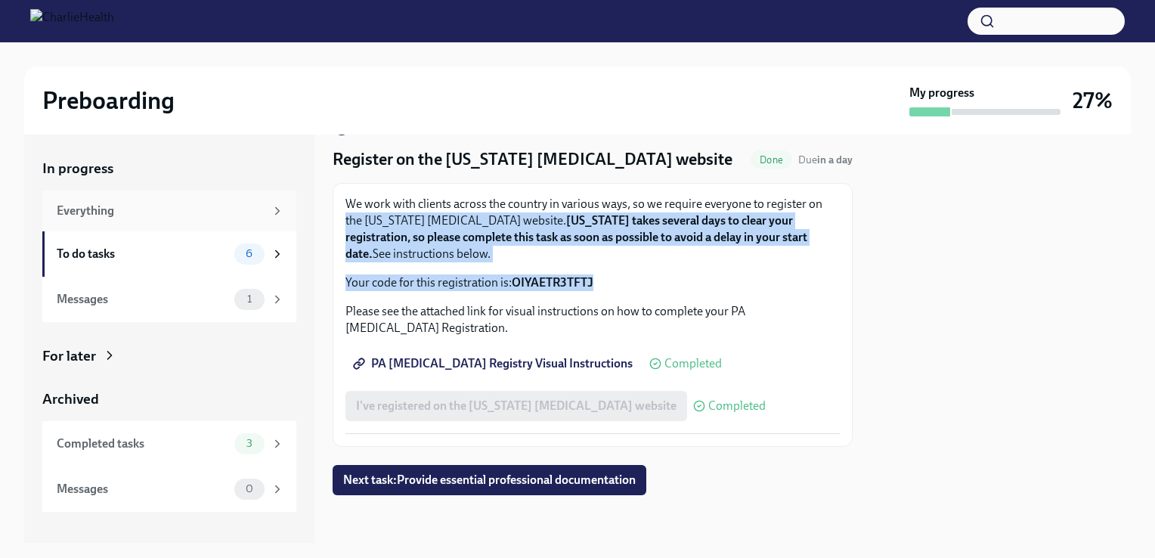
click at [112, 215] on div "Everything" at bounding box center [161, 211] width 208 height 17
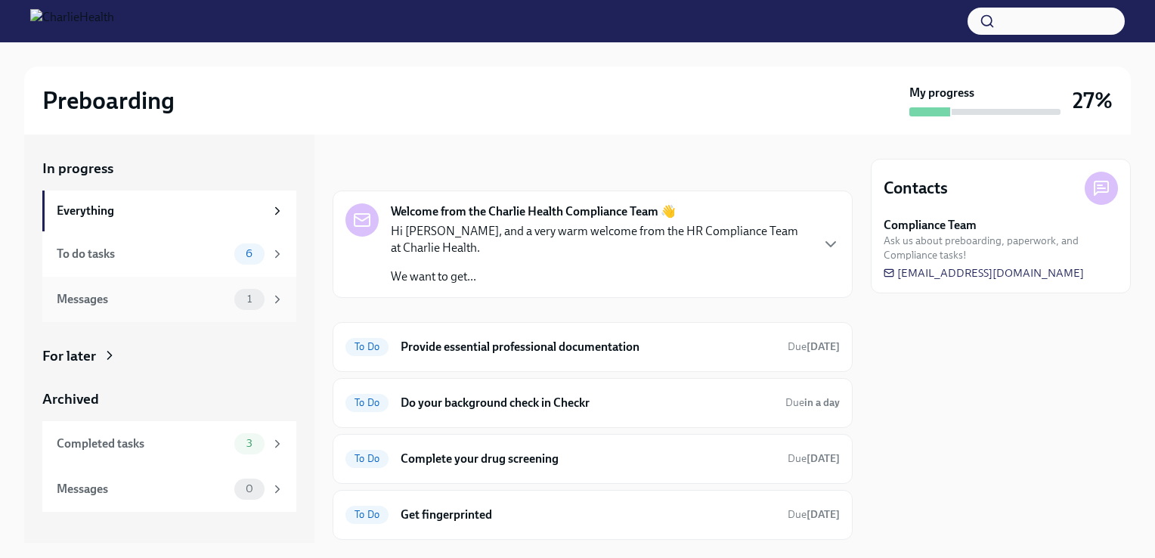
click at [166, 308] on div "Messages 1" at bounding box center [171, 299] width 228 height 21
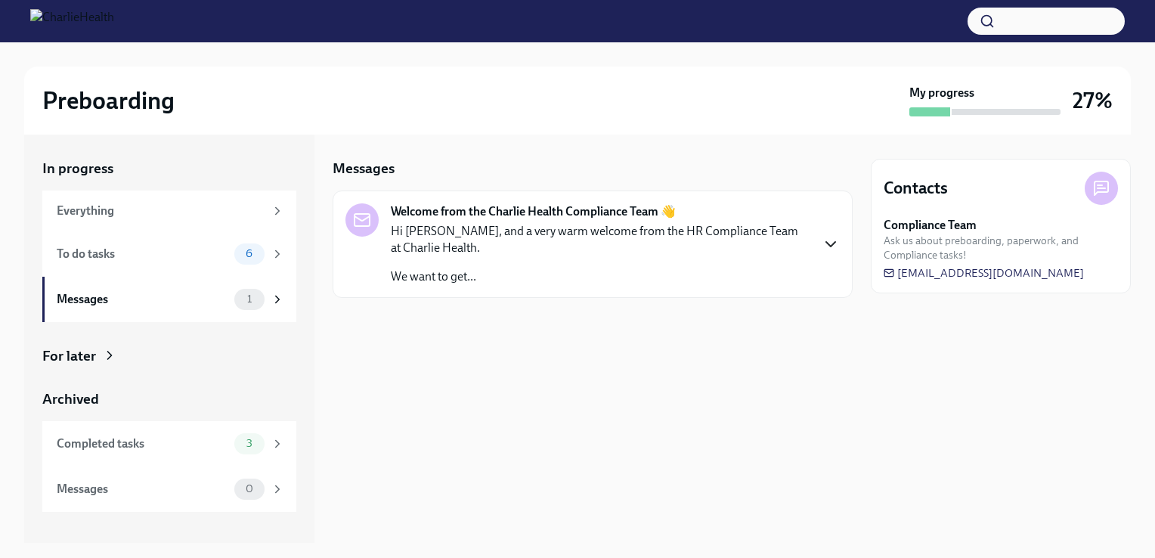
click at [832, 253] on icon "button" at bounding box center [831, 244] width 18 height 18
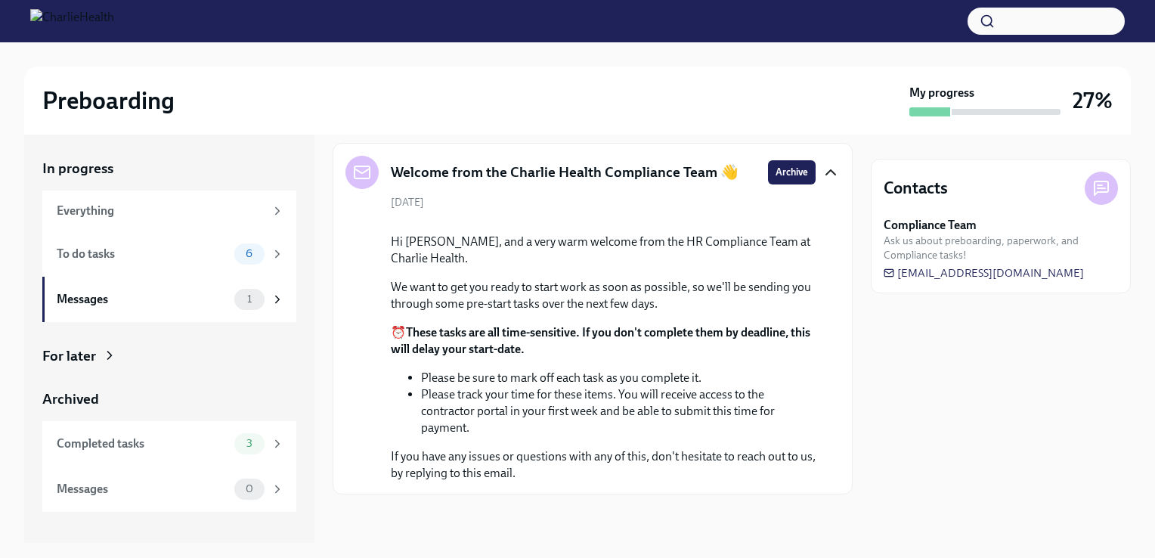
scroll to position [125, 0]
click at [136, 223] on div "Everything" at bounding box center [169, 211] width 254 height 41
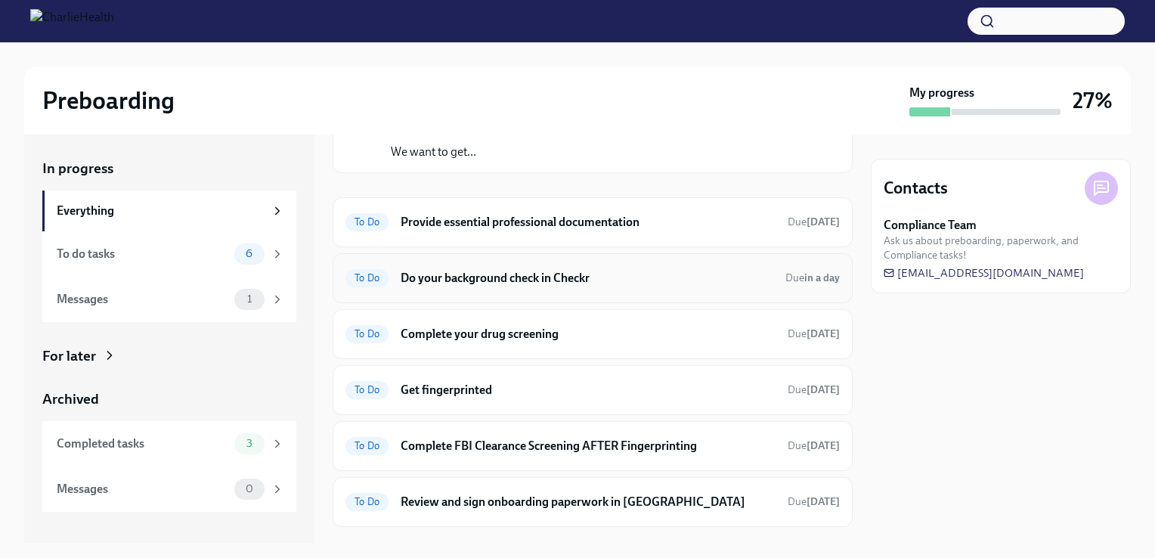
click at [739, 271] on h6 "Do your background check in Checkr" at bounding box center [587, 278] width 373 height 17
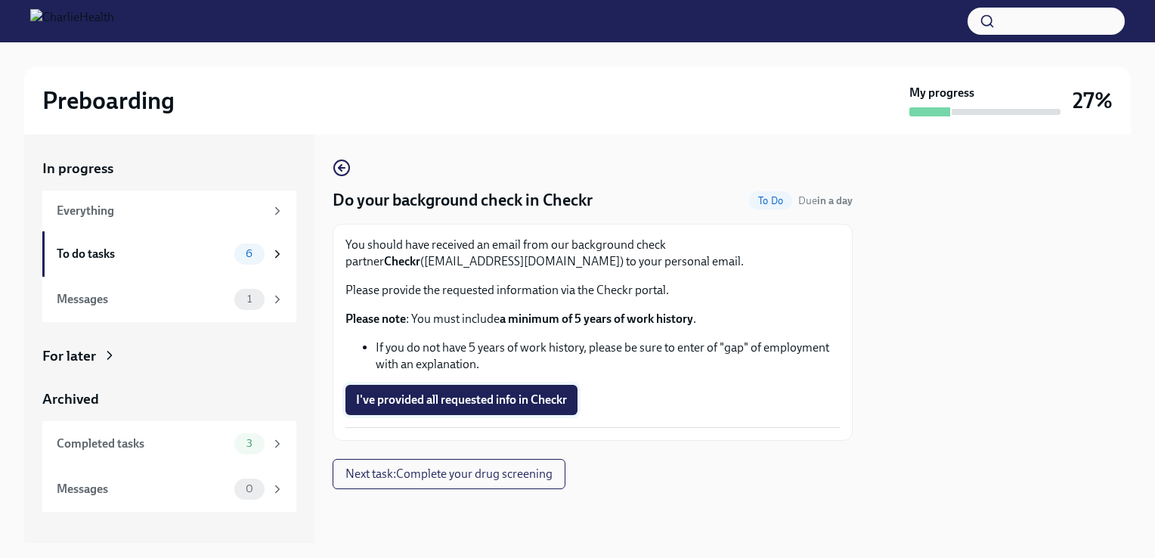
click at [520, 400] on span "I've provided all requested info in Checkr" at bounding box center [461, 399] width 211 height 15
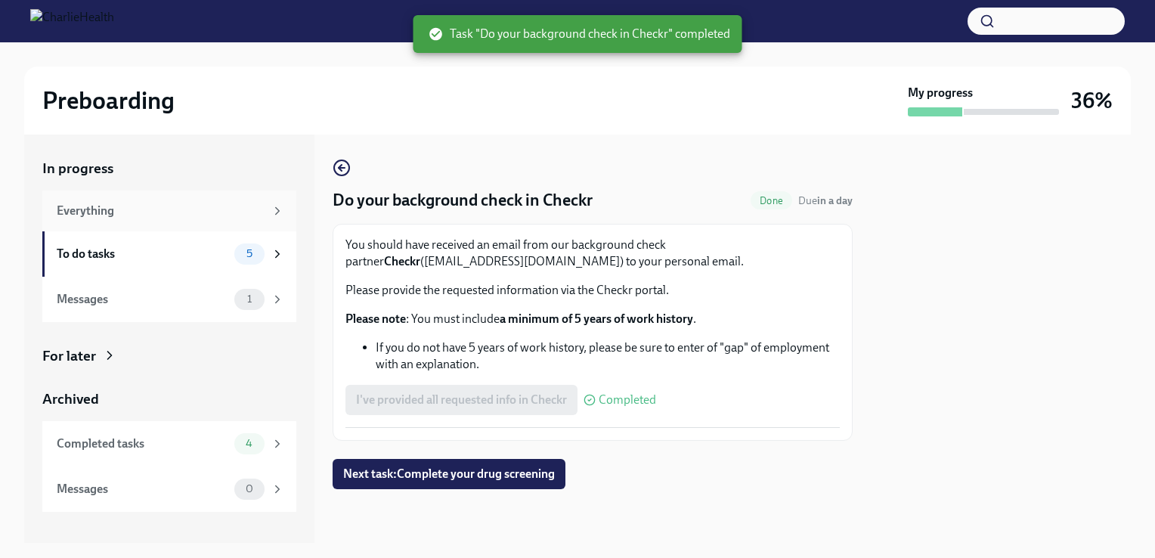
click at [214, 215] on div "Everything" at bounding box center [161, 211] width 208 height 17
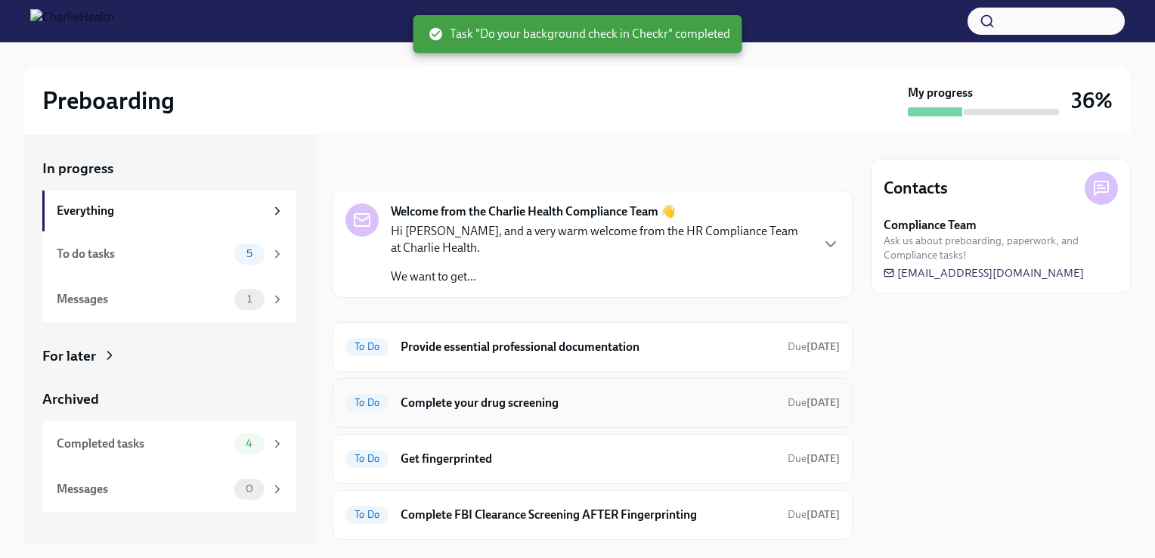
click at [509, 404] on h6 "Complete your drug screening" at bounding box center [588, 403] width 375 height 17
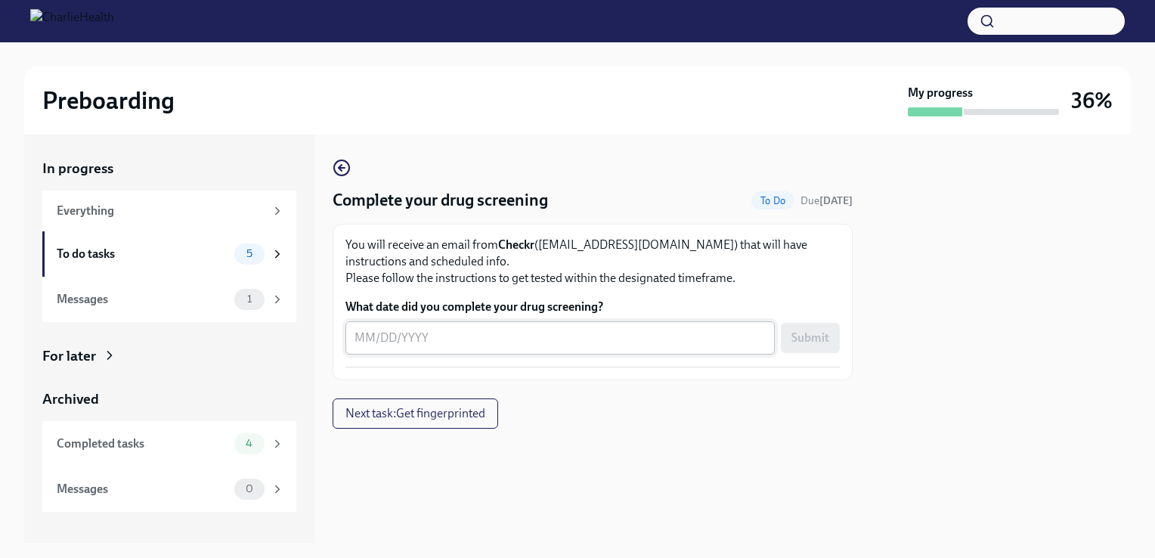
click at [448, 334] on textarea "What date did you complete your drug screening?" at bounding box center [560, 338] width 411 height 18
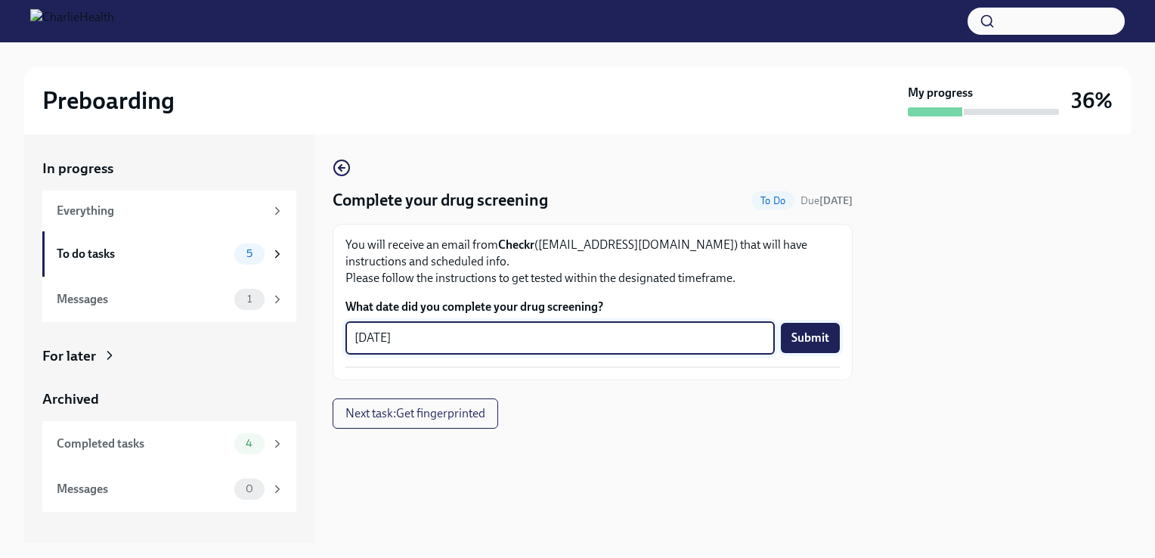
type textarea "[DATE]"
click at [810, 340] on span "Submit" at bounding box center [811, 337] width 38 height 15
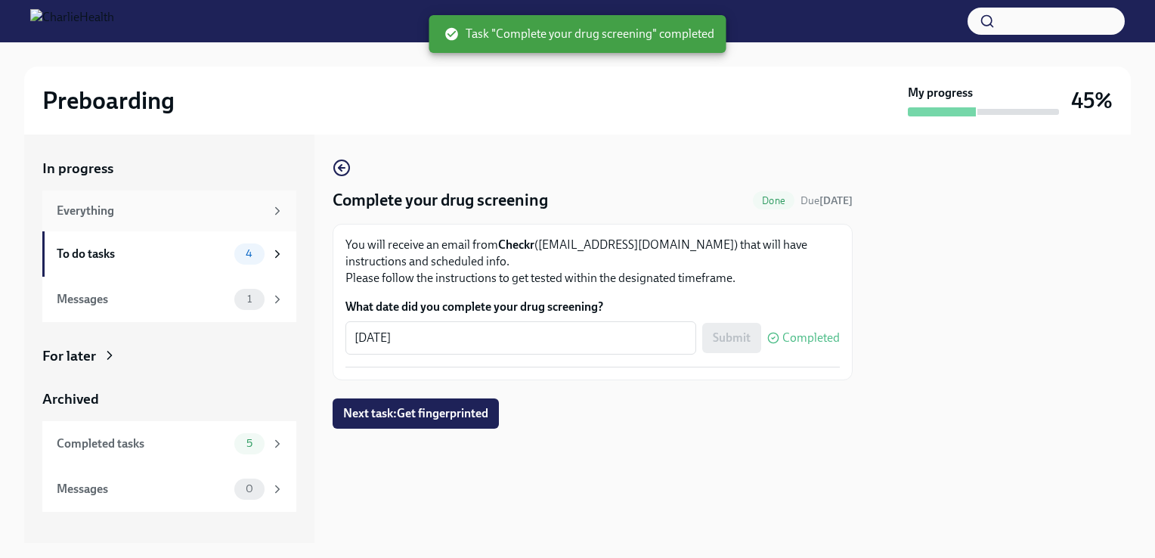
click at [166, 216] on div "Everything" at bounding box center [161, 211] width 208 height 17
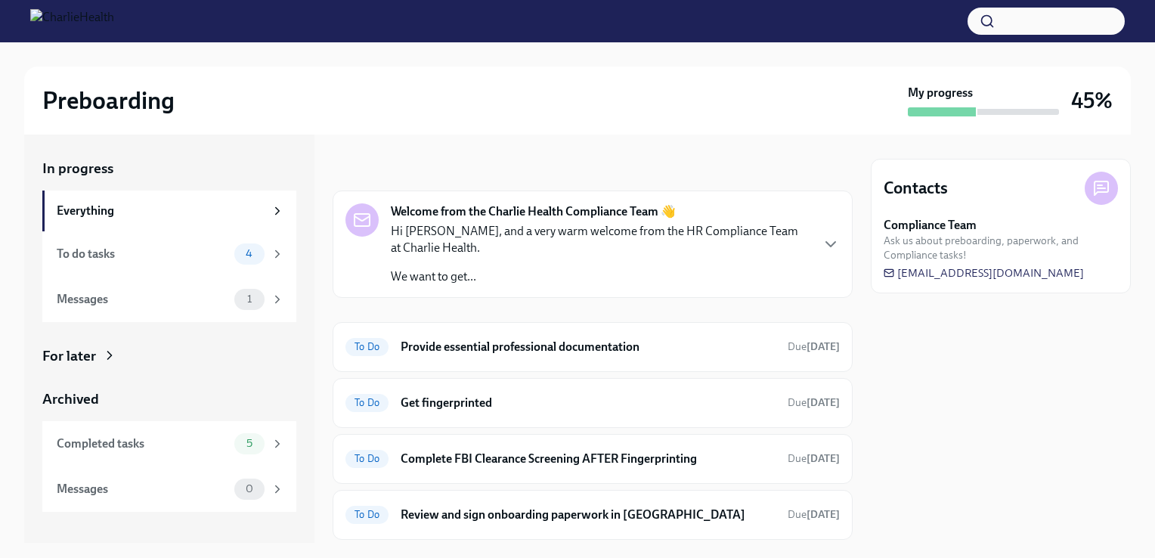
scroll to position [42, 0]
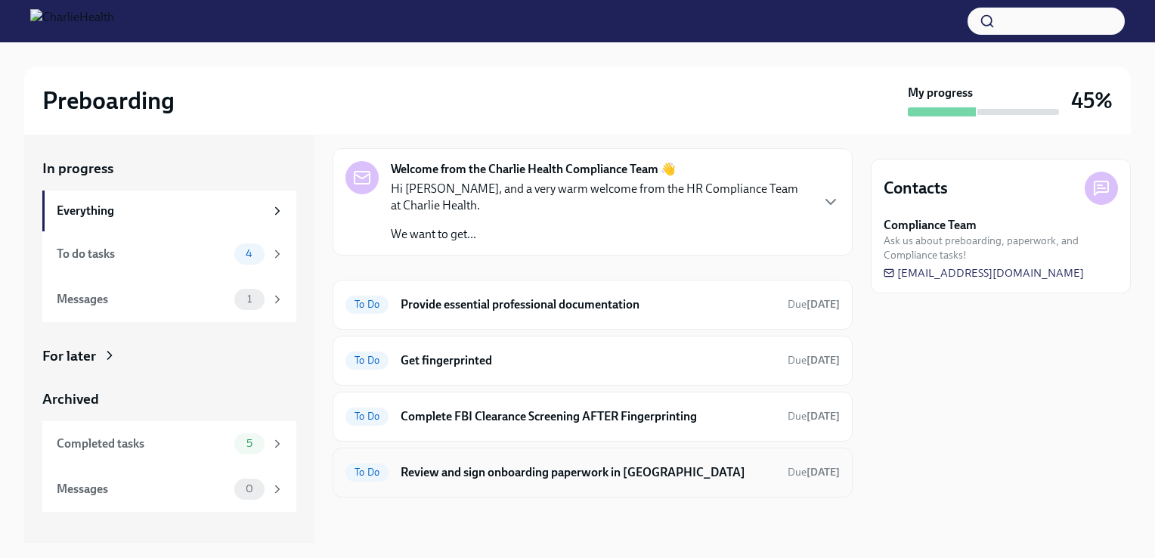
click at [584, 468] on h6 "Review and sign onboarding paperwork in [GEOGRAPHIC_DATA]" at bounding box center [588, 472] width 375 height 17
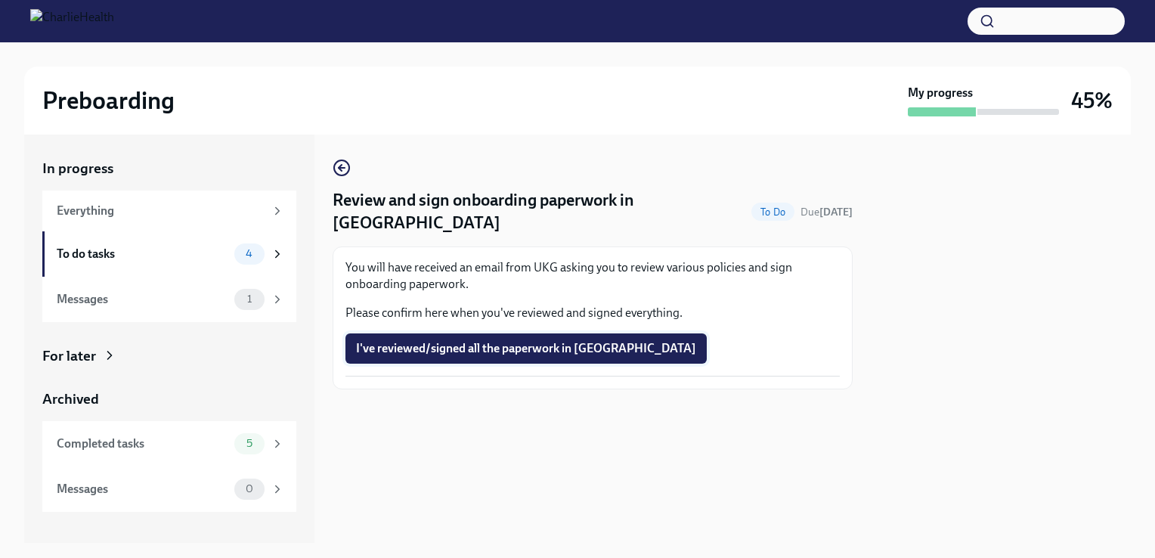
click at [502, 341] on span "I've reviewed/signed all the paperwork in [GEOGRAPHIC_DATA]" at bounding box center [526, 348] width 340 height 15
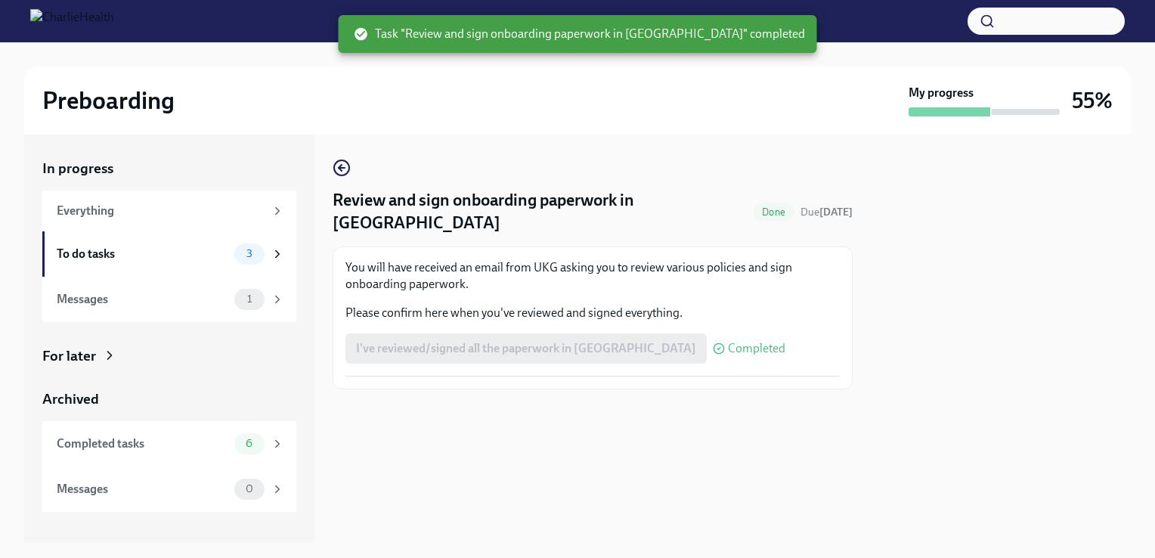
click at [542, 333] on div "I've reviewed/signed all the paperwork in [GEOGRAPHIC_DATA] Completed" at bounding box center [566, 348] width 440 height 30
click at [627, 34] on span "Task "Review and sign onboarding paperwork in [GEOGRAPHIC_DATA]" completed" at bounding box center [579, 34] width 451 height 17
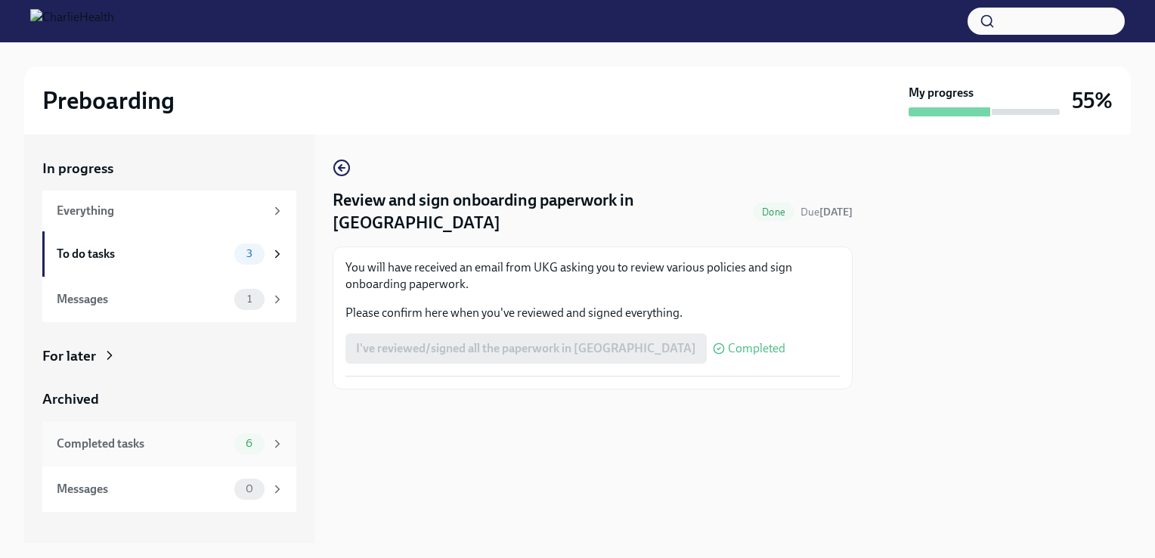
click at [129, 434] on div "Completed tasks 6" at bounding box center [171, 443] width 228 height 21
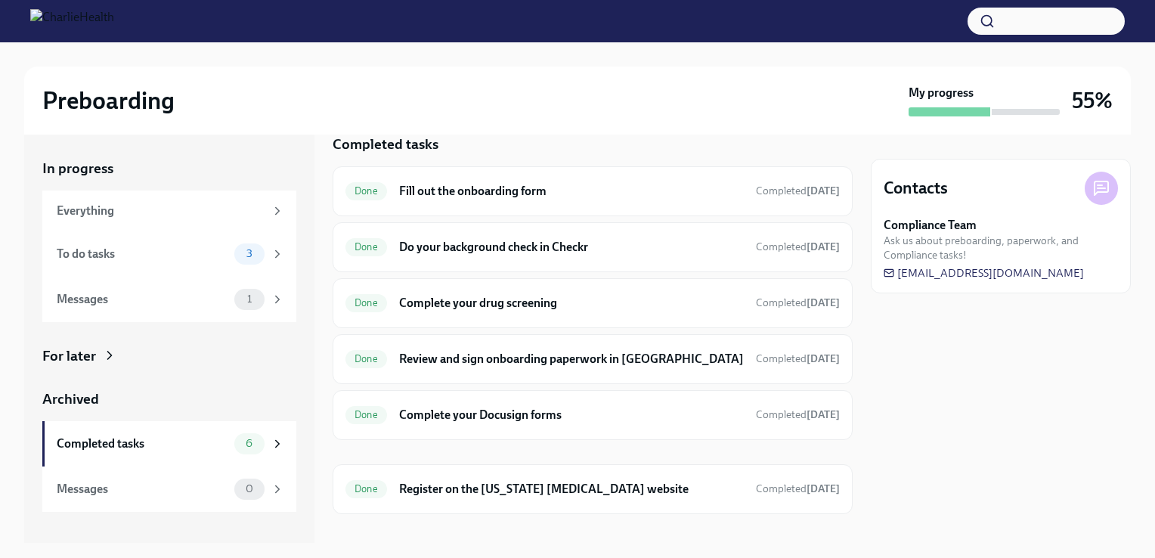
scroll to position [26, 0]
click at [671, 377] on div "Done Review and sign onboarding paperwork in [GEOGRAPHIC_DATA] Completed [DATE]" at bounding box center [593, 358] width 520 height 50
click at [523, 359] on h6 "Review and sign onboarding paperwork in [GEOGRAPHIC_DATA]" at bounding box center [571, 357] width 345 height 17
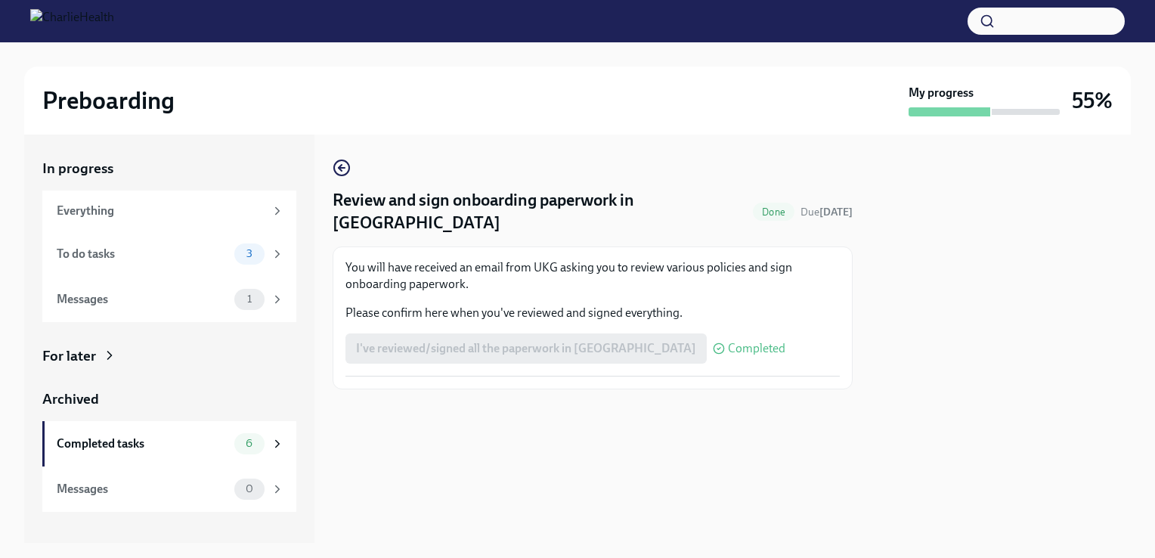
click at [560, 337] on div "I've reviewed/signed all the paperwork in [GEOGRAPHIC_DATA] Completed" at bounding box center [566, 348] width 440 height 30
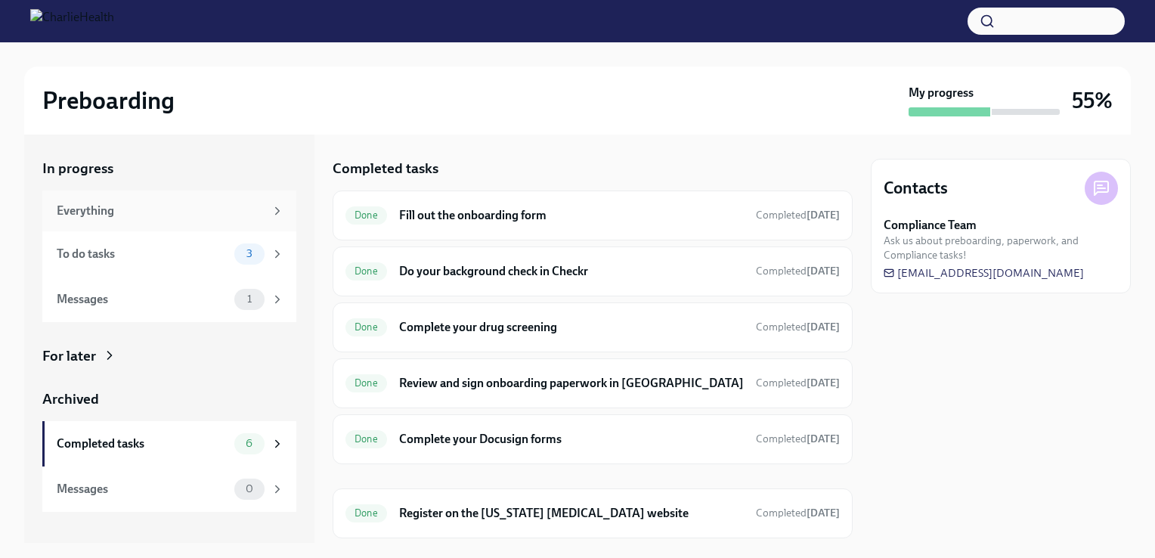
click at [206, 211] on div "Everything" at bounding box center [161, 211] width 208 height 17
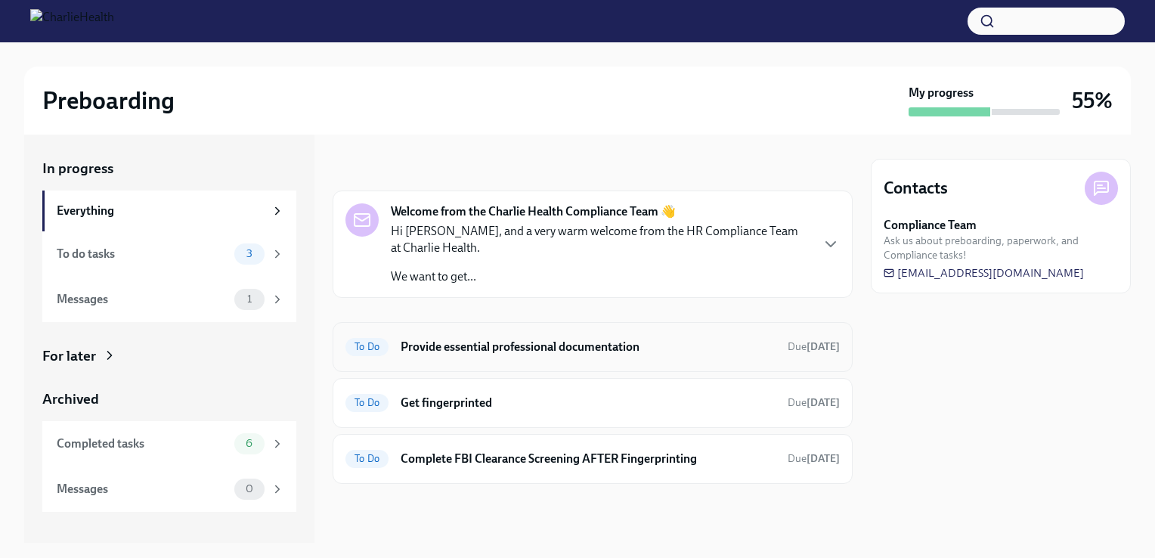
click at [513, 367] on div "To Do Provide essential professional documentation Due [DATE]" at bounding box center [593, 347] width 520 height 50
click at [463, 339] on h6 "Provide essential professional documentation" at bounding box center [588, 347] width 375 height 17
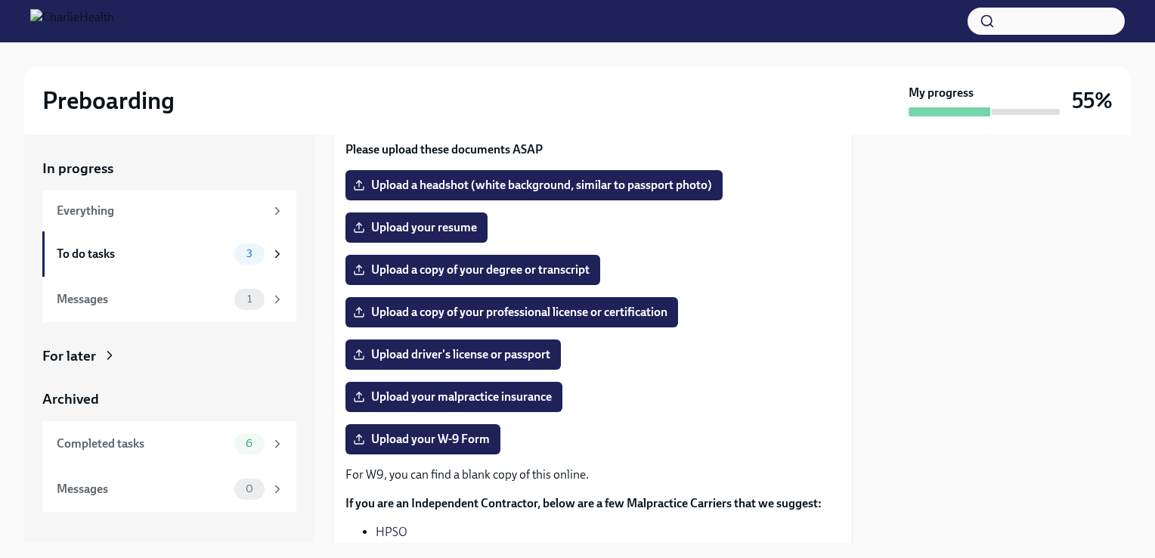
scroll to position [164, 0]
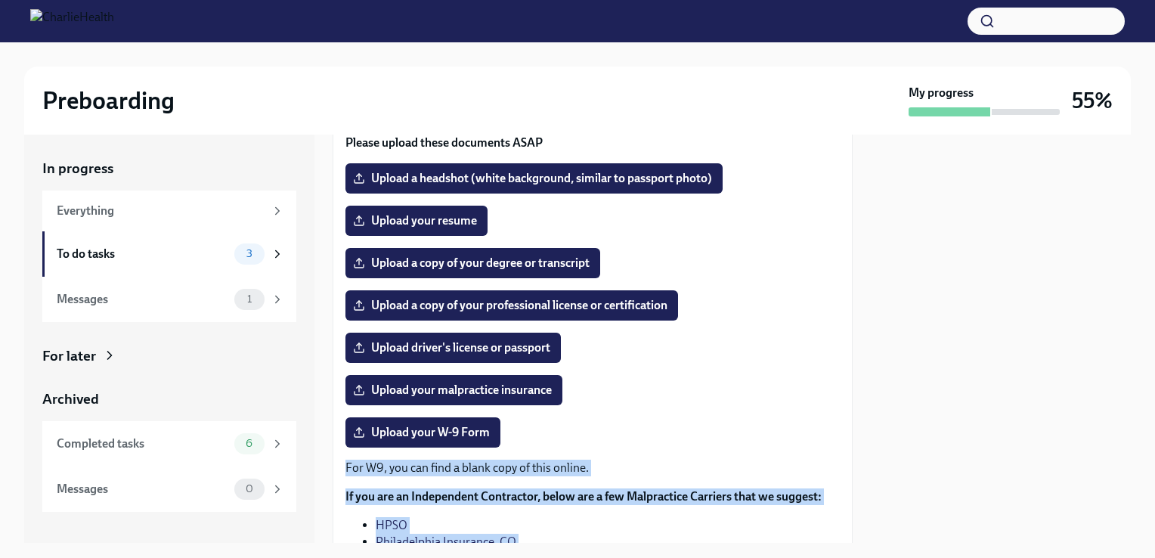
drag, startPoint x: 856, startPoint y: 293, endPoint x: 866, endPoint y: 365, distance: 72.5
click at [866, 365] on div "In progress Everything To do tasks 3 Messages 1 For later Archived Completed ta…" at bounding box center [577, 339] width 1107 height 408
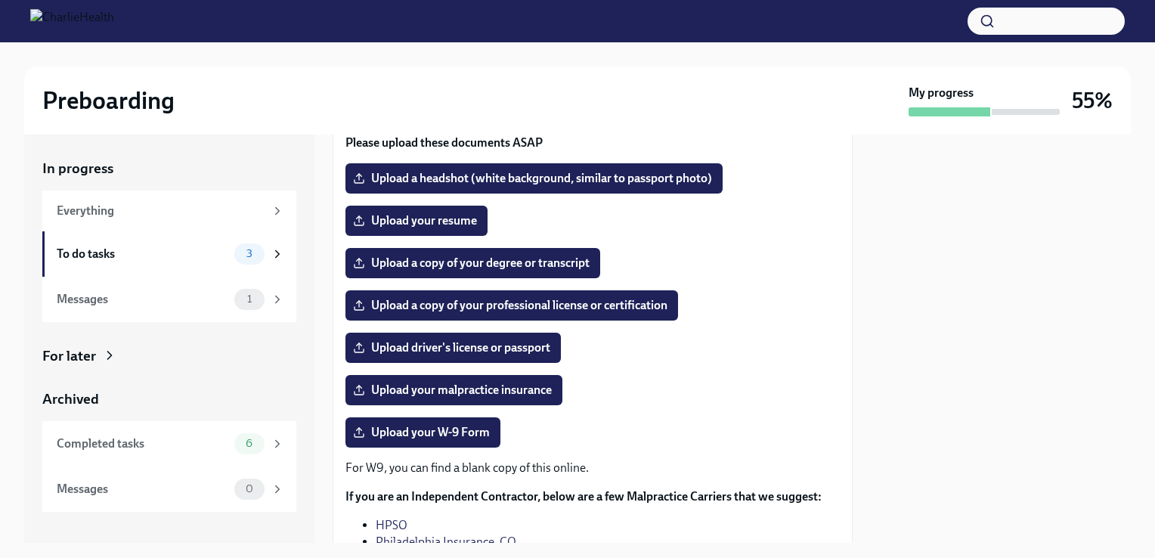
drag, startPoint x: 866, startPoint y: 365, endPoint x: 742, endPoint y: 357, distance: 123.5
click at [742, 357] on div "Upload driver's license or passport" at bounding box center [593, 348] width 494 height 30
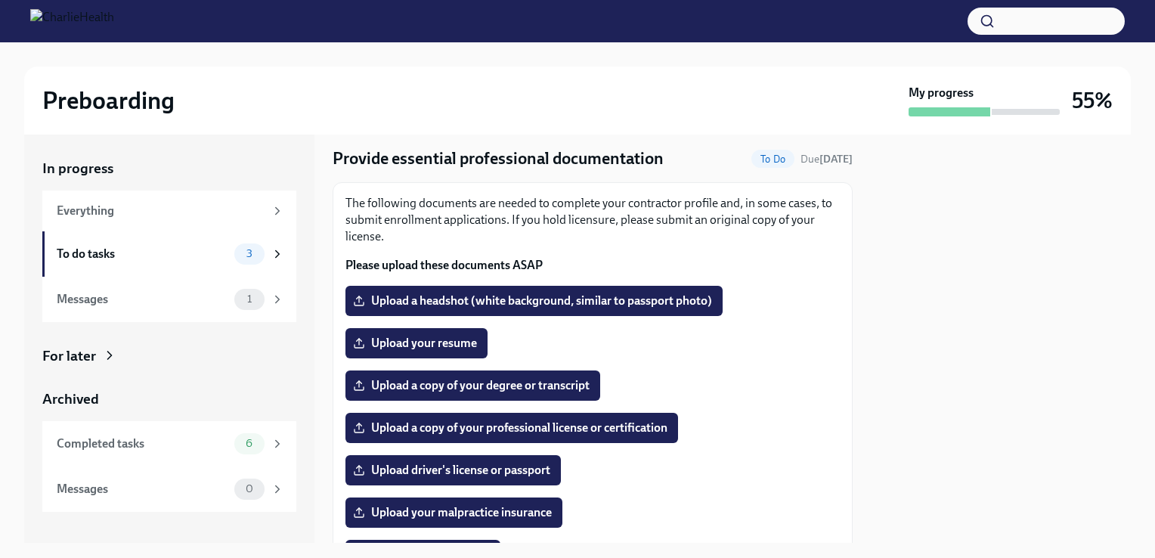
scroll to position [0, 0]
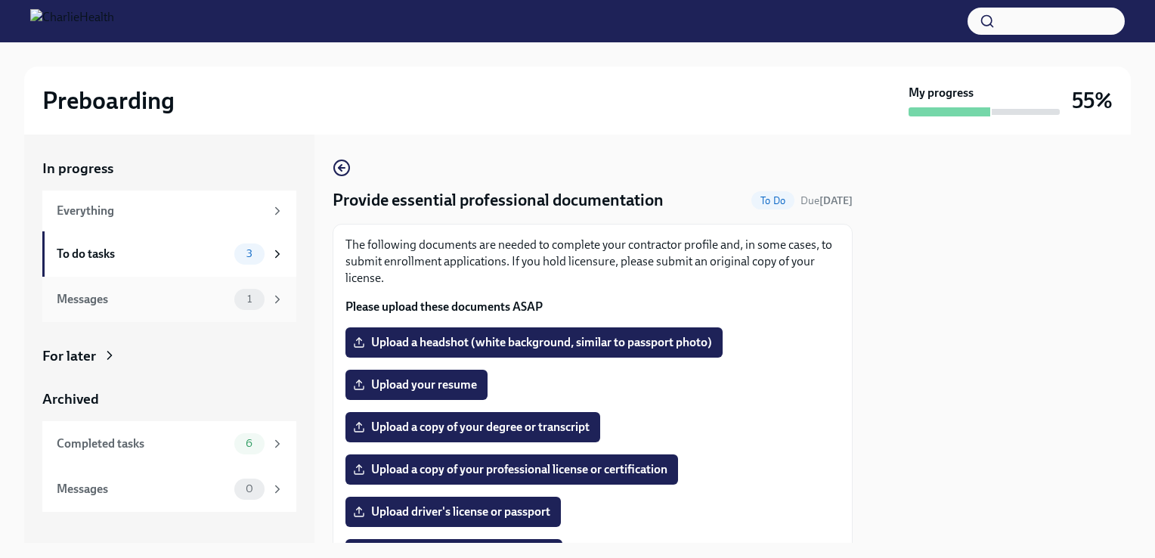
click at [206, 289] on div "Messages 1" at bounding box center [171, 299] width 228 height 21
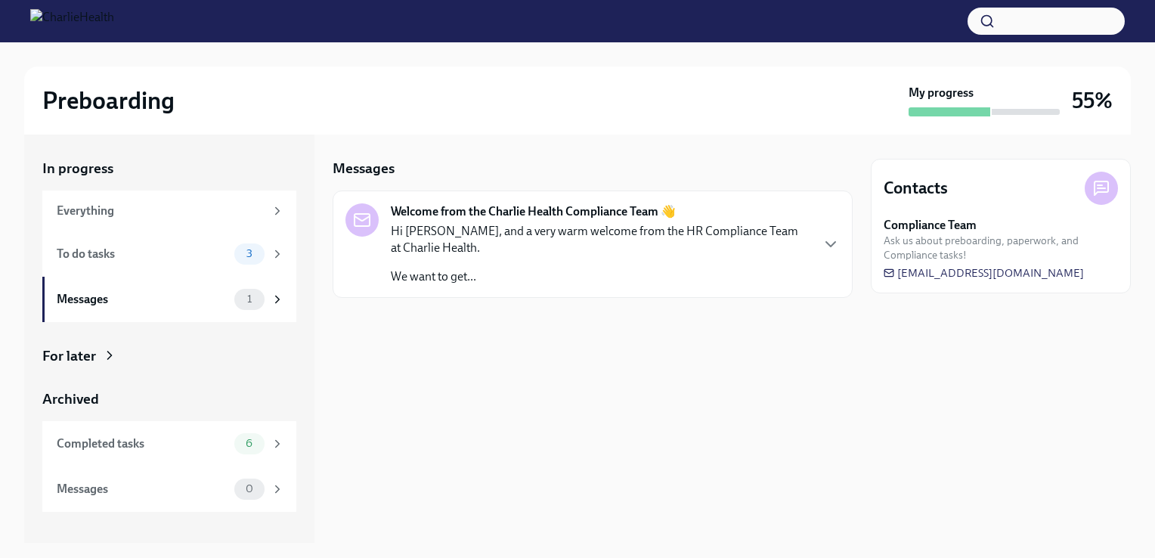
click at [573, 235] on p "Hi [PERSON_NAME], and a very warm welcome from the HR Compliance Team at Charli…" at bounding box center [600, 239] width 419 height 33
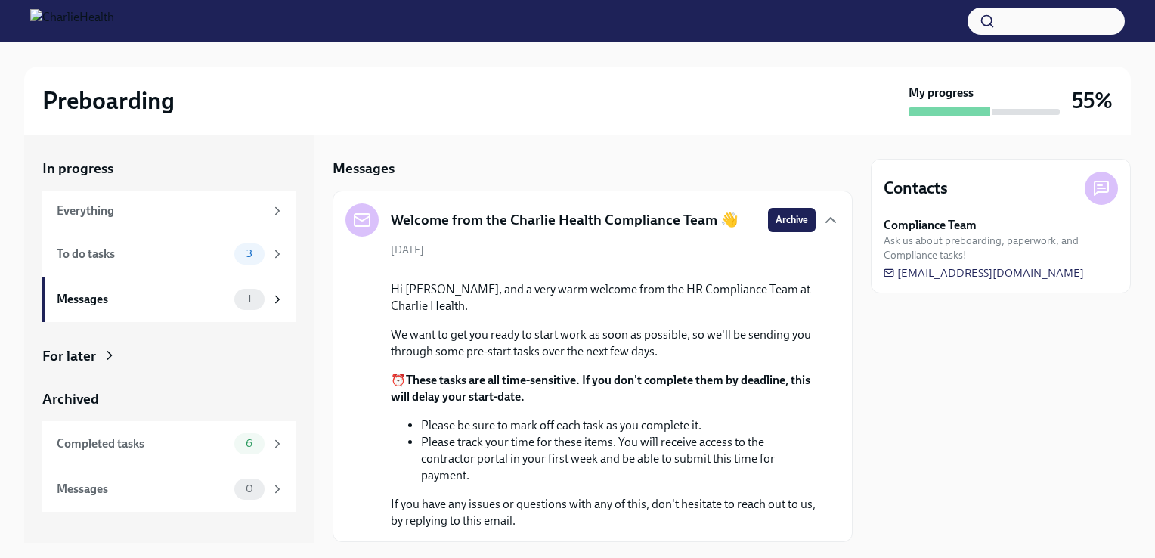
scroll to position [166, 0]
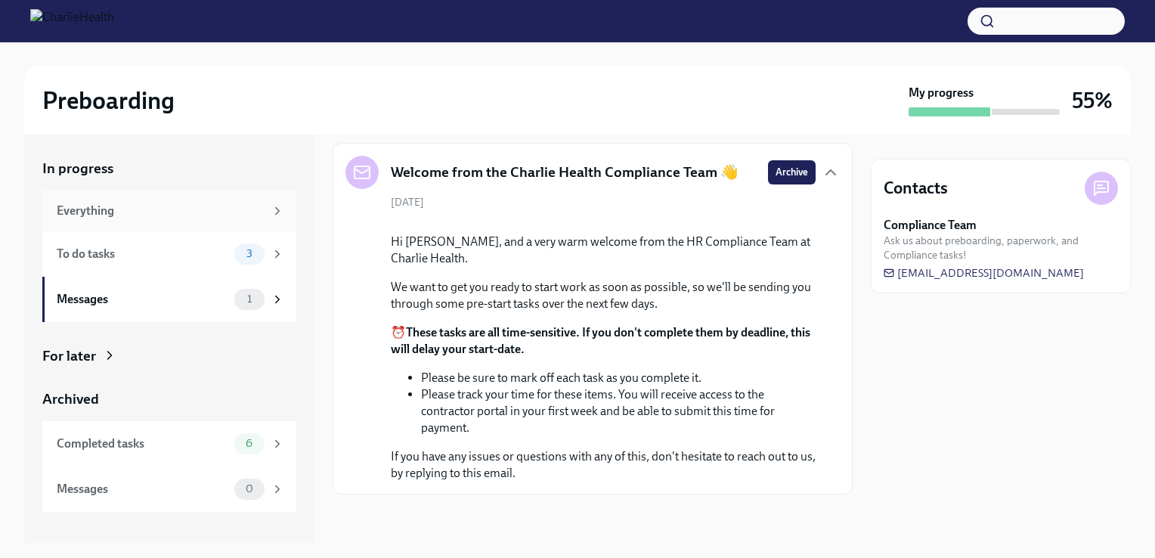
click at [101, 214] on div "Everything" at bounding box center [161, 211] width 208 height 17
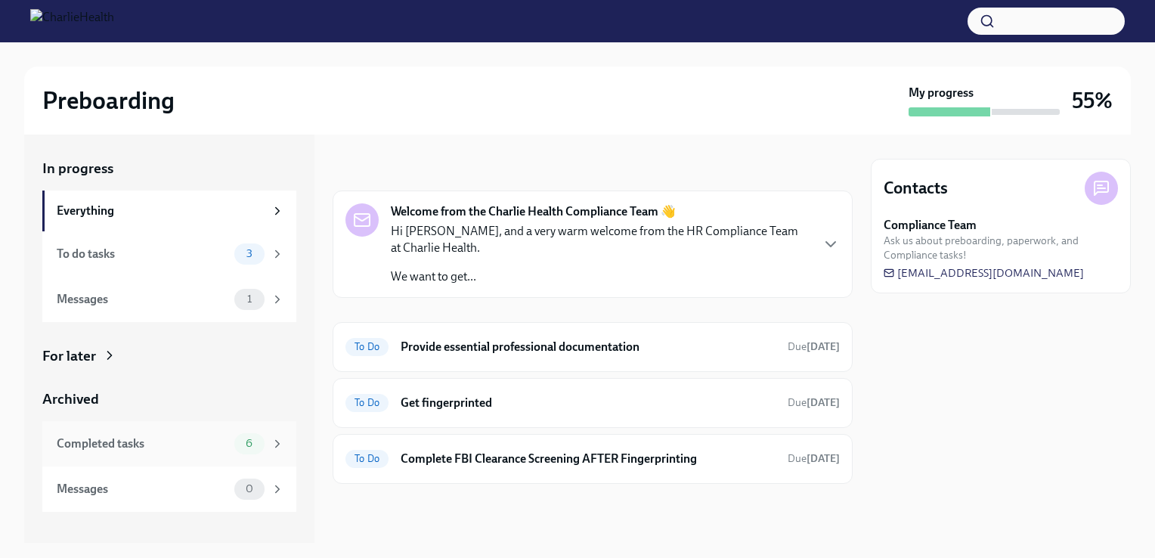
click at [110, 454] on div "Completed tasks 6" at bounding box center [171, 443] width 228 height 21
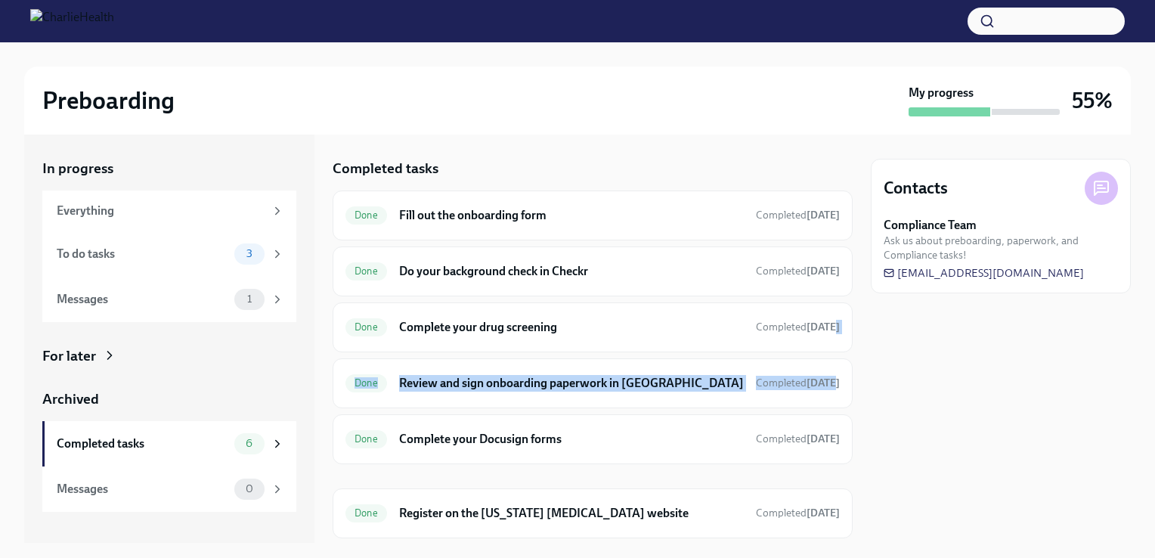
drag, startPoint x: 853, startPoint y: 304, endPoint x: 852, endPoint y: 374, distance: 70.3
click at [852, 374] on div "In progress Everything To do tasks 3 Messages 1 For later Archived Completed ta…" at bounding box center [577, 339] width 1107 height 408
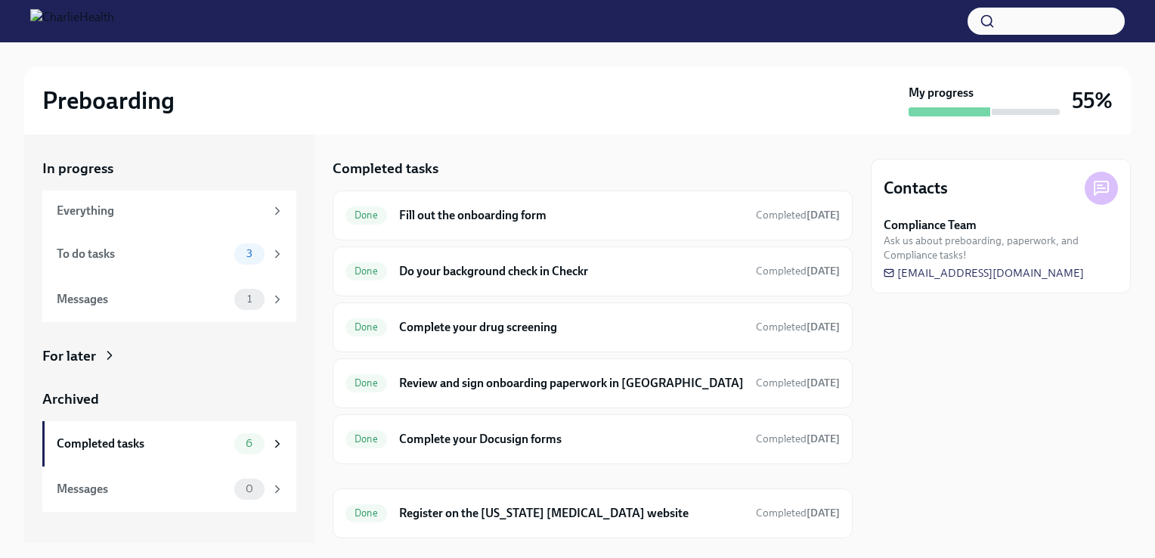
drag, startPoint x: 852, startPoint y: 374, endPoint x: 879, endPoint y: 404, distance: 39.6
click at [879, 404] on div "Contacts Compliance Team Ask us about preboarding, paperwork, and Compliance ta…" at bounding box center [1001, 339] width 260 height 408
click at [220, 213] on div "Everything" at bounding box center [161, 211] width 208 height 17
